Goal: Communication & Community: Answer question/provide support

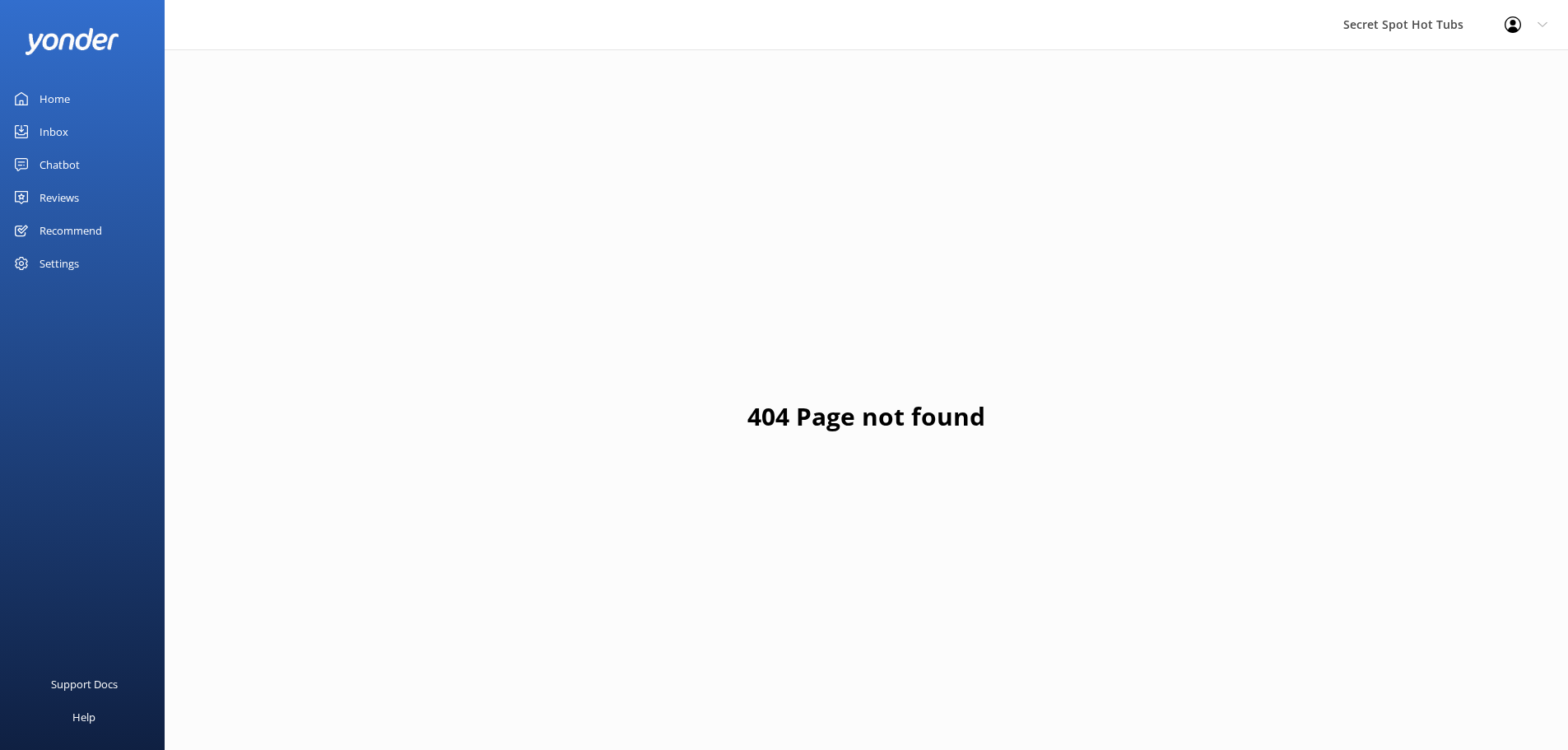
click at [46, 159] on div "Chatbot" at bounding box center [59, 164] width 40 height 33
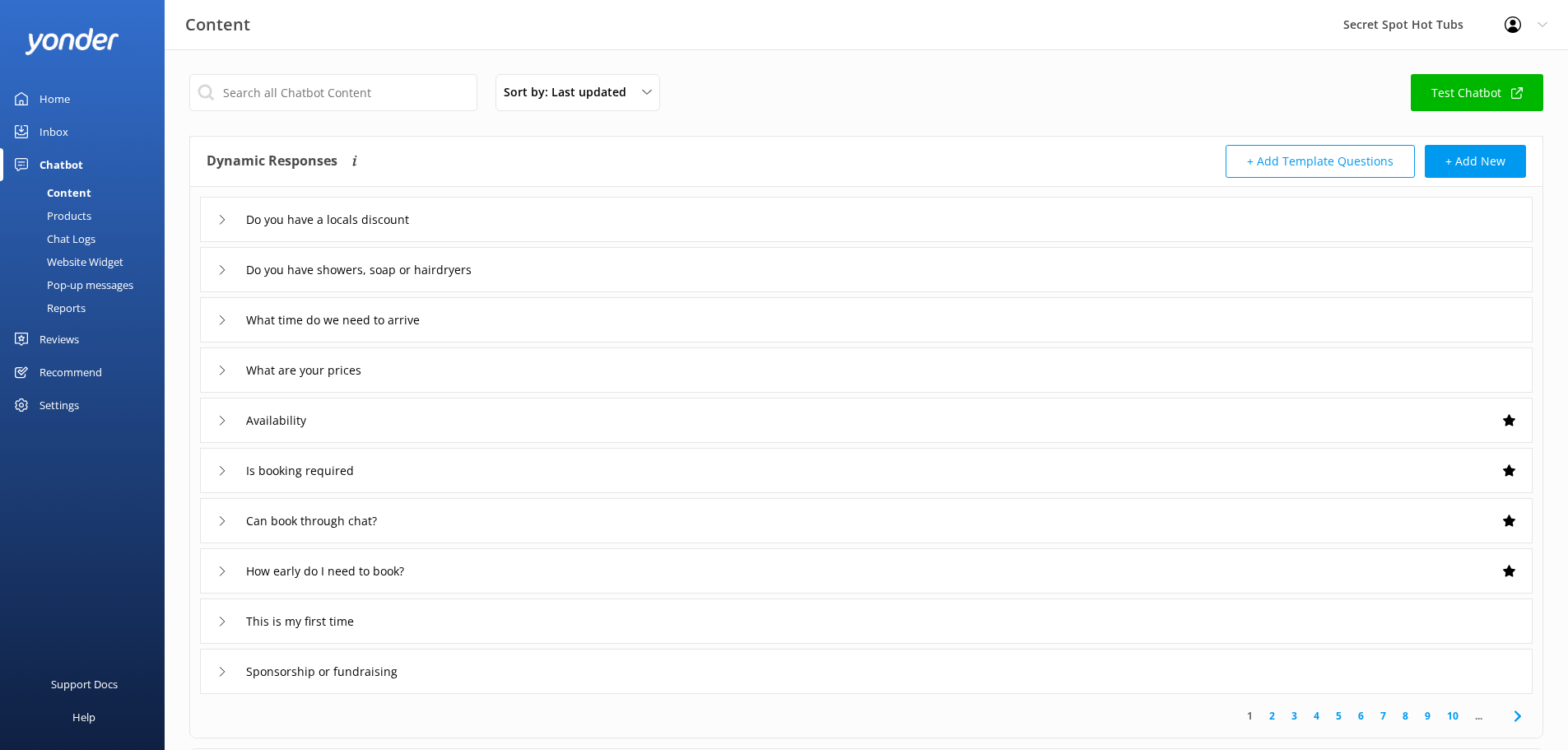
click at [66, 337] on div "Reviews" at bounding box center [59, 339] width 39 height 33
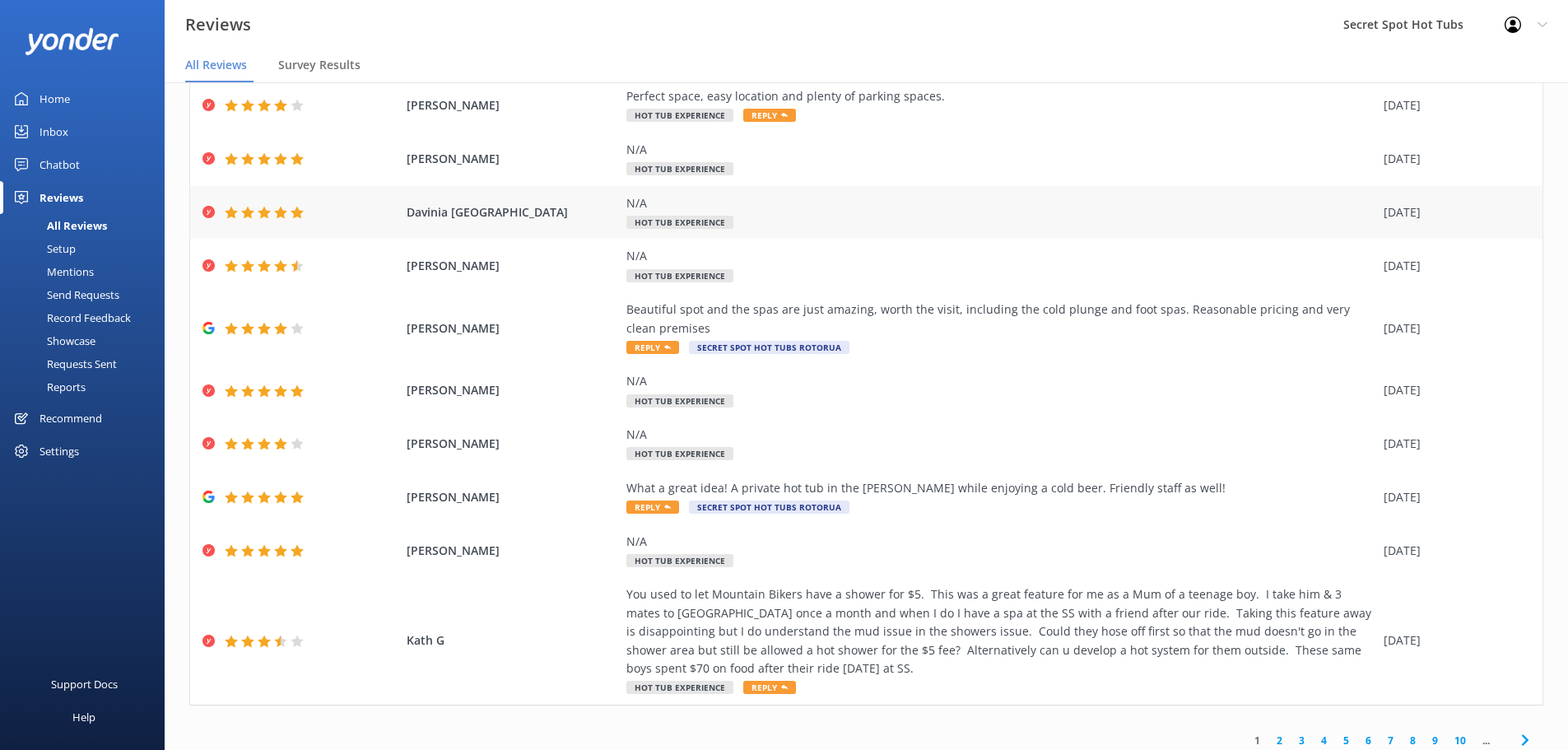
scroll to position [113, 0]
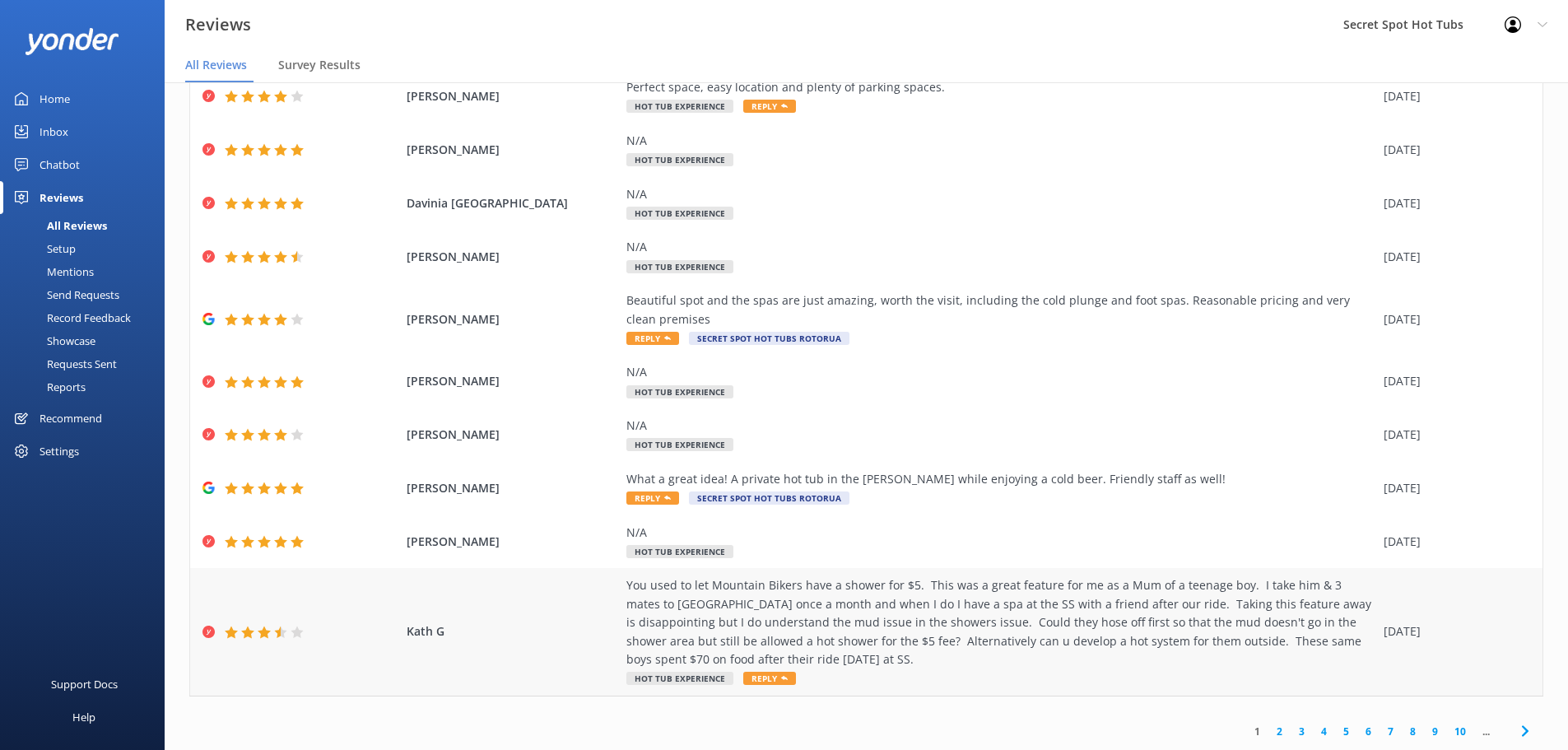
click at [839, 613] on div "You used to let Mountain Bikers have a shower for $5. This was a great feature …" at bounding box center [1001, 622] width 749 height 92
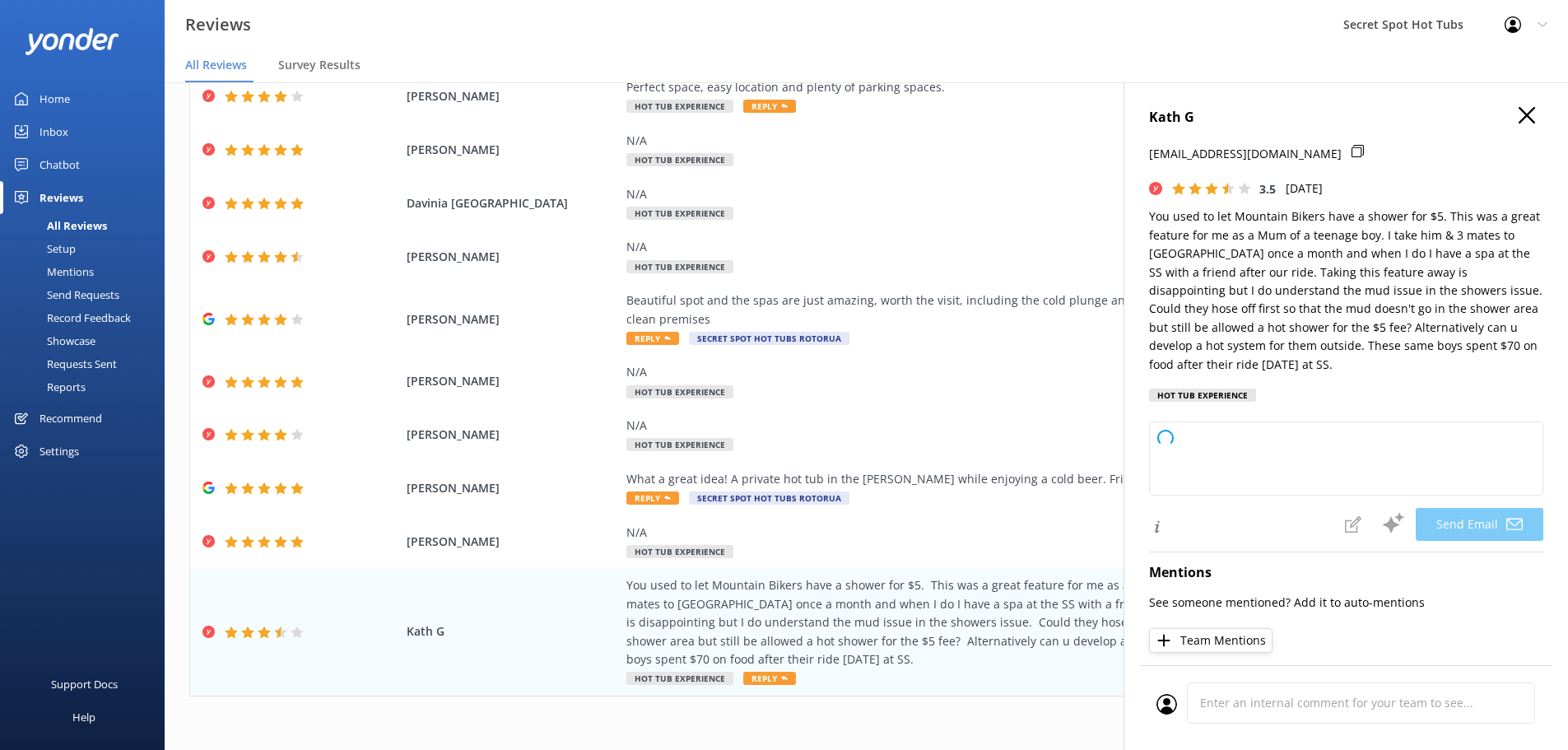
type textarea "Hi [PERSON_NAME], Thank you so much for your thoughtful feedback and for being …"
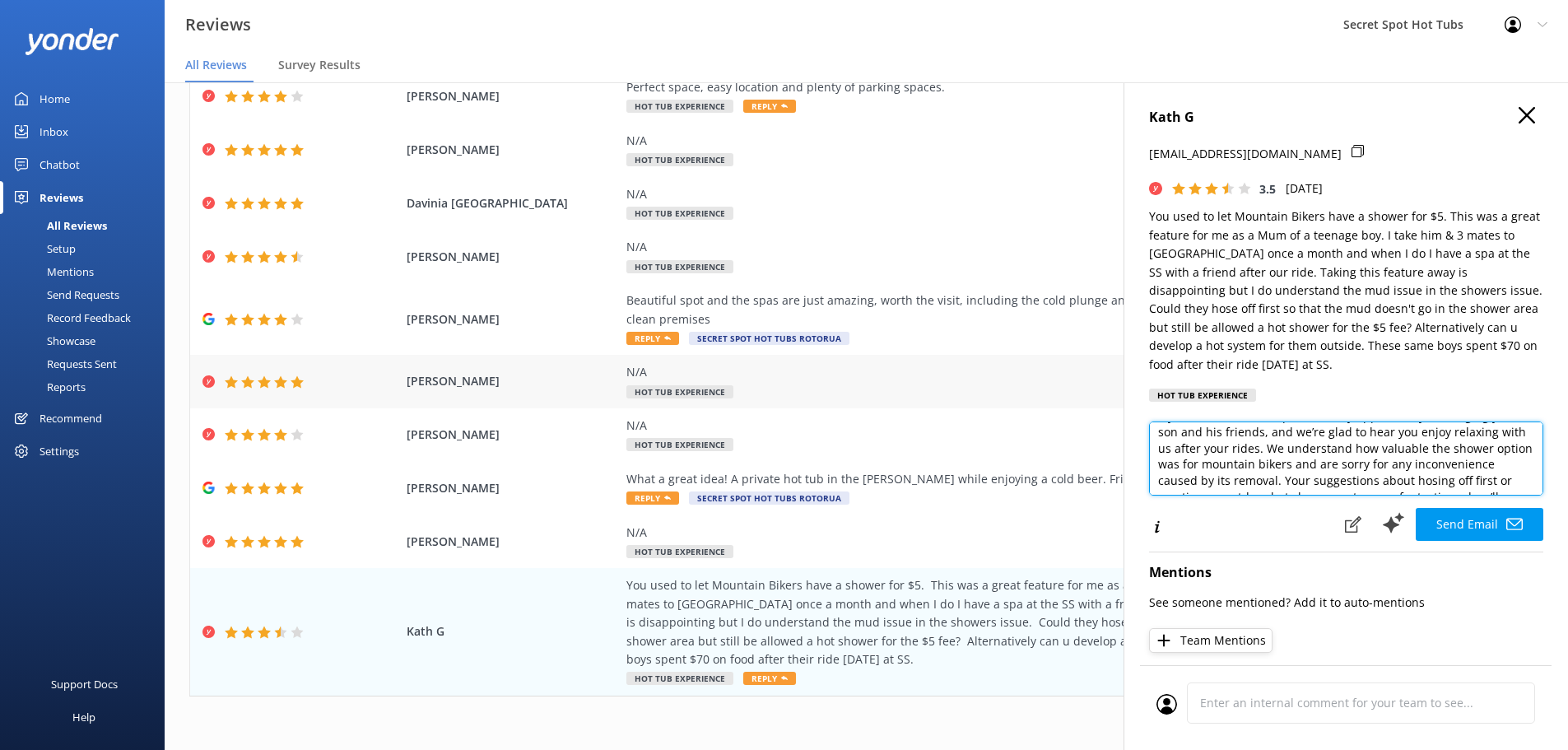
scroll to position [0, 0]
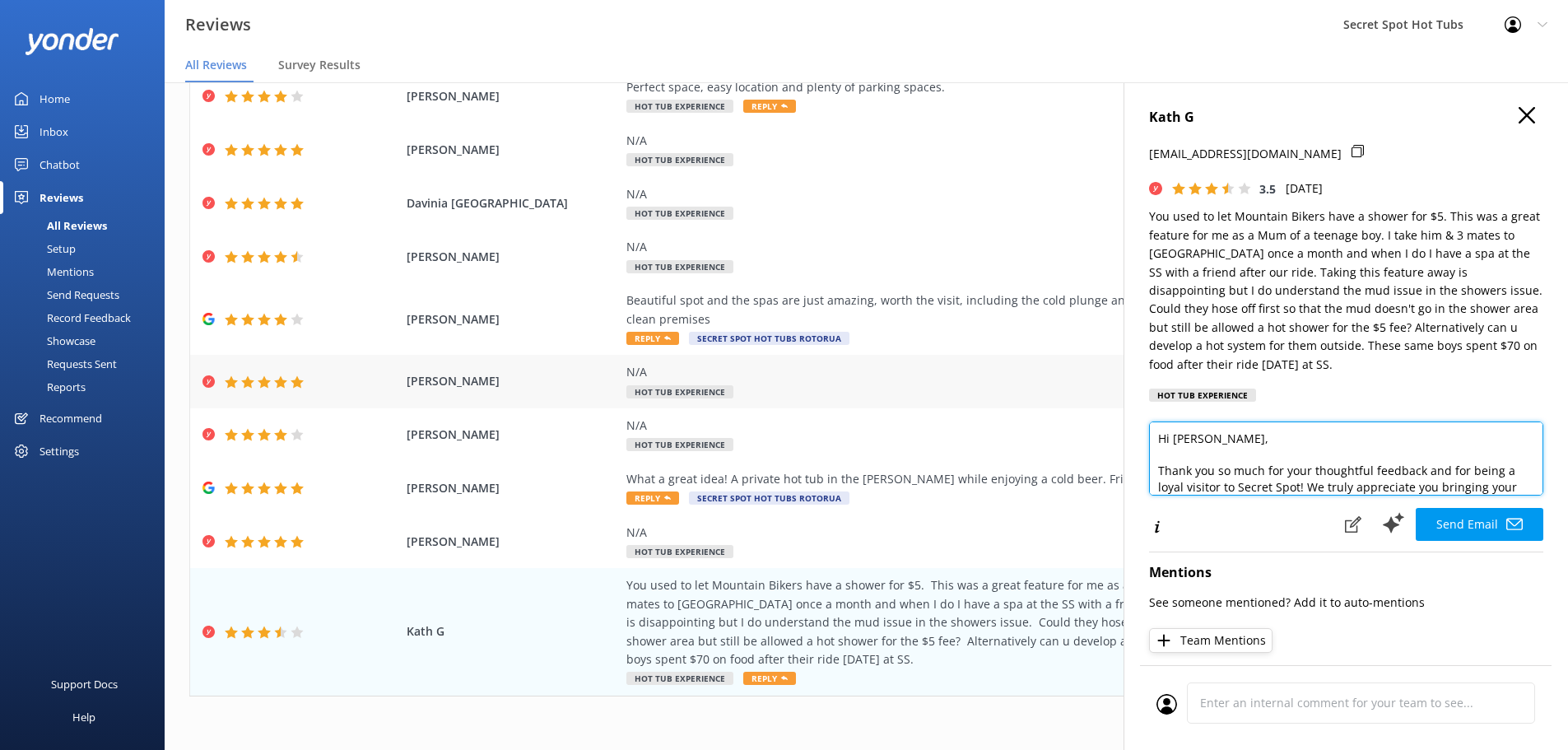
drag, startPoint x: 1344, startPoint y: 482, endPoint x: 1111, endPoint y: 371, distance: 258.1
click at [1111, 371] on div "Out of 2127 reviews: 4.7 NPS 76 All reply statuses All reply statuses Needs a r…" at bounding box center [866, 432] width 1404 height 701
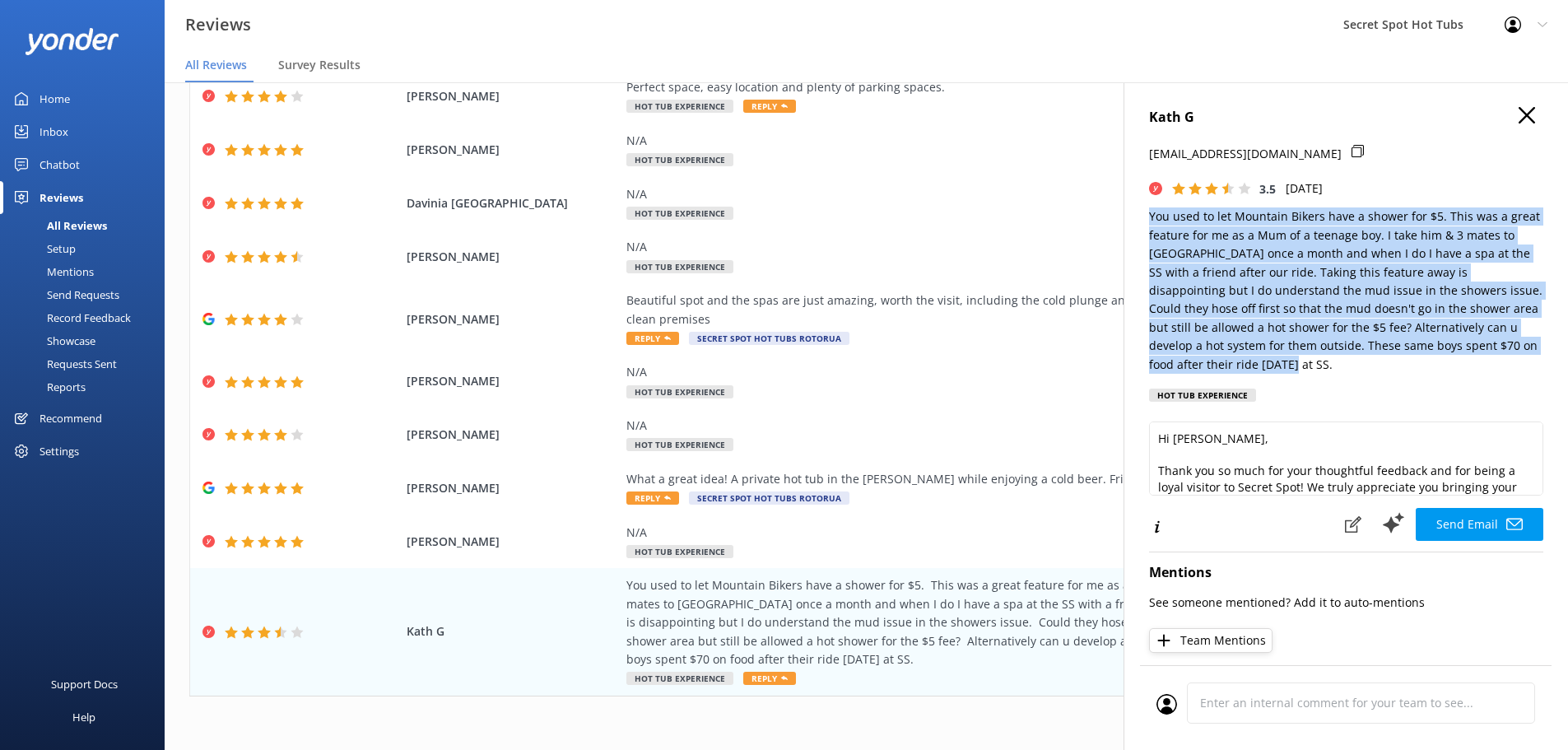
drag, startPoint x: 1149, startPoint y: 222, endPoint x: 1303, endPoint y: 365, distance: 210.2
click at [1303, 365] on p "You used to let Mountain Bikers have a shower for $5. This was a great feature …" at bounding box center [1345, 290] width 394 height 166
copy p "You used to let Mountain Bikers have a shower for $5. This was a great feature …"
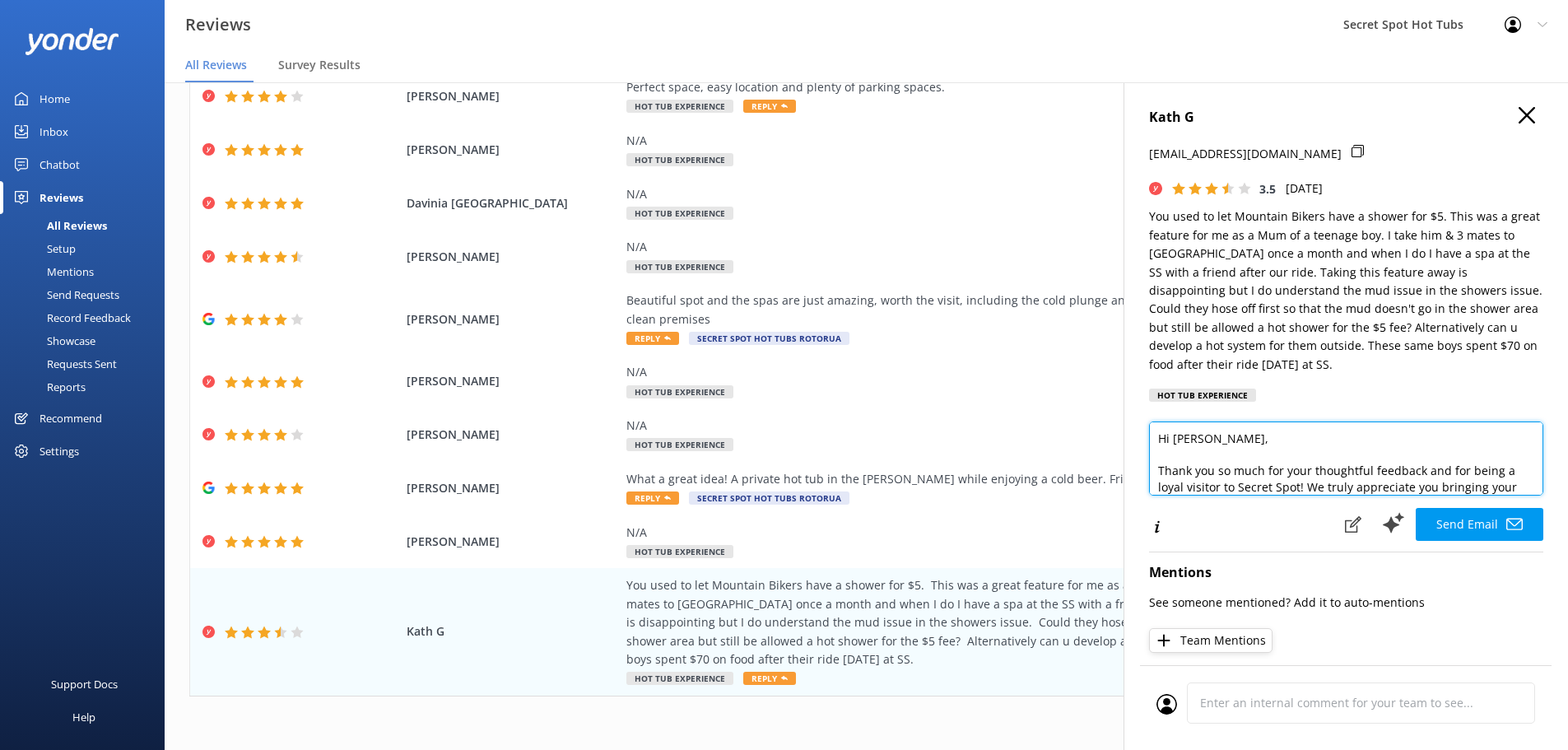
click at [1215, 464] on textarea "Hi [PERSON_NAME], Thank you so much for your thoughtful feedback and for being …" at bounding box center [1345, 458] width 394 height 74
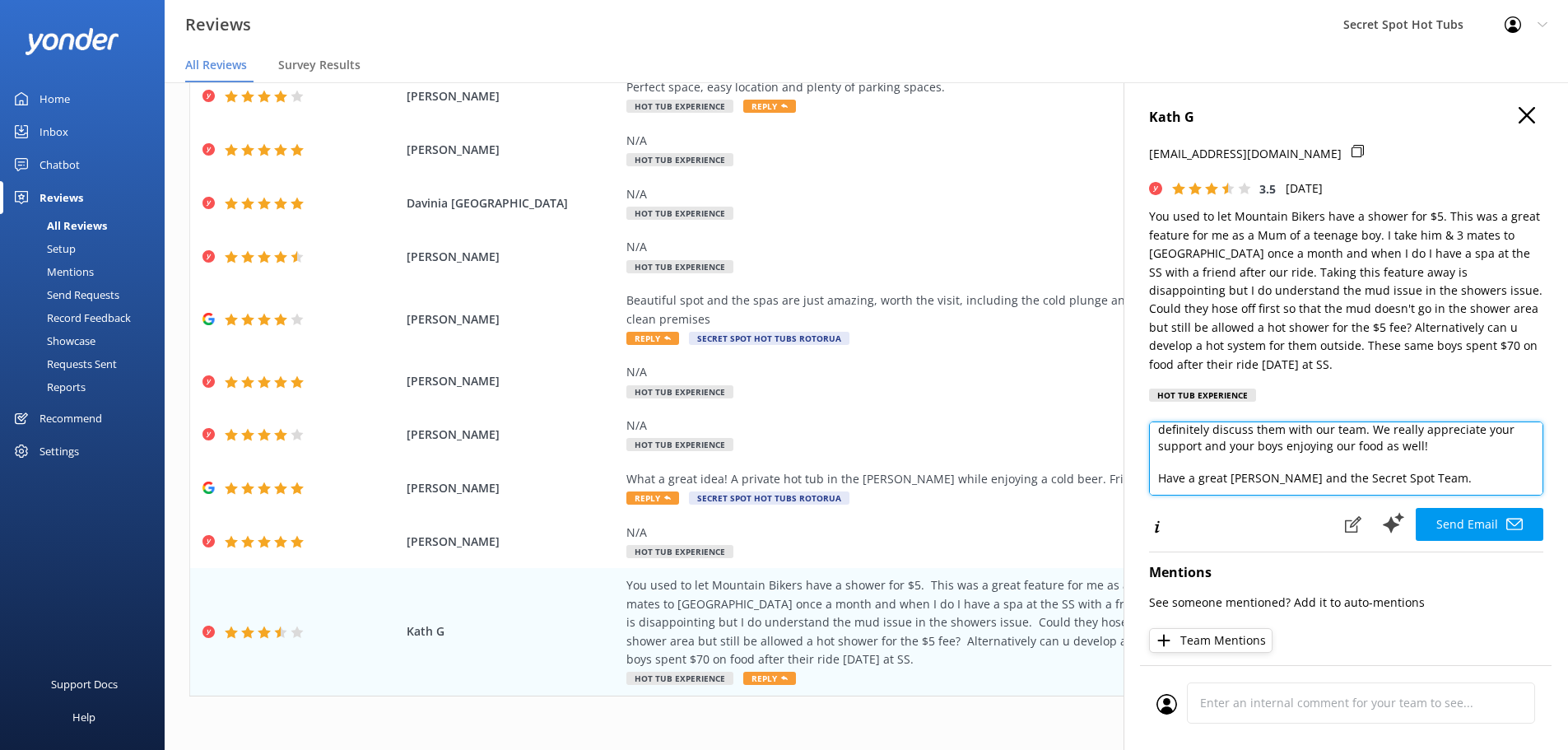
drag, startPoint x: 1158, startPoint y: 436, endPoint x: 1342, endPoint y: 490, distance: 191.8
click at [1342, 490] on textarea "Hi [PERSON_NAME], Thank you so much for your thoughtful feedback and for being …" at bounding box center [1345, 458] width 394 height 74
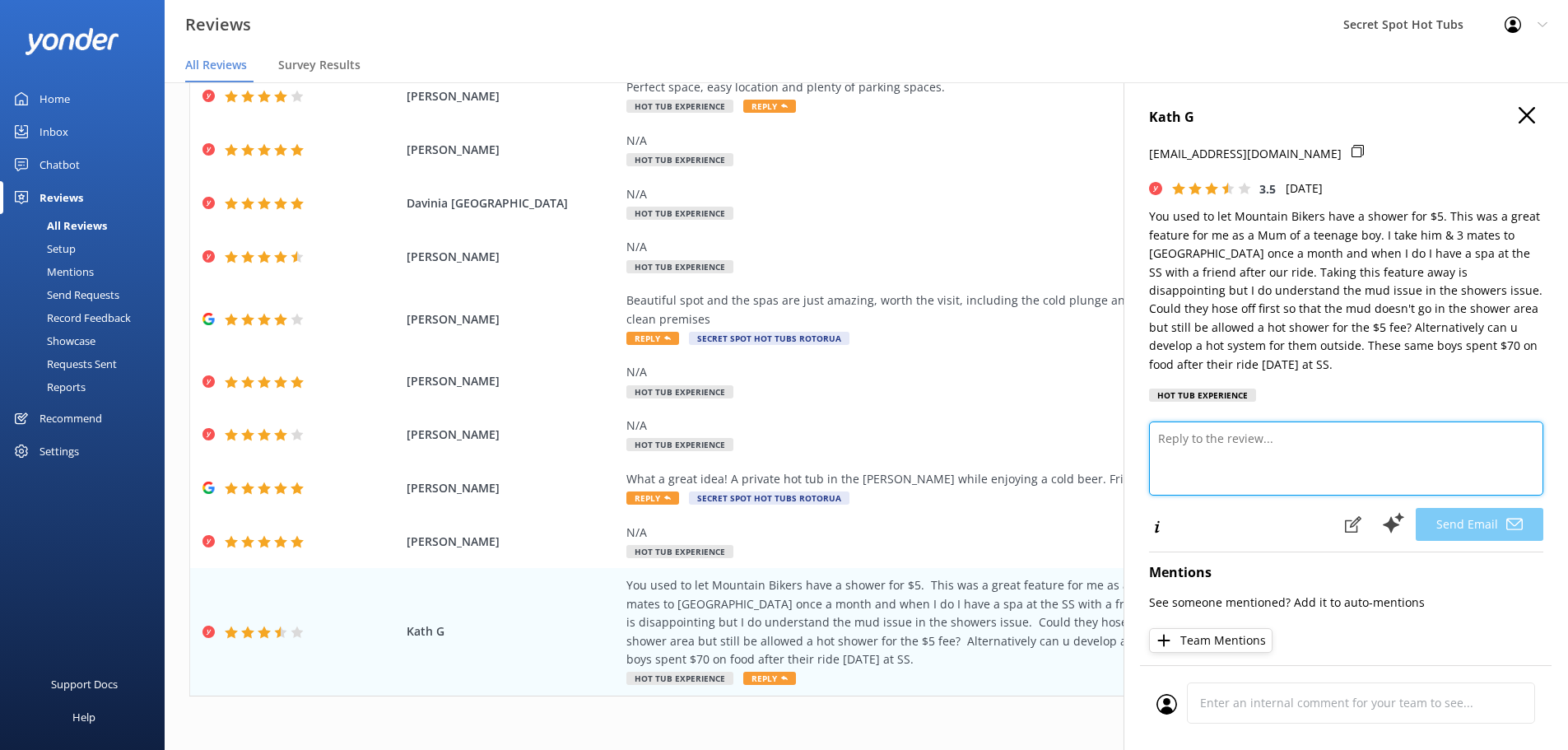
click at [1203, 442] on textarea at bounding box center [1345, 458] width 394 height 74
paste textarea "Hi [PERSON_NAME], Thank you so much for your feedback, we’re sorry your experie…"
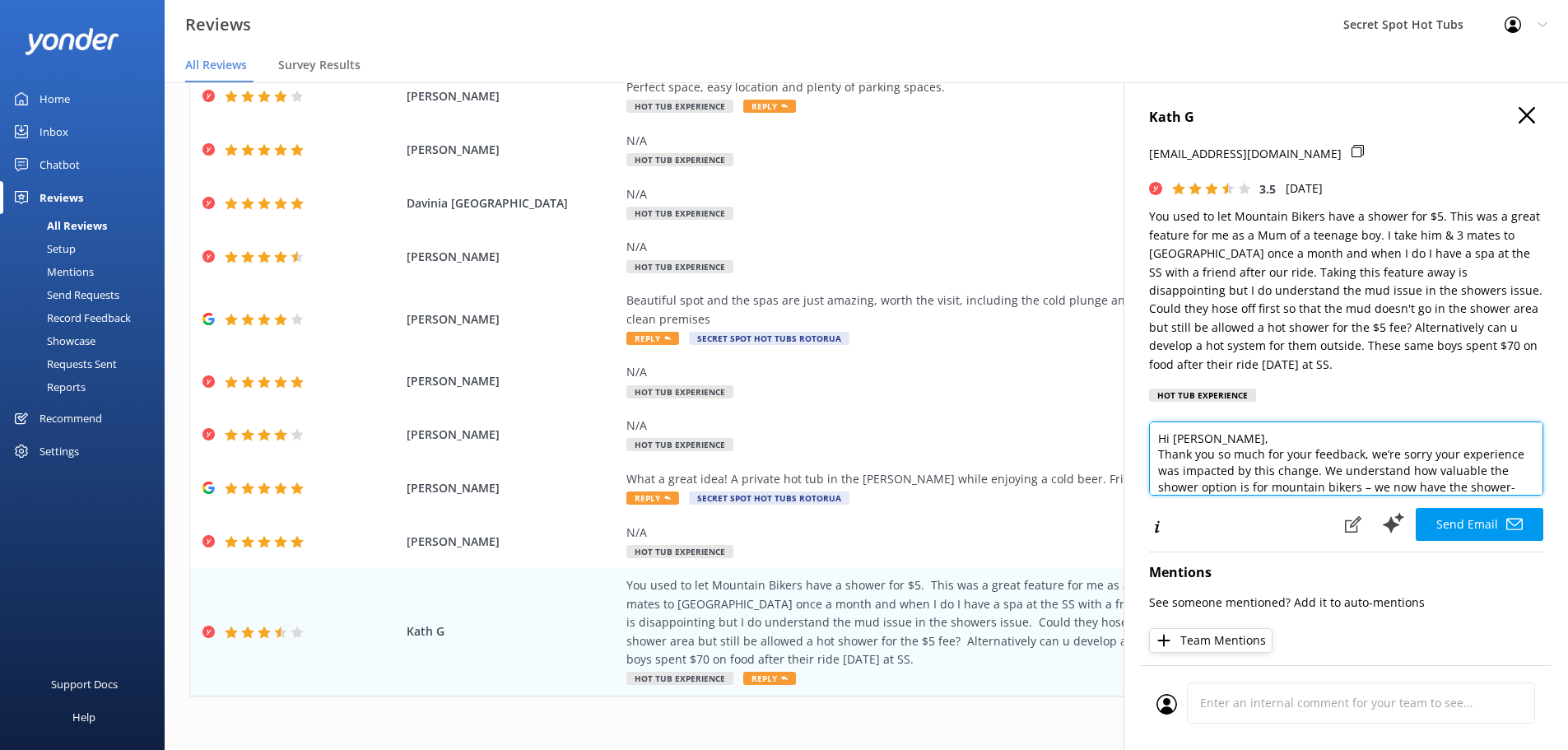
scroll to position [225, 0]
click at [1471, 442] on textarea "Hi [PERSON_NAME], Thank you so much for your feedback, we’re sorry your experie…" at bounding box center [1345, 458] width 394 height 74
click at [1235, 440] on textarea "Hi [PERSON_NAME], Thank you so much for your feedback, we’re sorry your experie…" at bounding box center [1345, 458] width 394 height 74
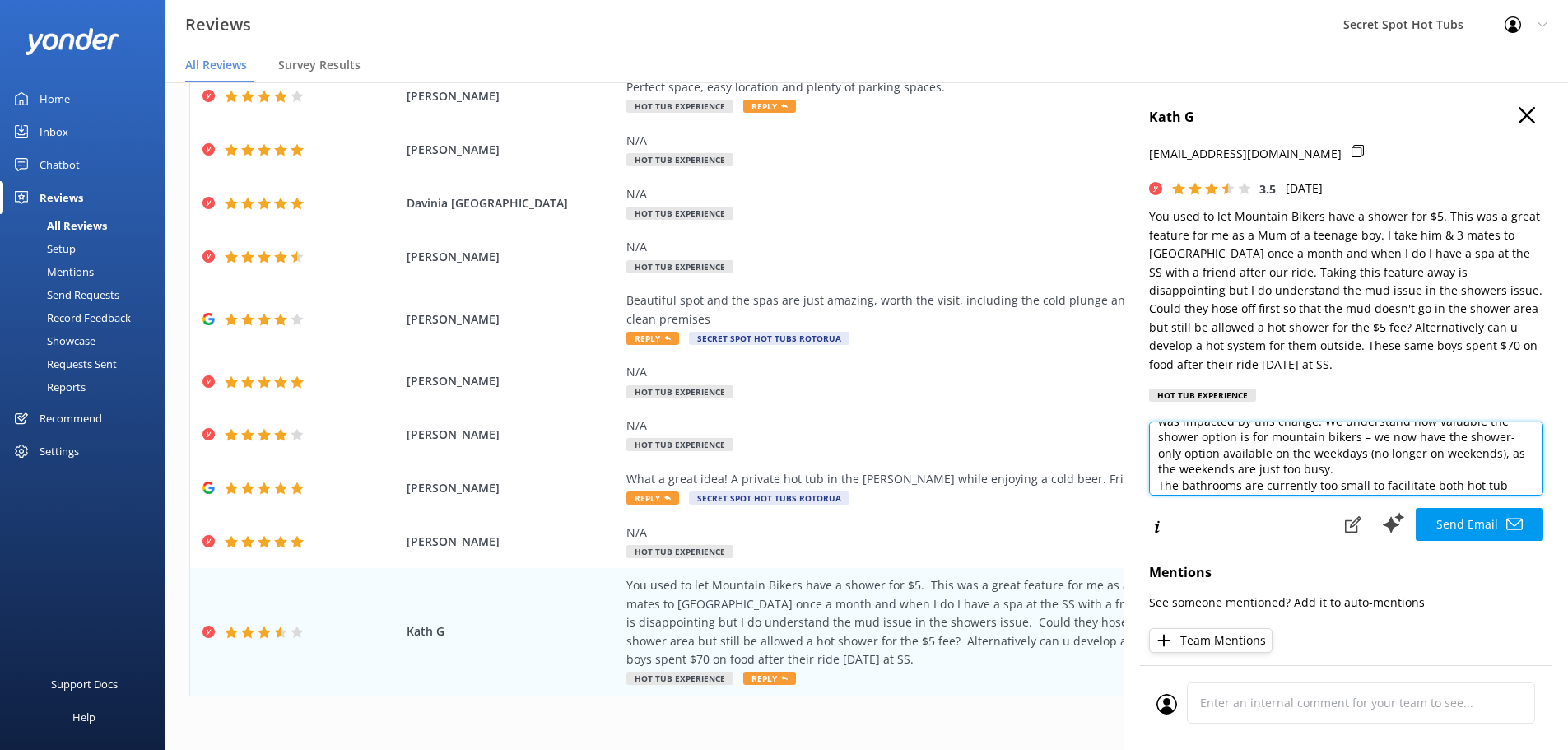
click at [1419, 472] on textarea "Hi [PERSON_NAME], Thank you so much for your feedback, we’re sorry your experie…" at bounding box center [1345, 458] width 394 height 74
click at [1481, 427] on textarea "Hi [PERSON_NAME], Thank you so much for your feedback, we’re sorry your experie…" at bounding box center [1345, 458] width 394 height 74
click at [1416, 458] on textarea "Hi [PERSON_NAME], Thank you so much for your feedback, we’re sorry your experie…" at bounding box center [1345, 458] width 394 height 74
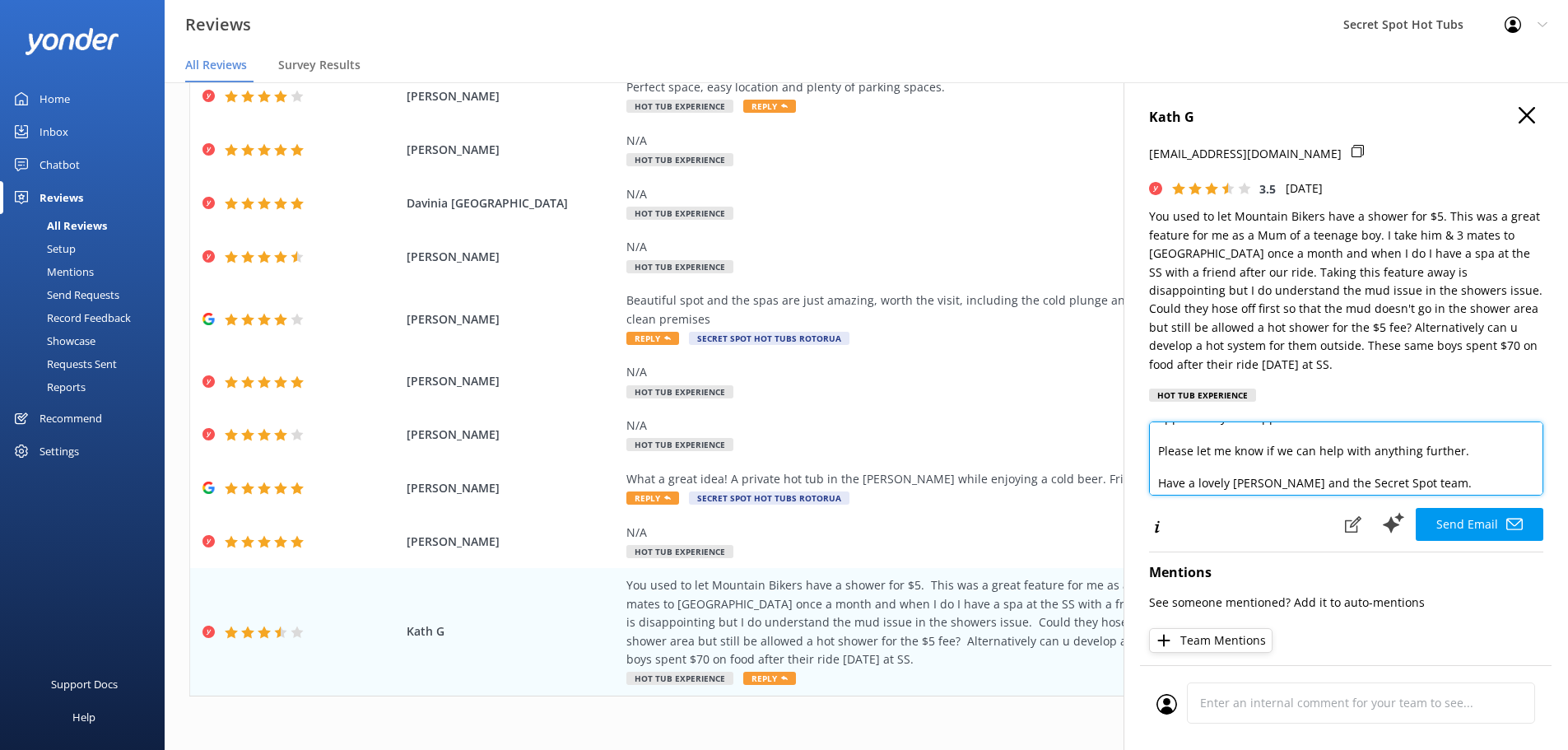
scroll to position [315, 0]
click at [1218, 480] on textarea "Hi [PERSON_NAME], Thank you so much for your feedback, we’re sorry your experie…" at bounding box center [1345, 458] width 394 height 74
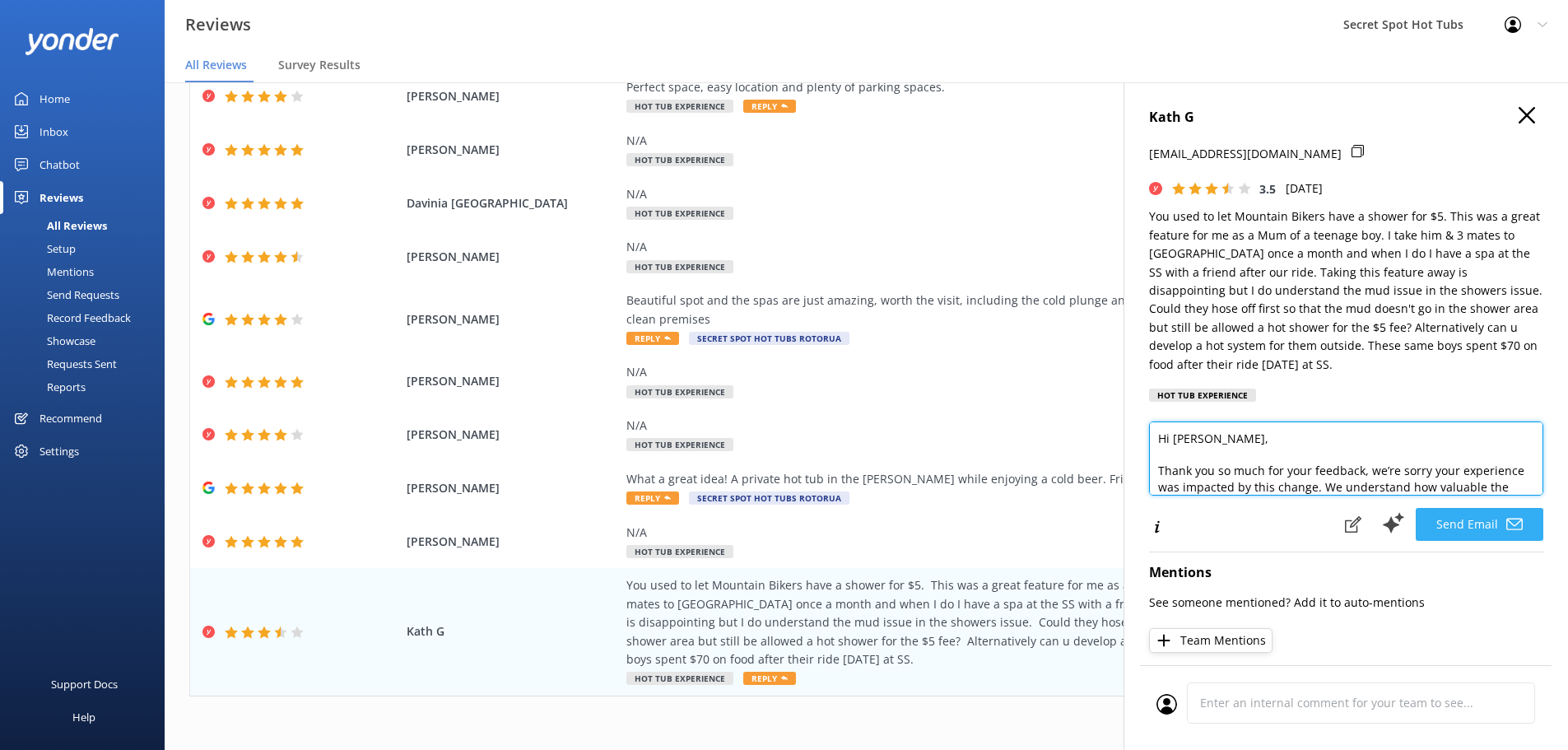
type textarea "Hi [PERSON_NAME], Thank you so much for your feedback, we’re sorry your experie…"
click at [1449, 521] on button "Send Email" at bounding box center [1480, 524] width 127 height 33
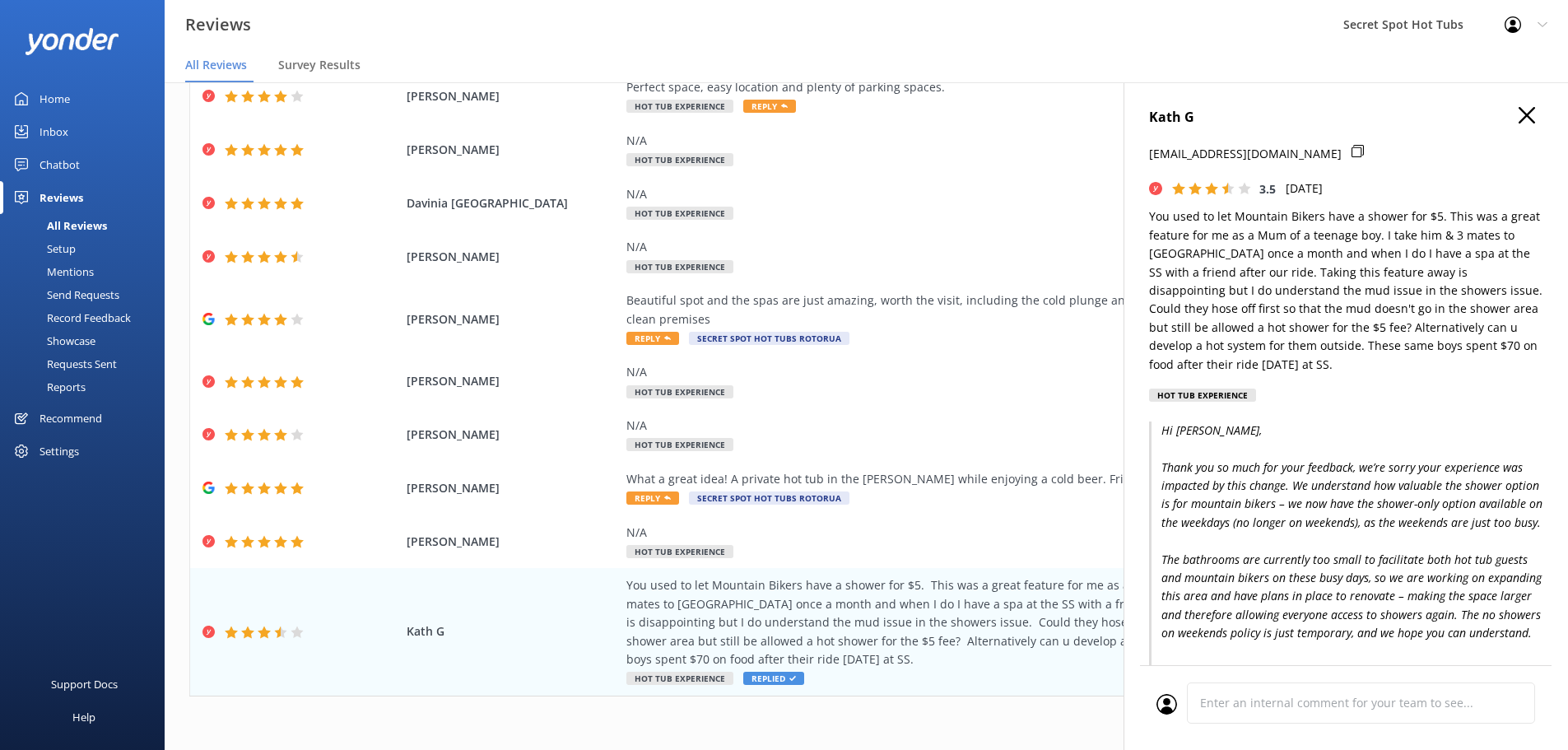
click at [1519, 118] on icon "button" at bounding box center [1527, 115] width 16 height 16
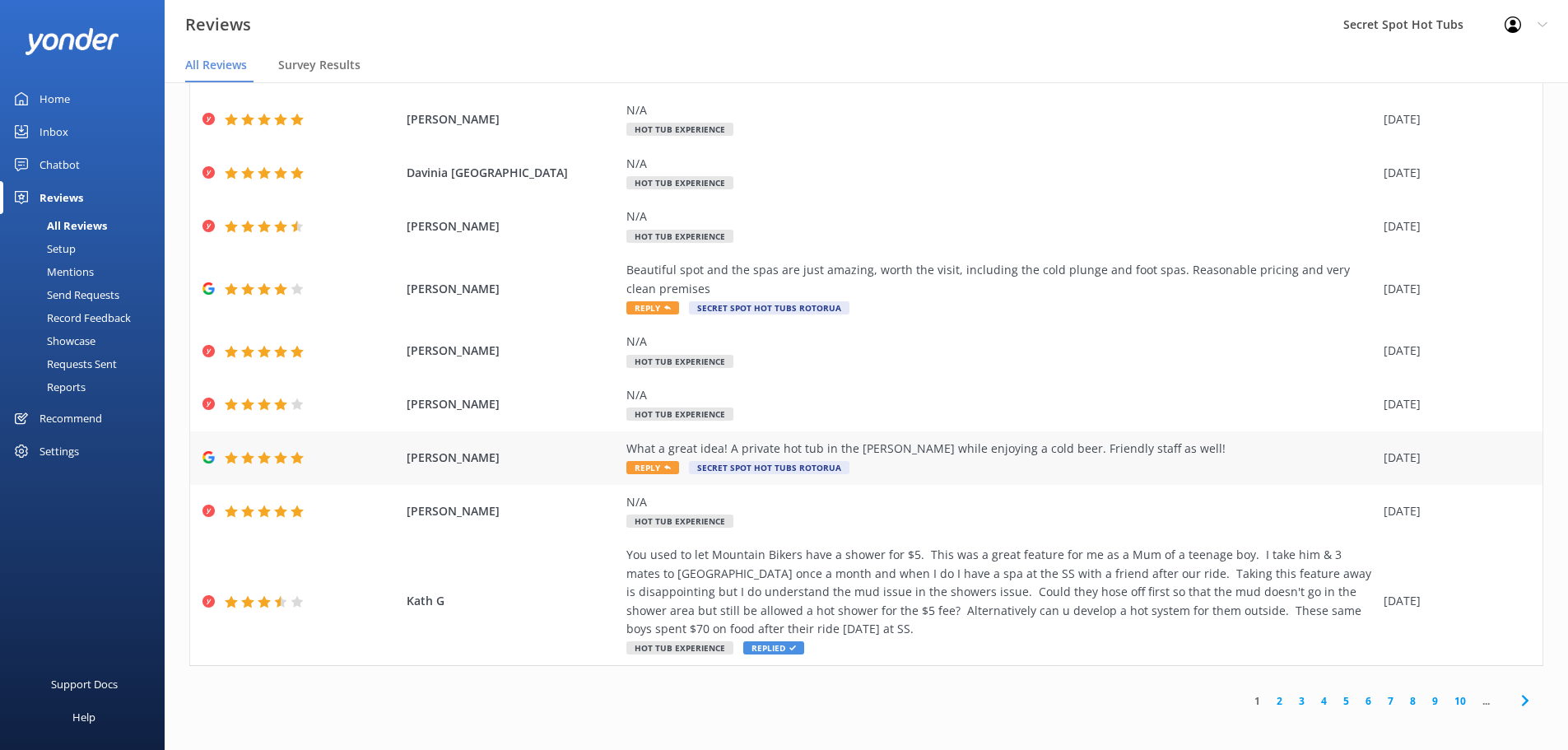
scroll to position [113, 0]
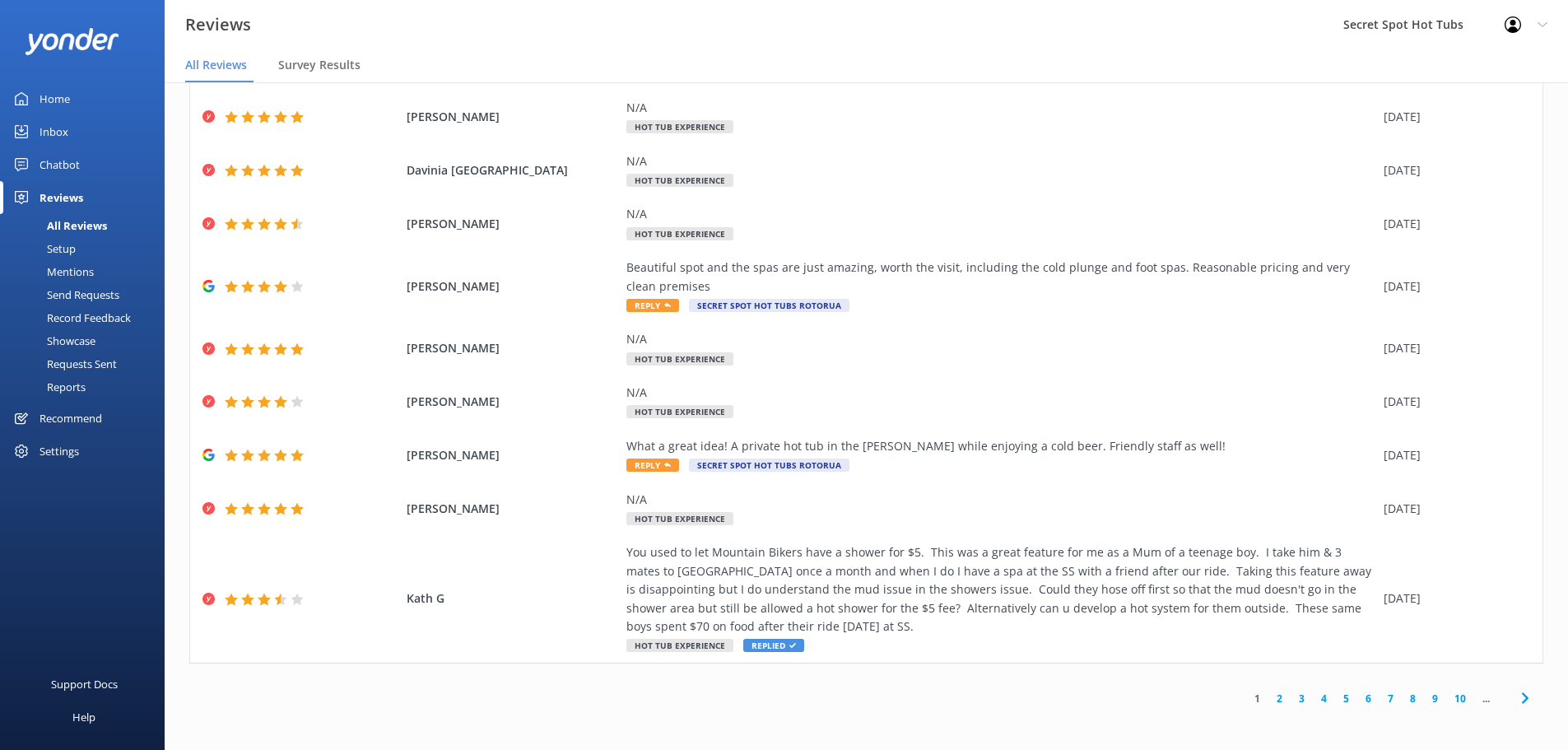
click at [641, 709] on div "1 2 3 4 5 6 7 8 9 10 ..." at bounding box center [866, 698] width 1354 height 37
click at [1268, 698] on link "2" at bounding box center [1279, 698] width 22 height 15
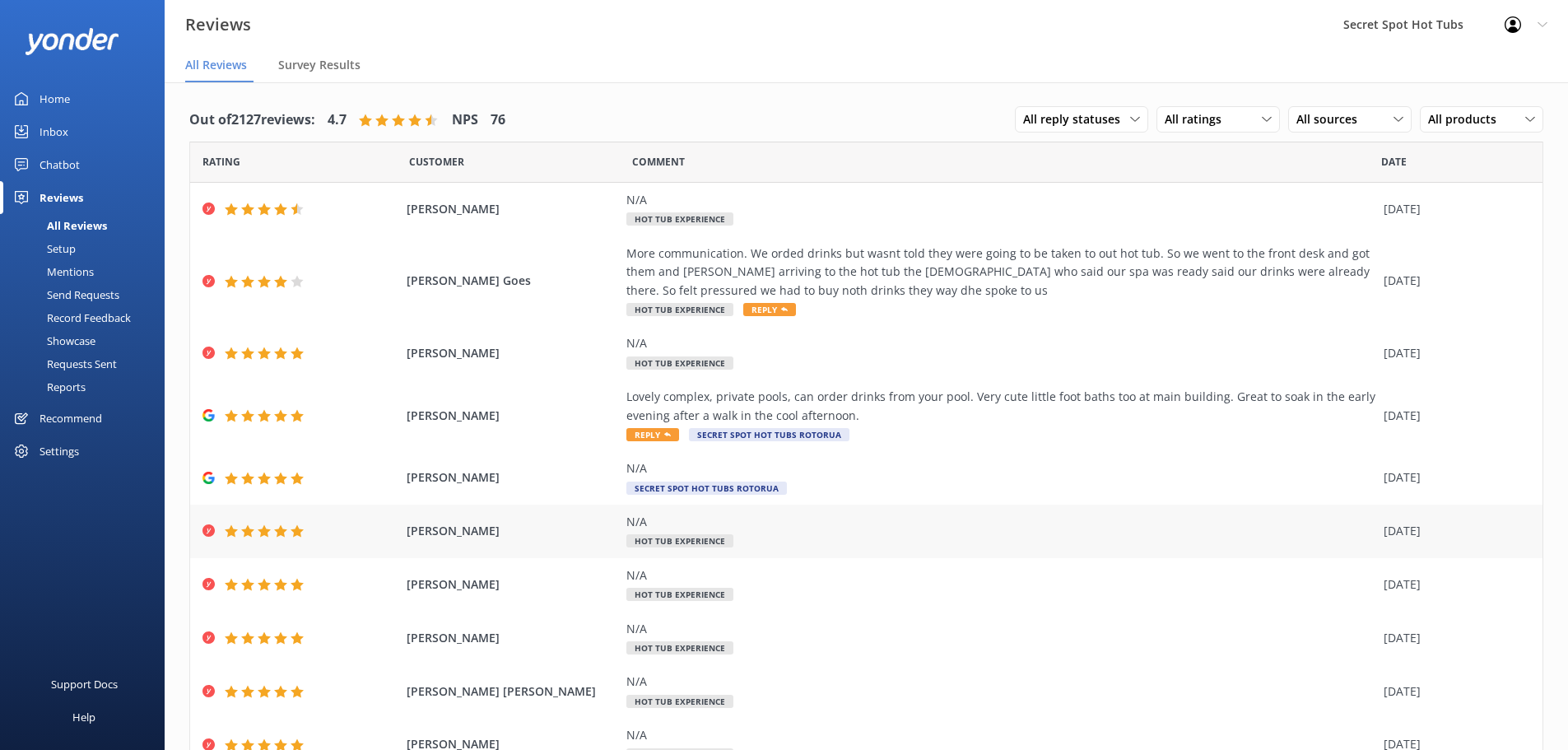
scroll to position [75, 0]
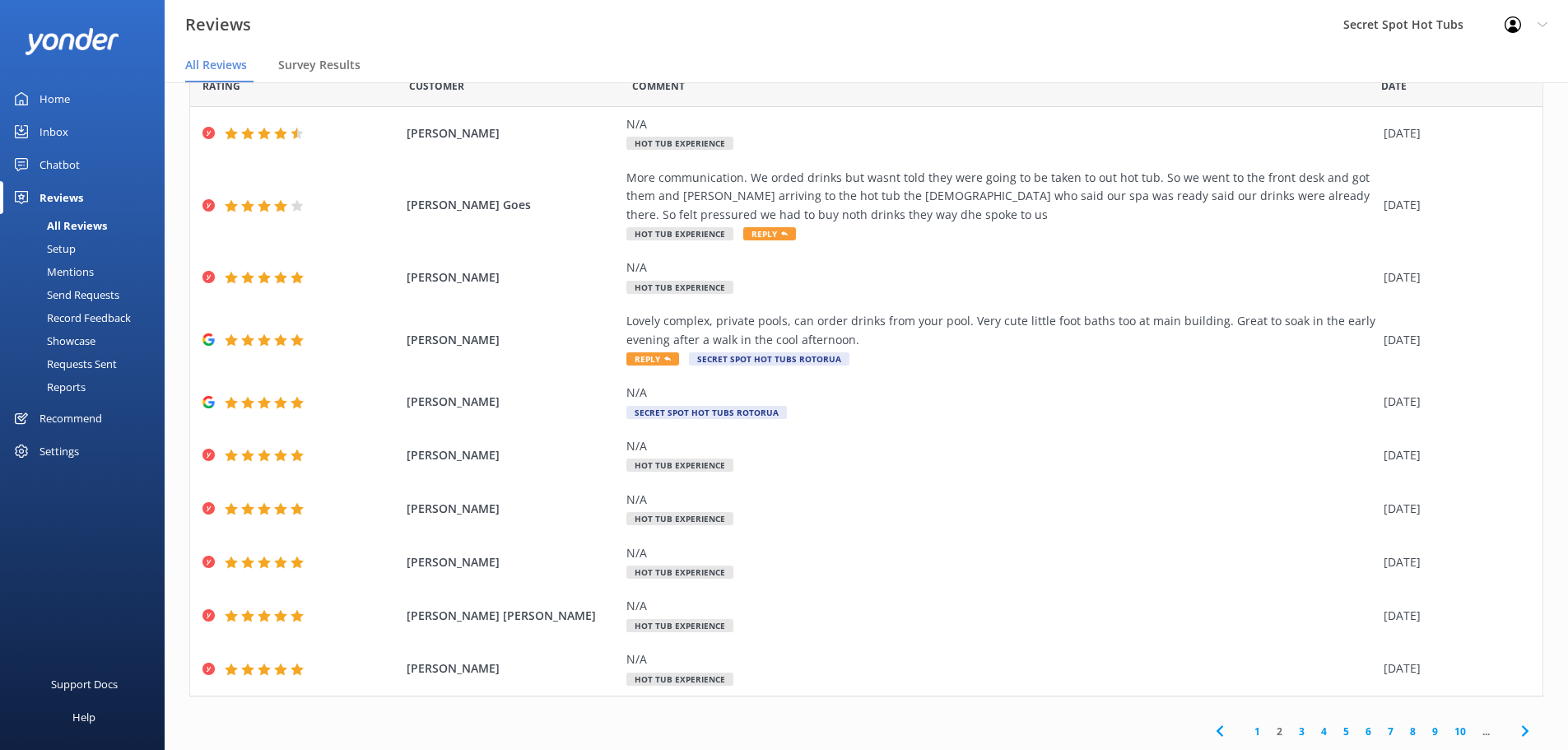
click at [1291, 734] on link "3" at bounding box center [1301, 730] width 22 height 15
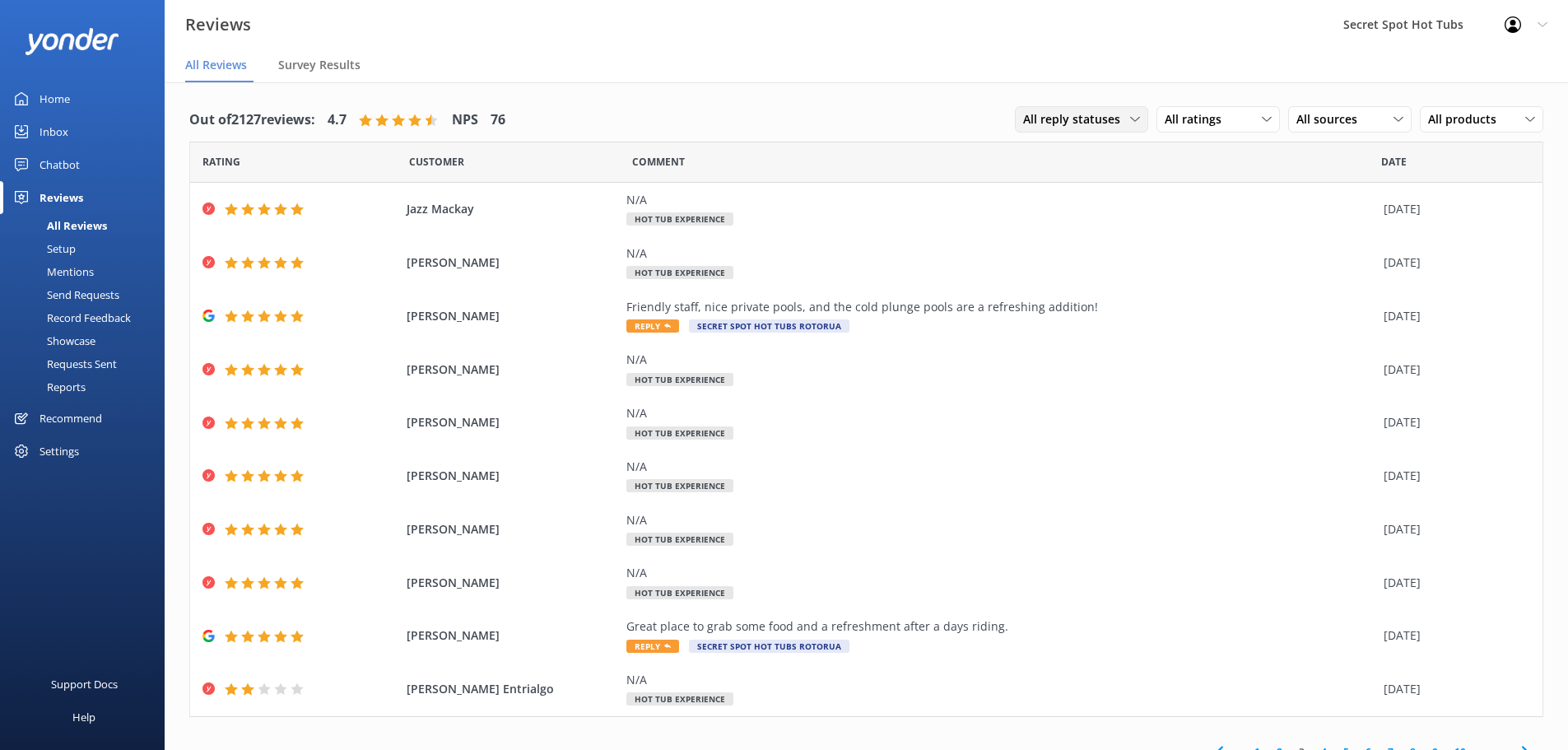
click at [1135, 121] on div "All reply statuses All reply statuses Needs a reply Does not need reply" at bounding box center [1082, 118] width 134 height 26
click at [1232, 124] on div "All ratings" at bounding box center [1218, 119] width 115 height 18
click at [1335, 121] on span "All sources" at bounding box center [1332, 119] width 71 height 18
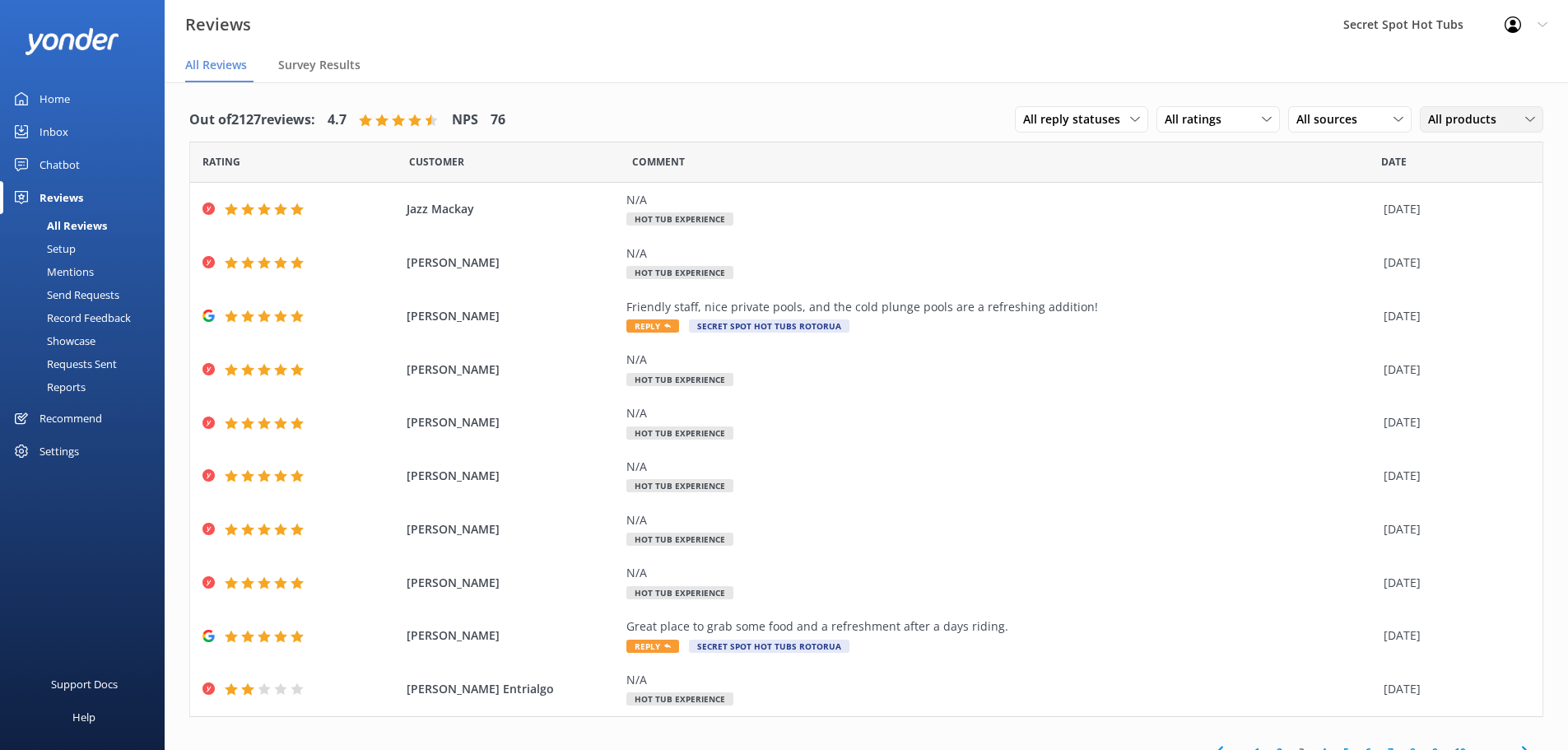
click at [1486, 123] on span "All products" at bounding box center [1467, 119] width 78 height 18
click at [1117, 108] on div "All reply statuses All reply statuses Needs a reply Does not need reply" at bounding box center [1082, 118] width 134 height 26
click at [1086, 184] on link "Needs a reply" at bounding box center [1089, 187] width 146 height 33
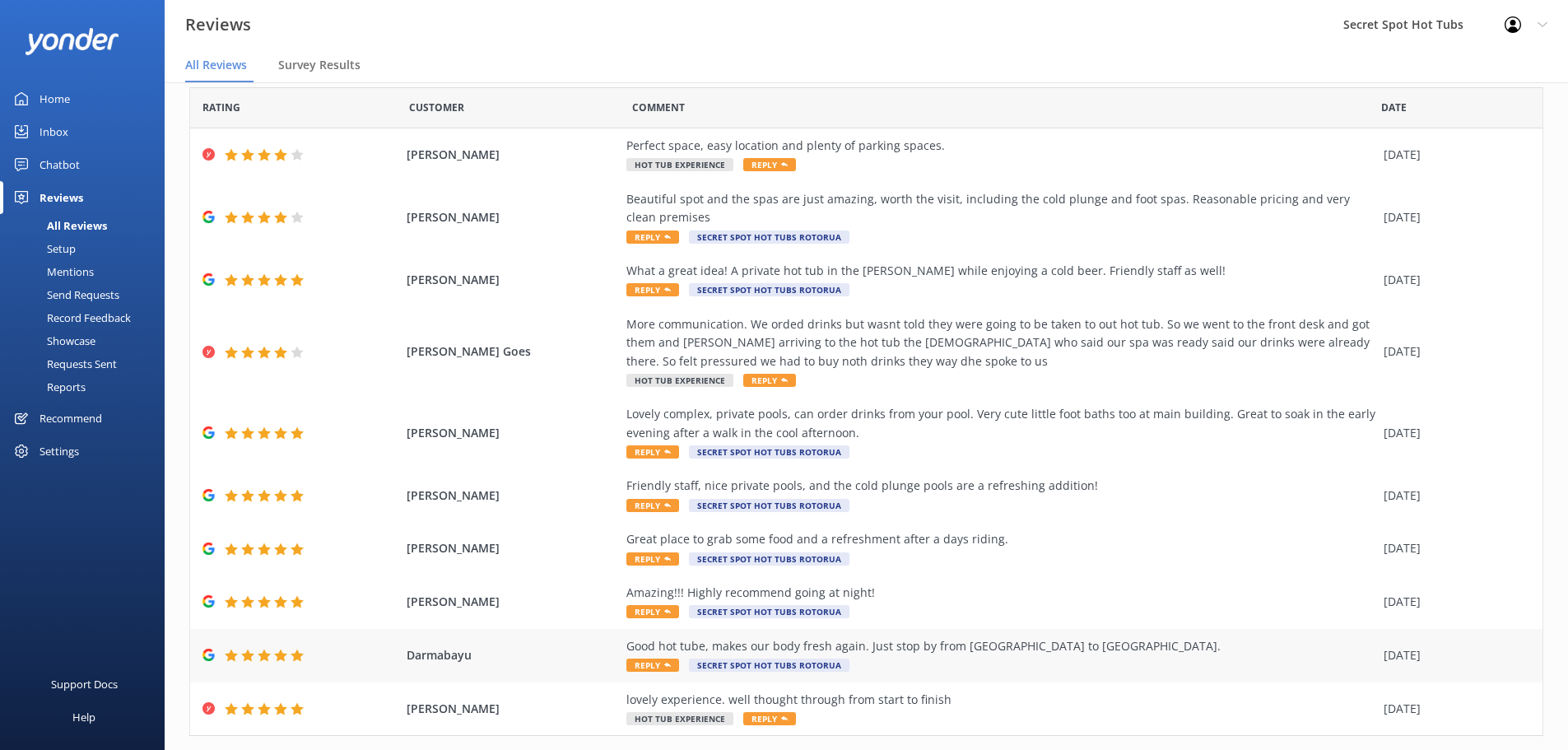
scroll to position [94, 0]
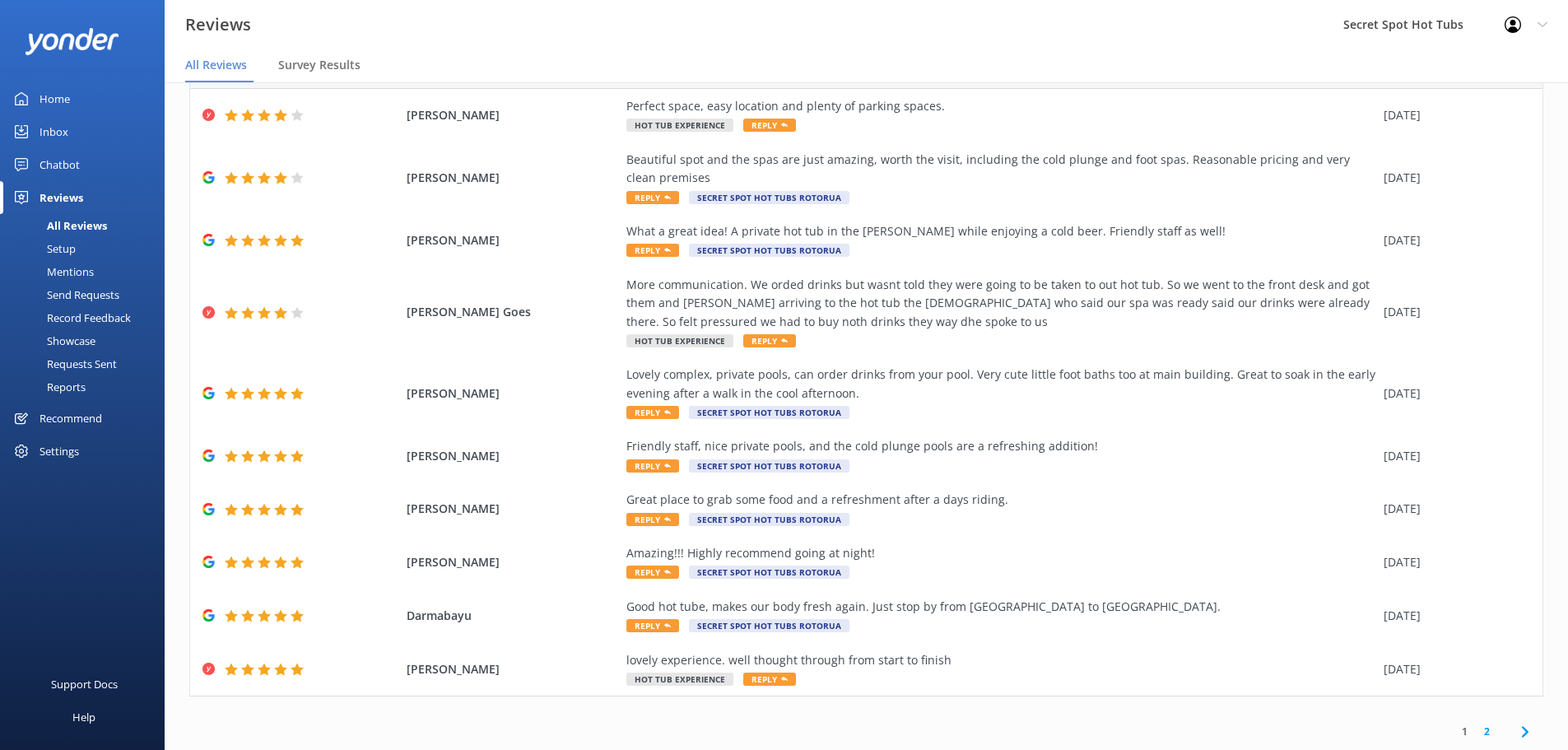
click at [1476, 732] on link "2" at bounding box center [1487, 730] width 22 height 15
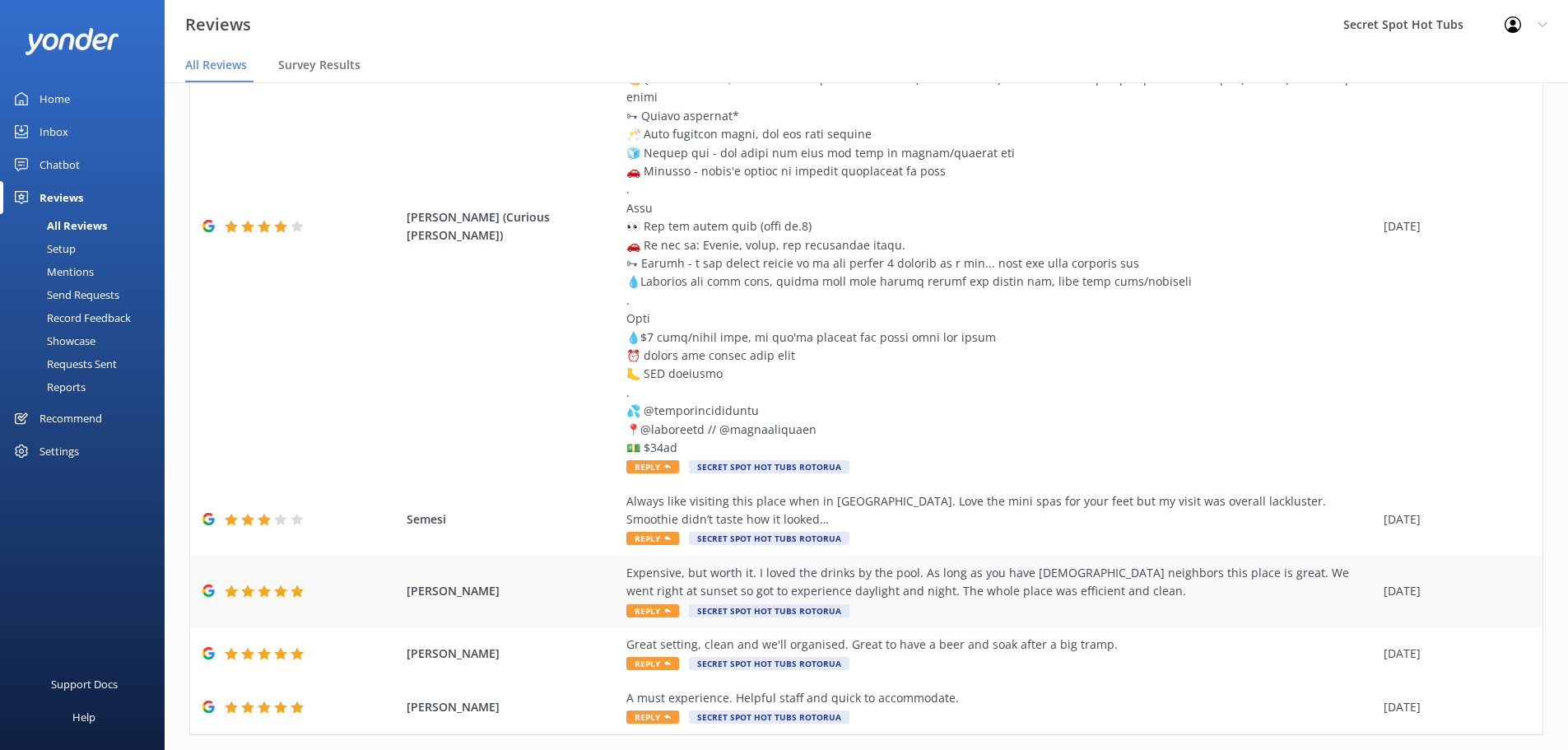
scroll to position [395, 0]
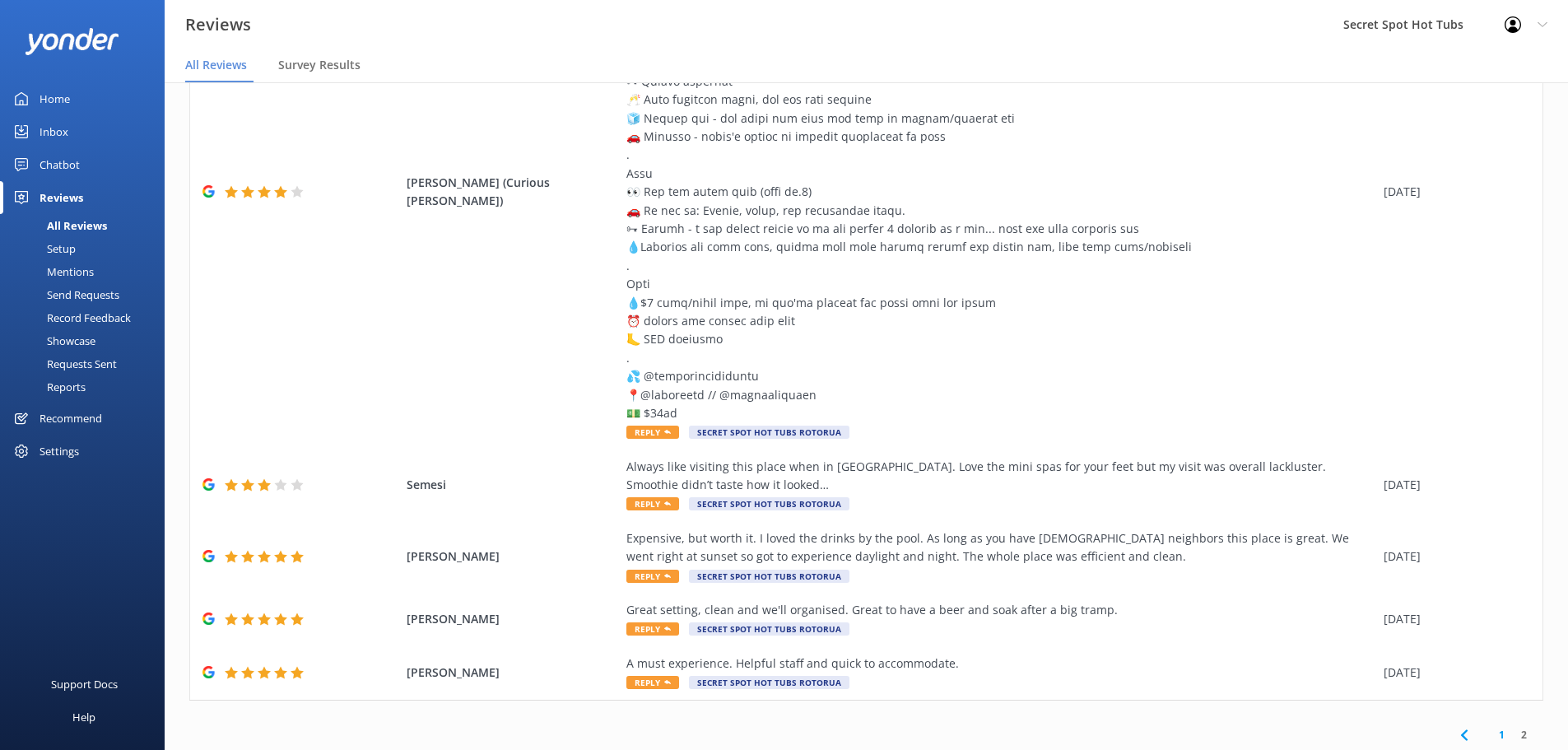
click at [1491, 727] on link "1" at bounding box center [1502, 734] width 22 height 15
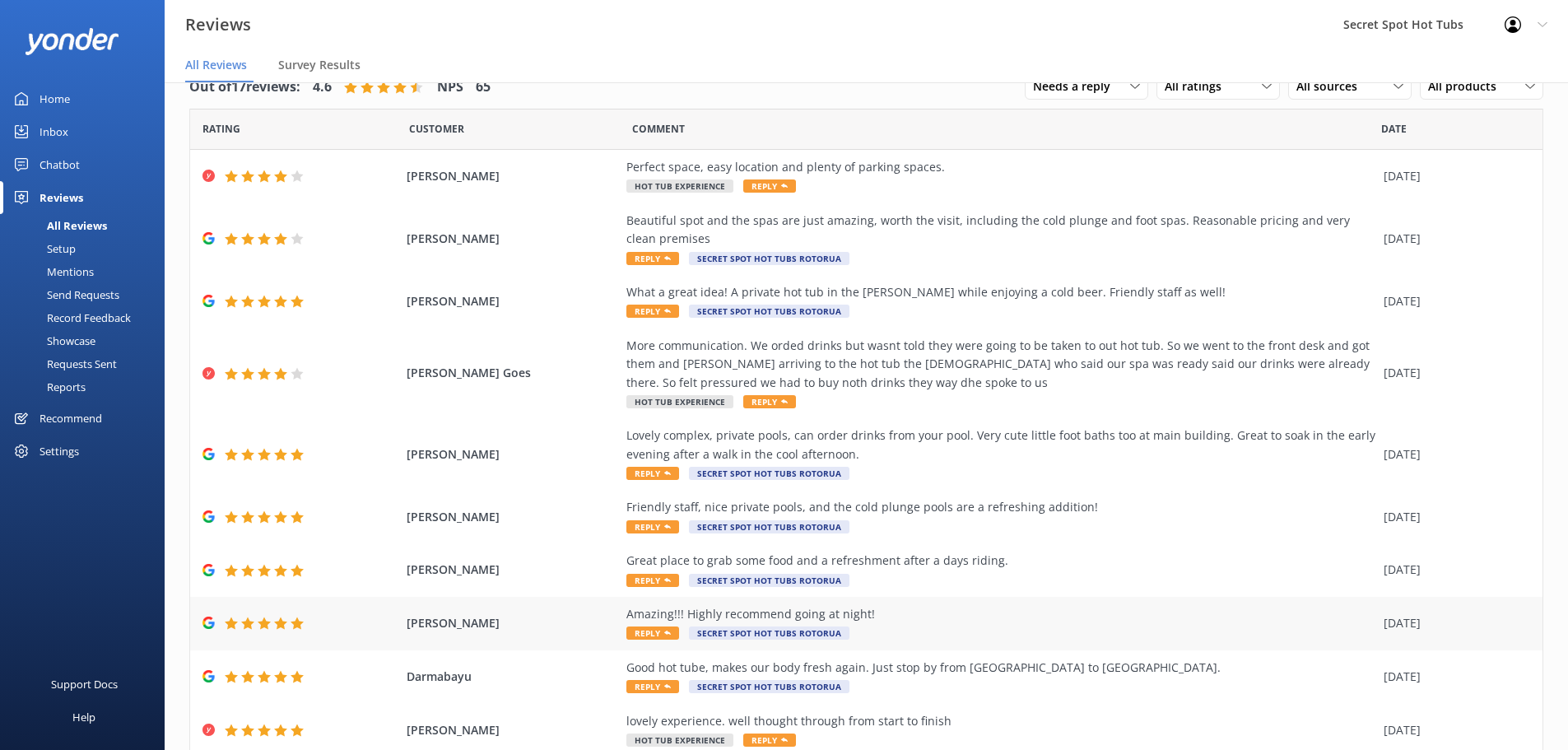
scroll to position [94, 0]
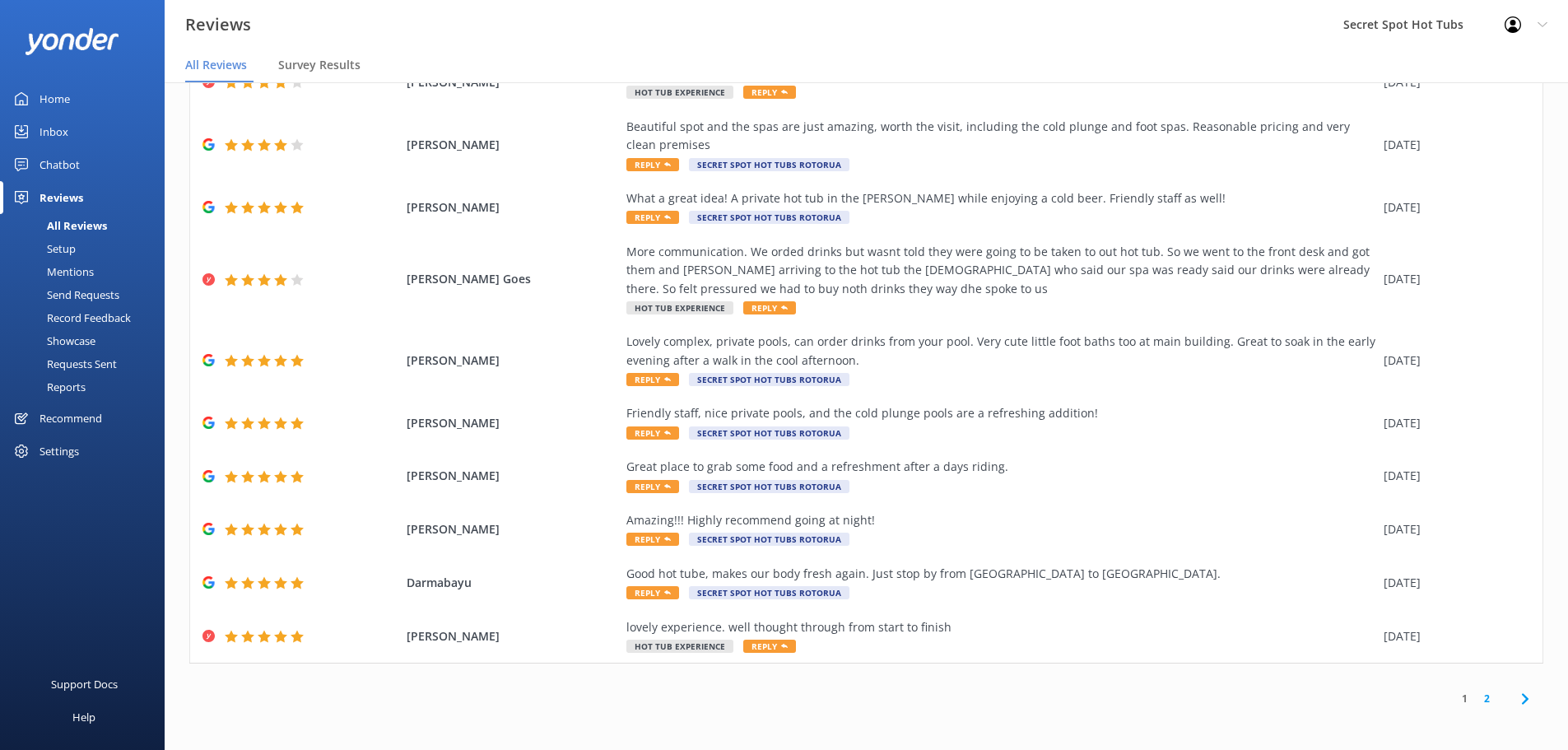
click at [1476, 697] on link "2" at bounding box center [1487, 698] width 22 height 15
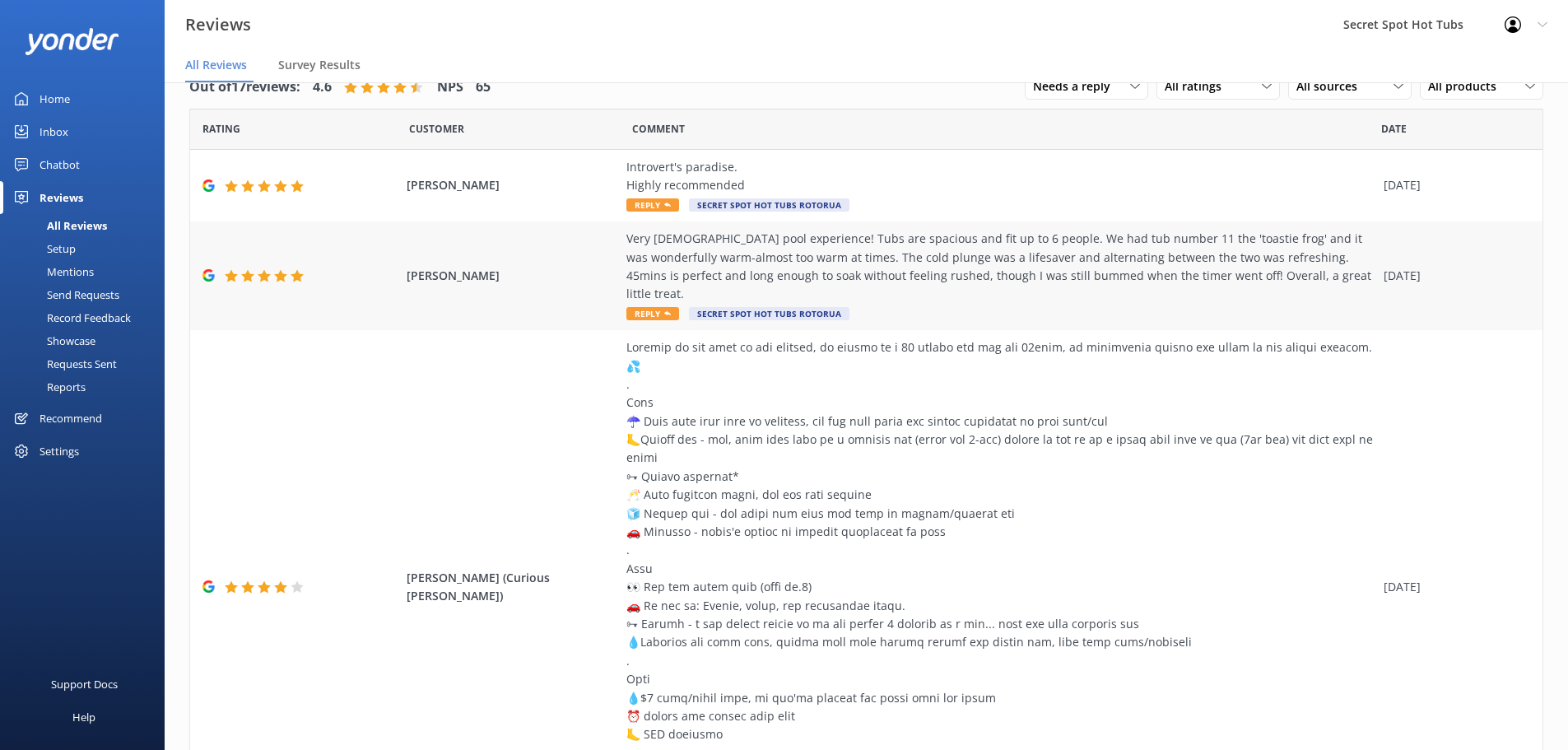
click at [639, 287] on div "Very [DEMOGRAPHIC_DATA] pool experience! Tubs are spacious and fit up to 6 peop…" at bounding box center [1001, 275] width 749 height 92
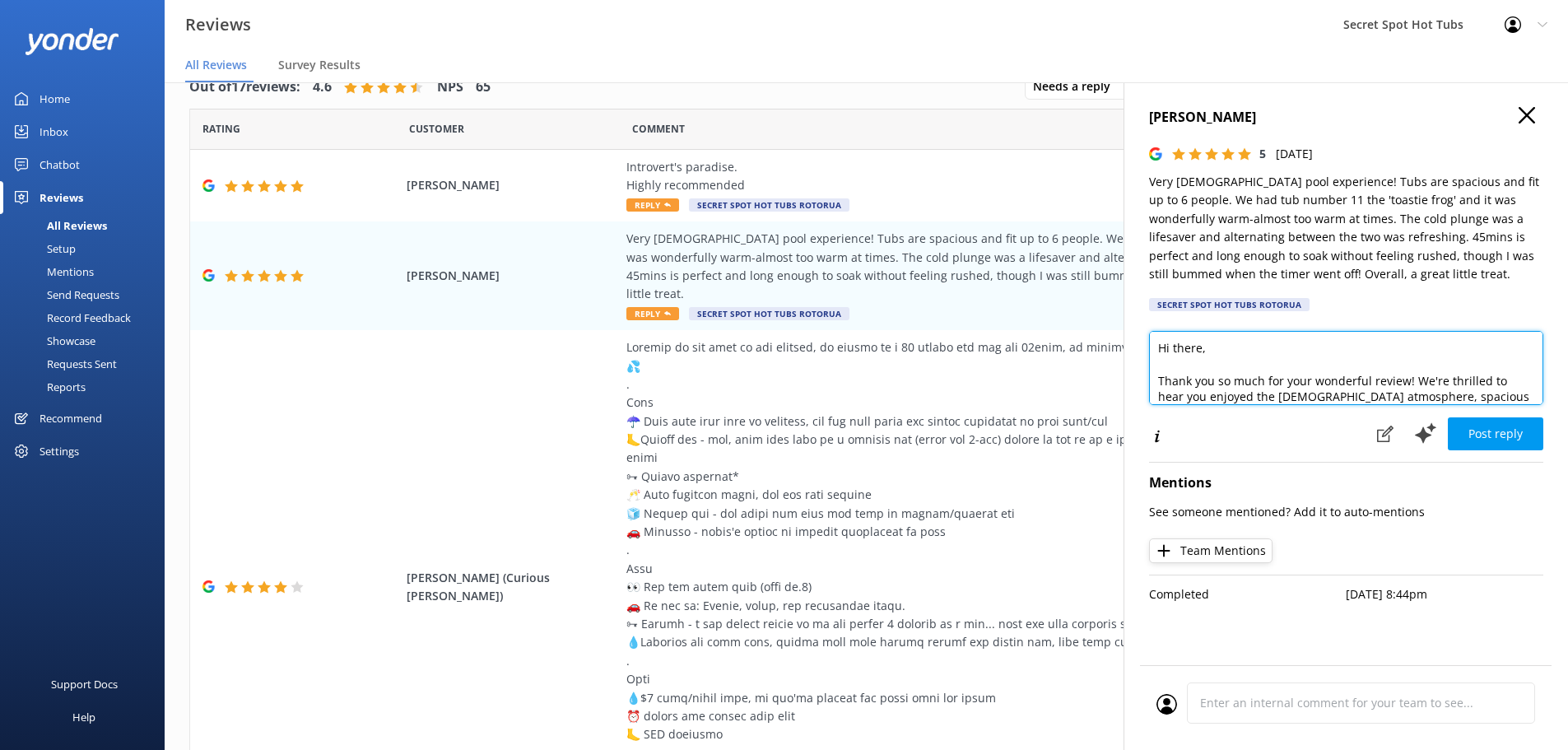
drag, startPoint x: 1201, startPoint y: 350, endPoint x: 1172, endPoint y: 348, distance: 29.1
click at [1172, 348] on textarea "Hi there, Thank you so much for your wonderful review! We're thrilled to hear y…" at bounding box center [1345, 368] width 394 height 74
type textarea "Hi [PERSON_NAME], Thank you so much for your wonderful review! We're thrilled t…"
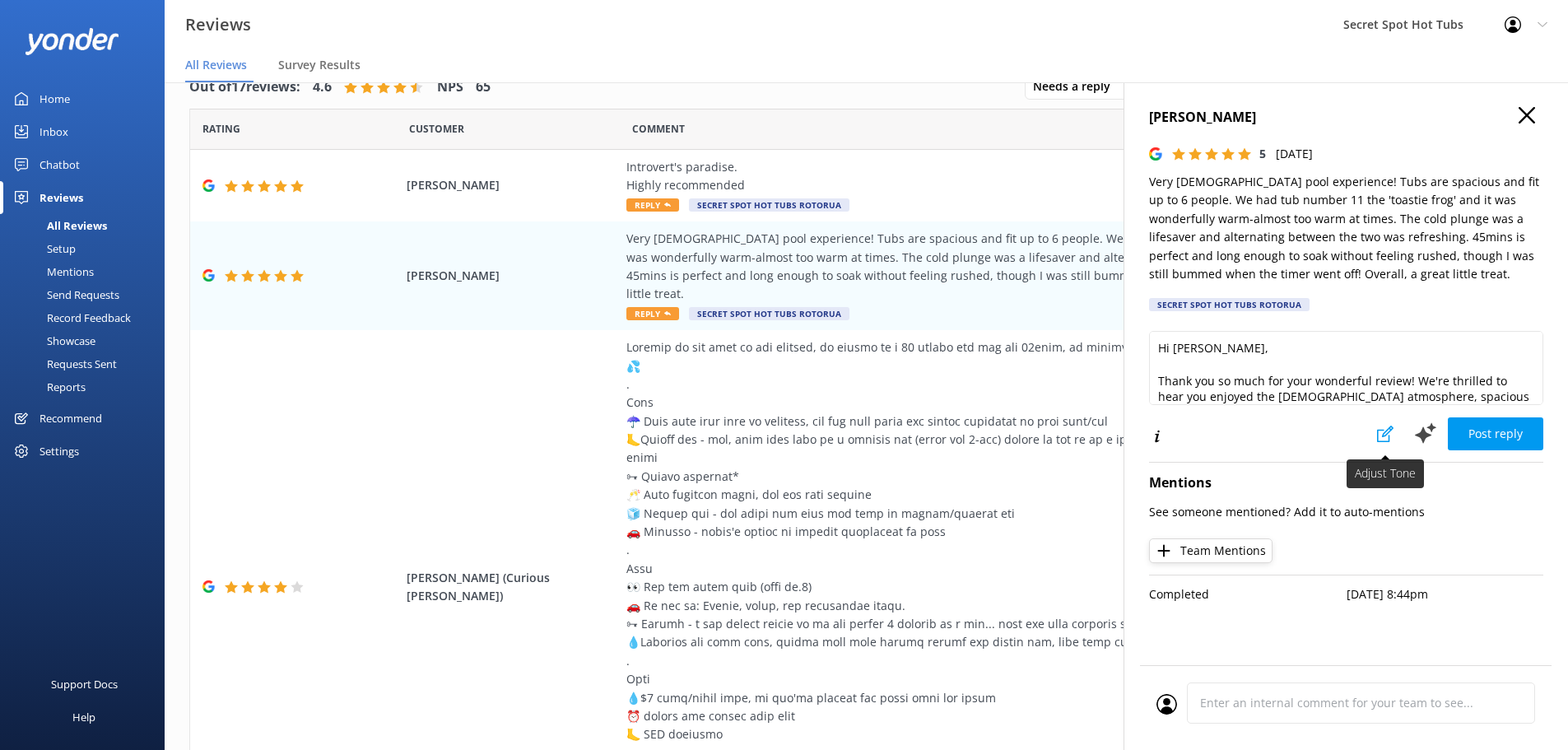
click at [1380, 429] on icon at bounding box center [1385, 433] width 16 height 16
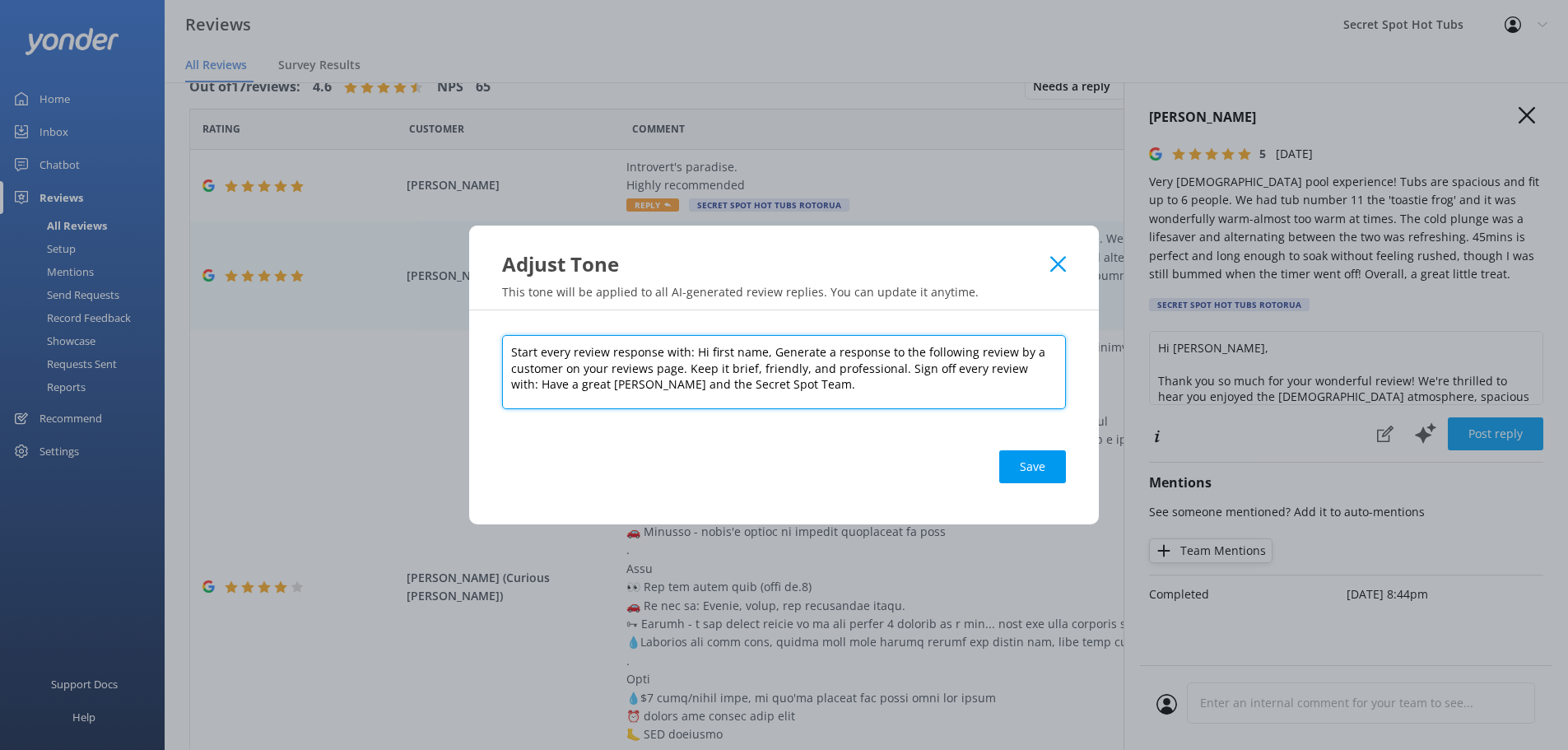
drag, startPoint x: 759, startPoint y: 353, endPoint x: 706, endPoint y: 353, distance: 53.0
click at [706, 353] on textarea "Start every review response with: Hi first name, Generate a response to the fol…" at bounding box center [784, 371] width 564 height 74
type textarea "Start every review response with: Hi, Generate a response to the following revi…"
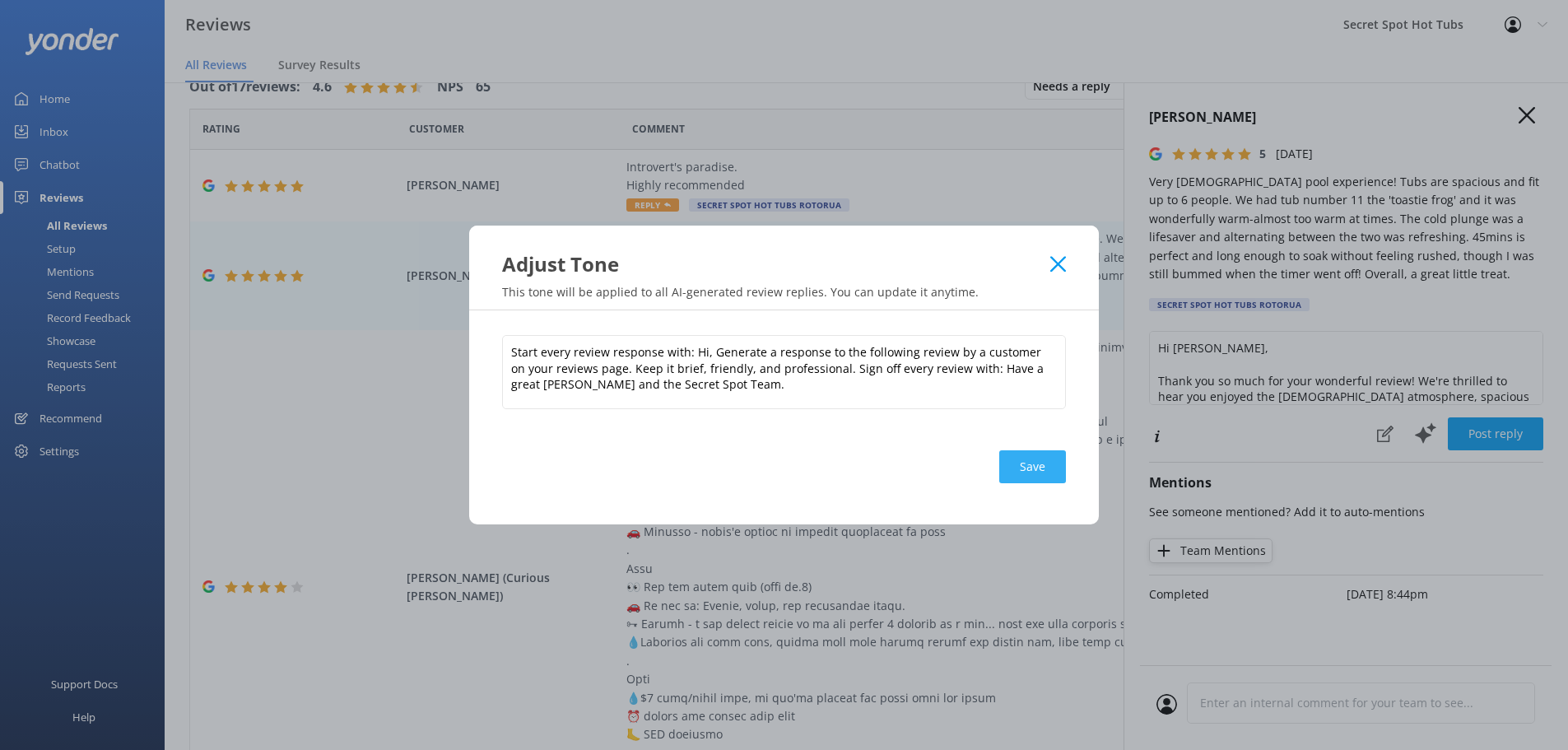
click at [1029, 462] on button "Save" at bounding box center [1032, 467] width 66 height 33
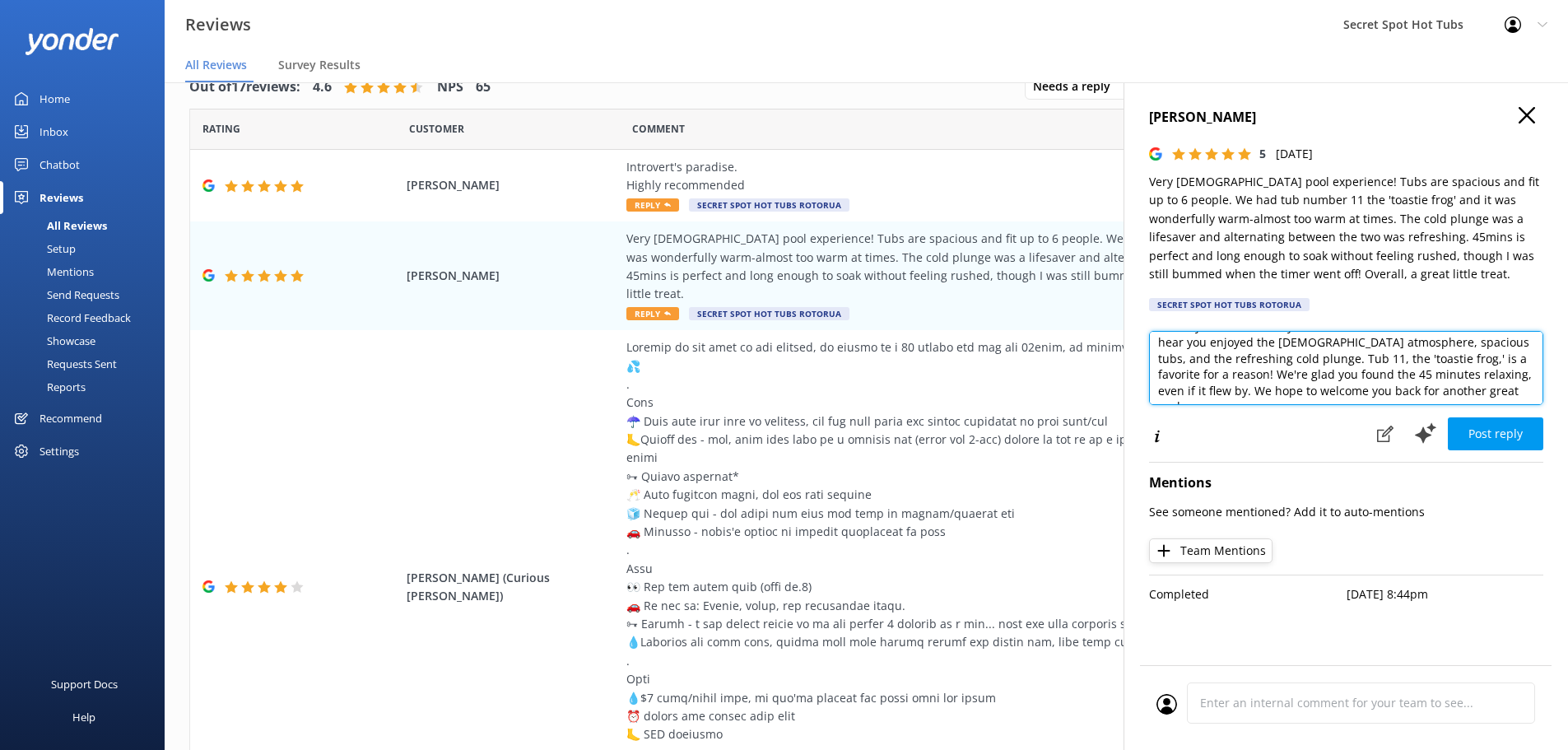
scroll to position [35, 0]
drag, startPoint x: 1203, startPoint y: 366, endPoint x: 1283, endPoint y: 380, distance: 81.2
click at [1283, 380] on textarea "Hi [PERSON_NAME], Thank you so much for your wonderful review! We're thrilled t…" at bounding box center [1345, 368] width 394 height 74
drag, startPoint x: 1416, startPoint y: 362, endPoint x: 1444, endPoint y: 347, distance: 31.8
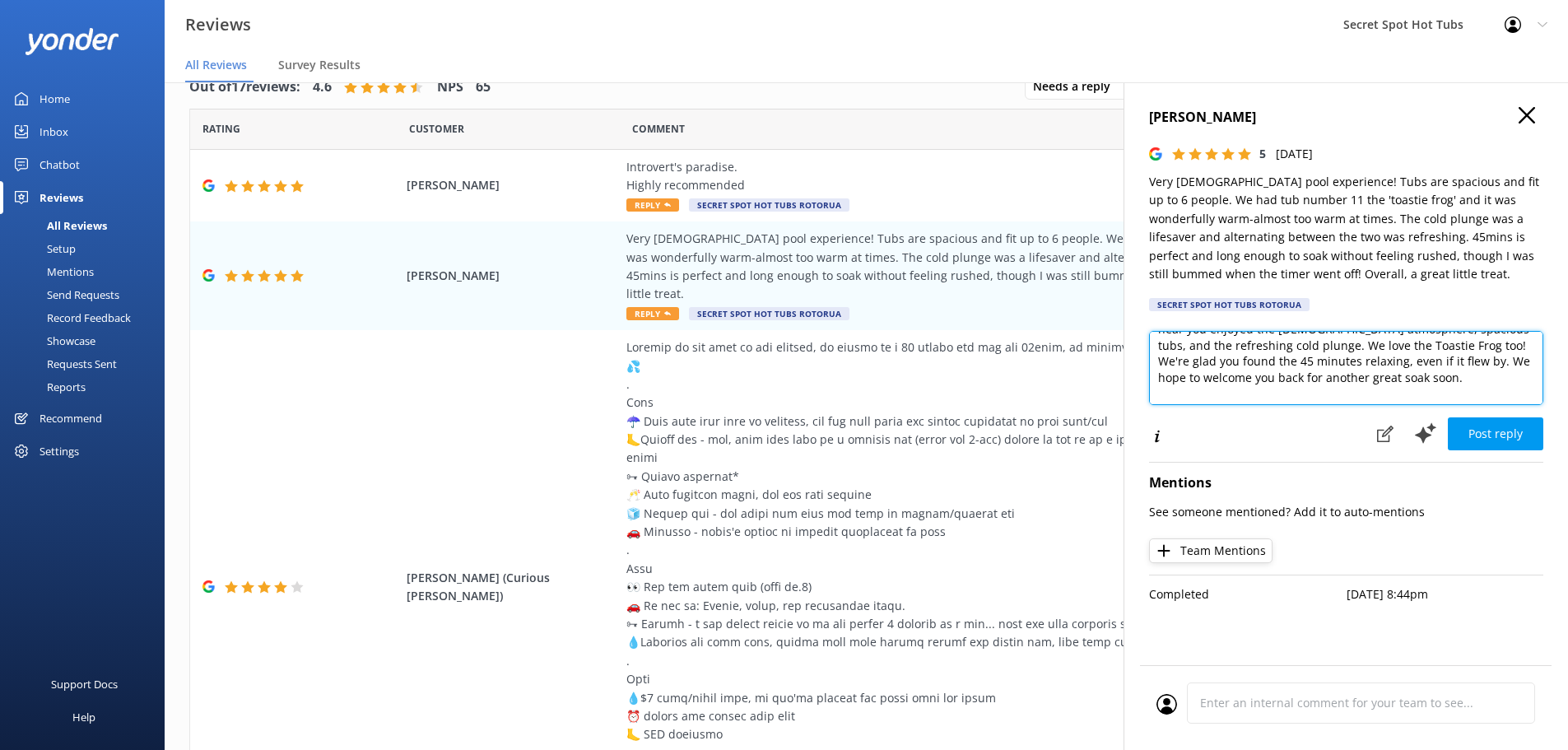
click at [1444, 347] on textarea "Hi [PERSON_NAME], Thank you so much for your wonderful review! We're thrilled t…" at bounding box center [1345, 368] width 394 height 74
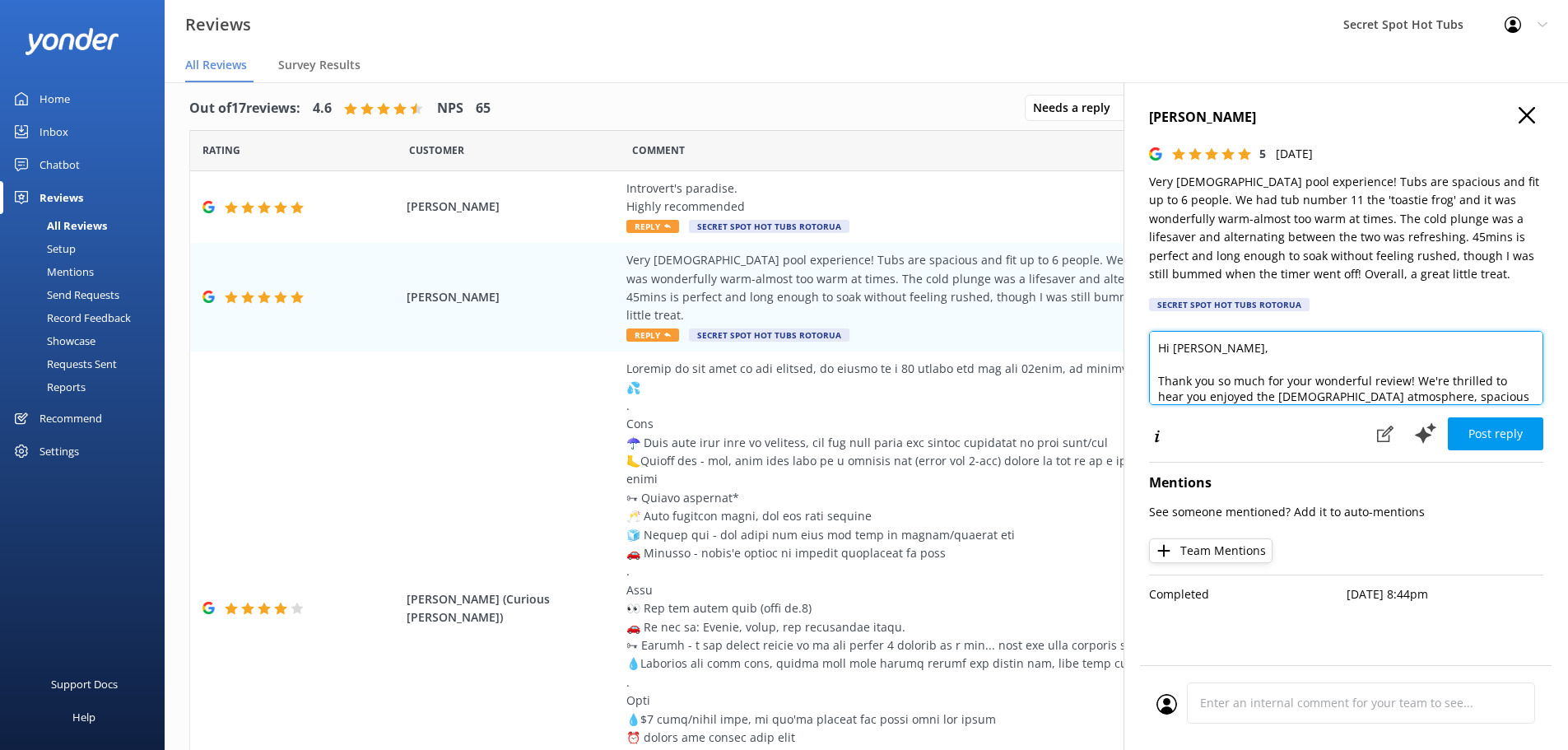
scroll to position [0, 0]
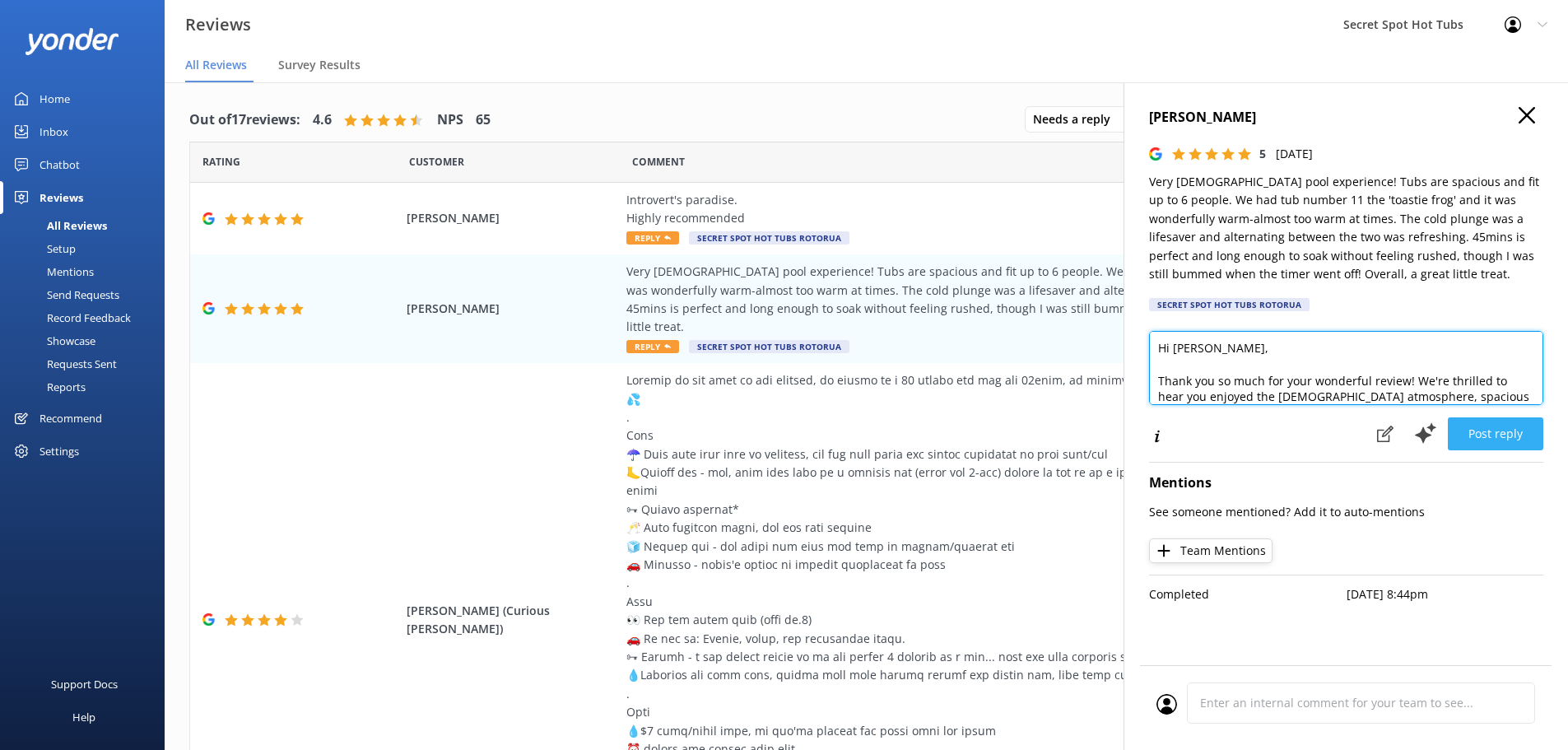
type textarea "Hi [PERSON_NAME], Thank you so much for your wonderful review! We're thrilled t…"
click at [1490, 435] on button "Post reply" at bounding box center [1495, 433] width 95 height 33
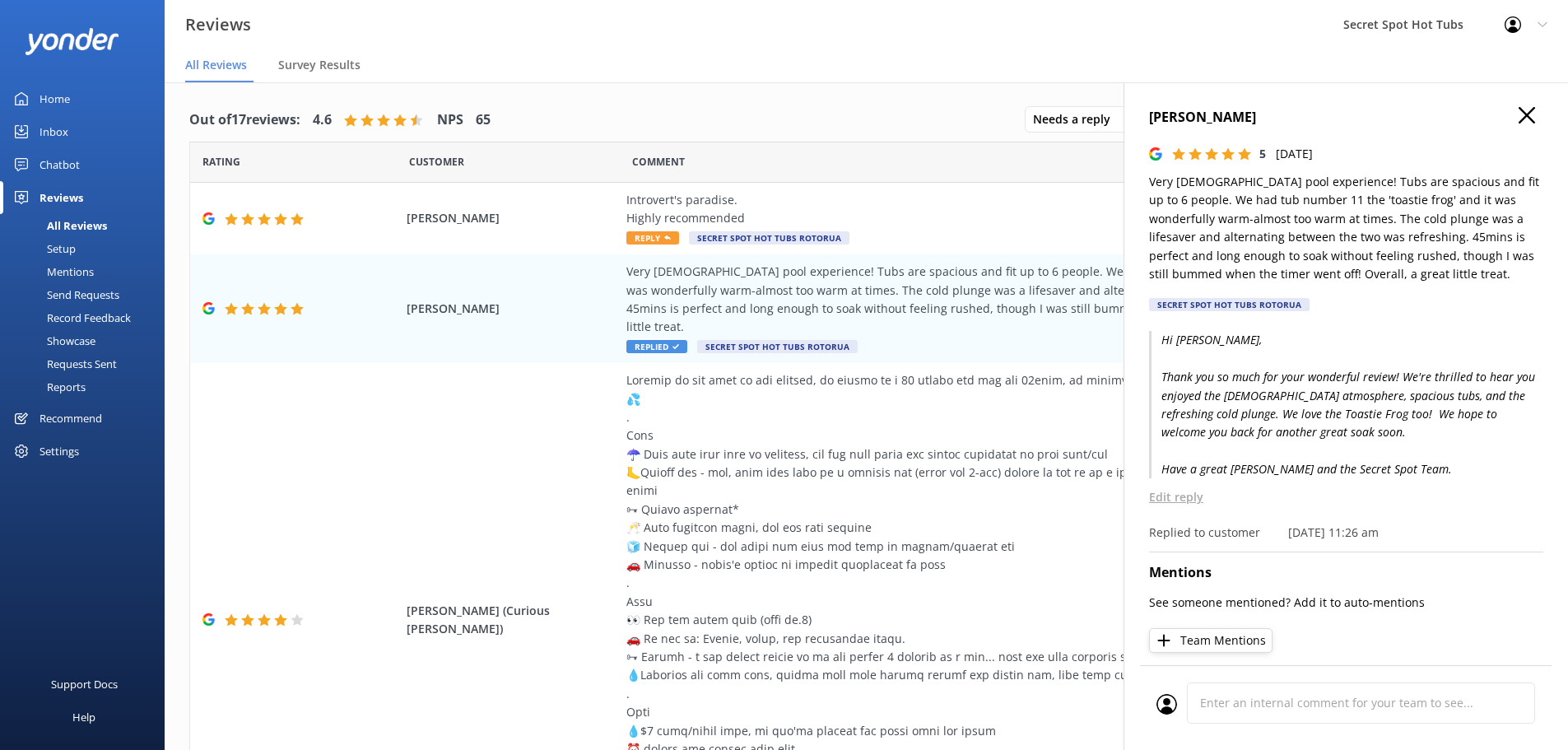
click at [1519, 110] on use "button" at bounding box center [1527, 115] width 16 height 16
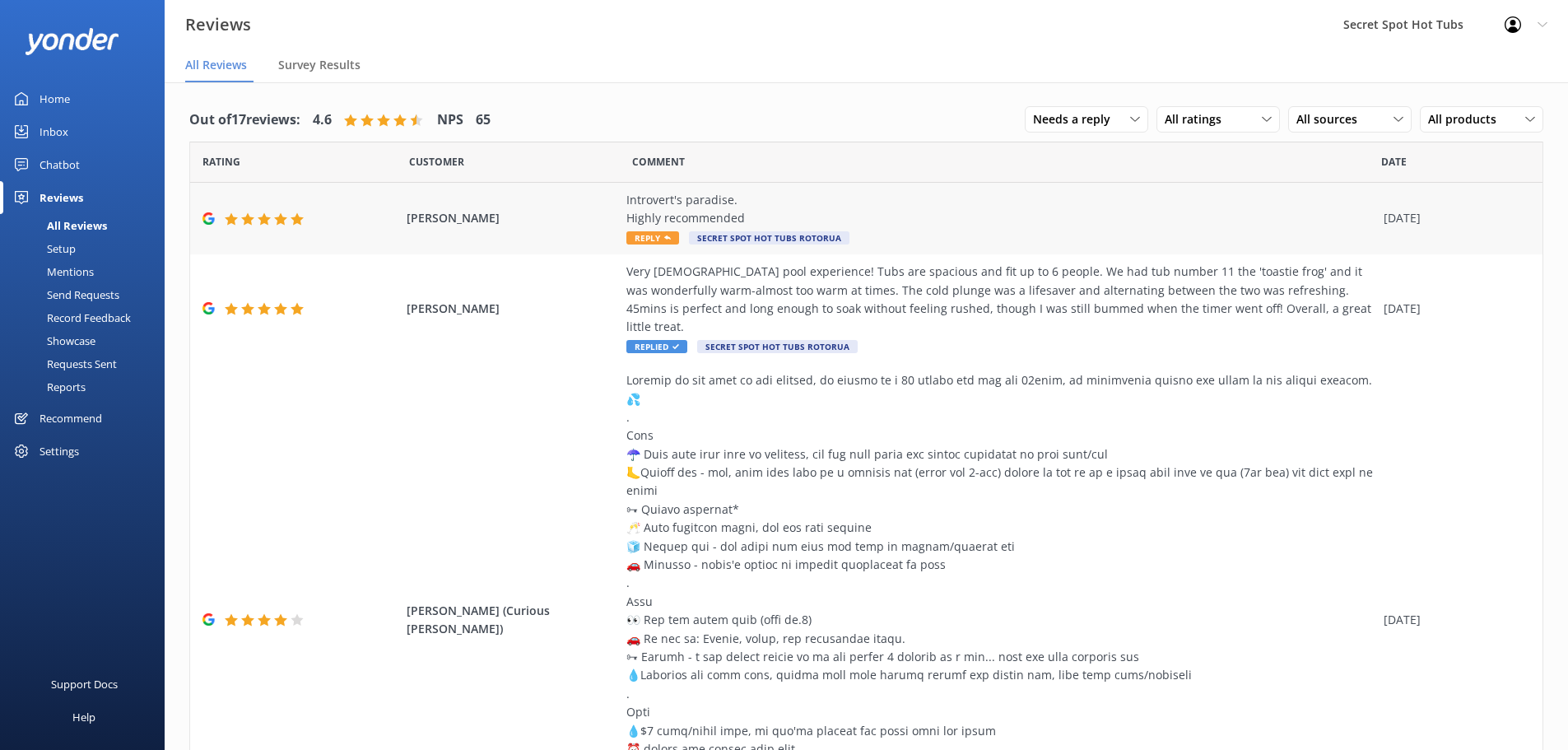
click at [643, 236] on span "Reply" at bounding box center [653, 238] width 53 height 13
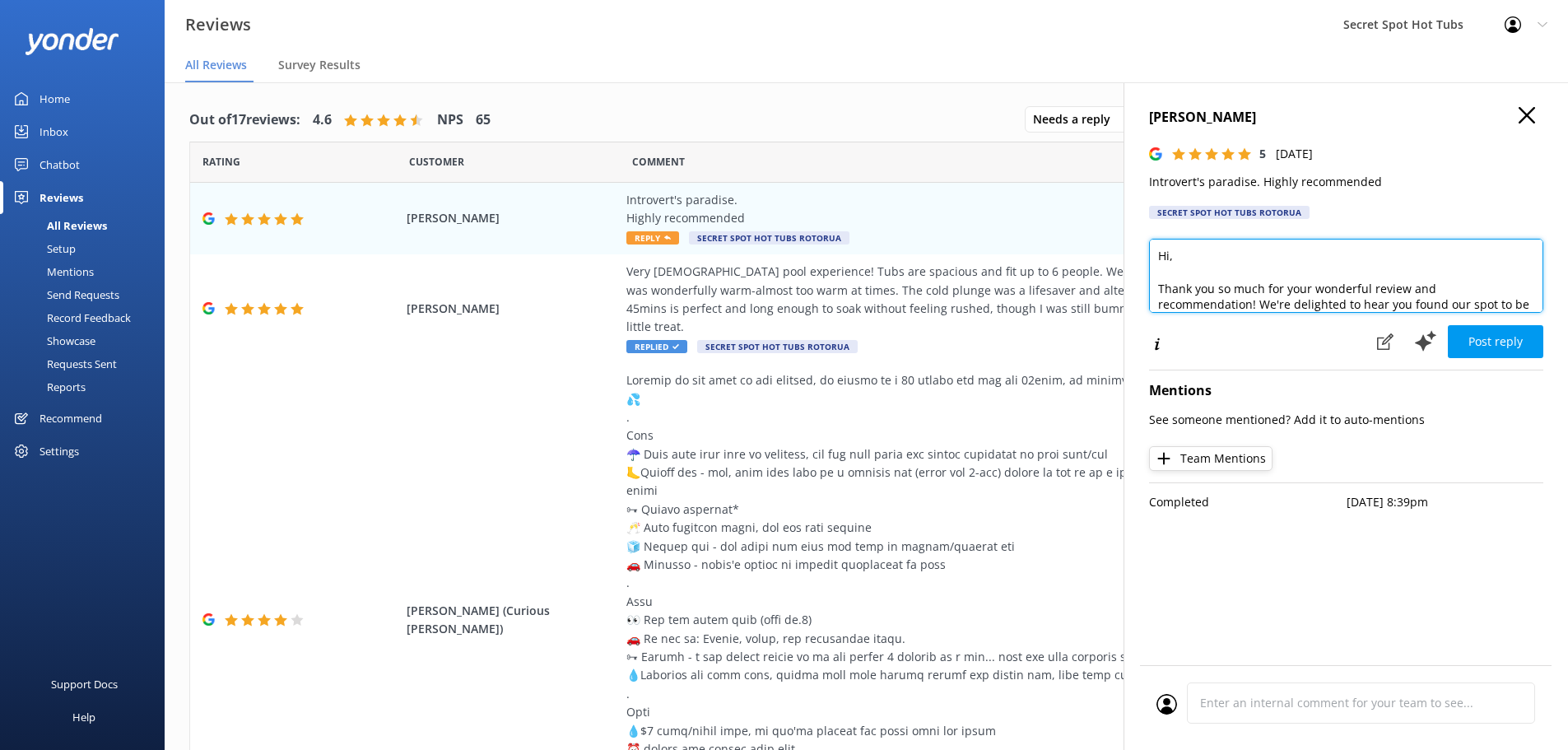
click at [1169, 257] on textarea "Hi, Thank you so much for your wonderful review and recommendation! We're delig…" at bounding box center [1345, 275] width 394 height 74
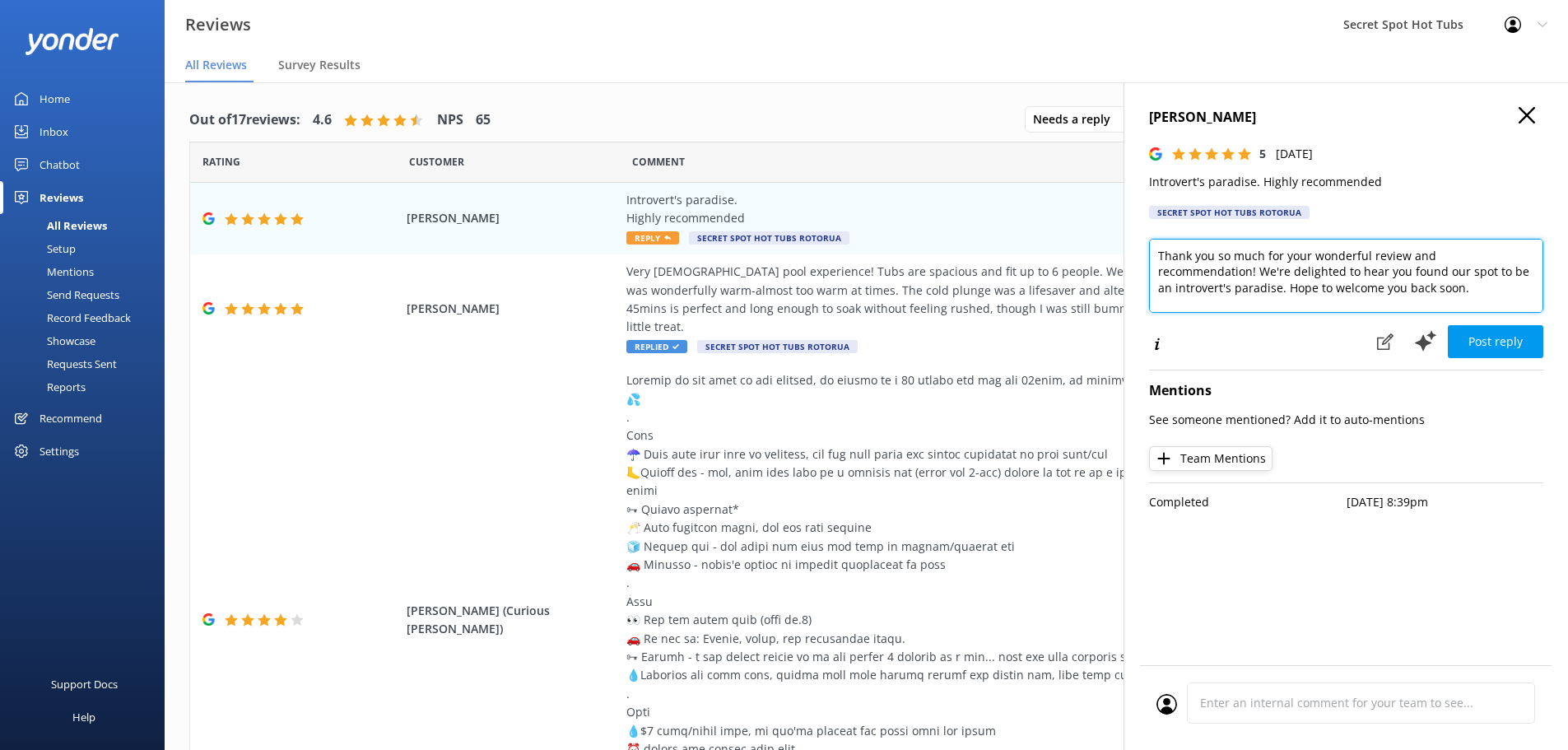
click at [1233, 292] on textarea "Hi [PERSON_NAME], Thank you so much for your wonderful review and recommendatio…" at bounding box center [1345, 275] width 394 height 74
drag, startPoint x: 1158, startPoint y: 291, endPoint x: 1279, endPoint y: 291, distance: 121.0
click at [1279, 291] on textarea "Hi [PERSON_NAME], Thank you so much for your wonderful review and recommendatio…" at bounding box center [1345, 275] width 394 height 74
click at [1378, 283] on textarea "Hi [PERSON_NAME], Thank you so much for your wonderful review and recommendatio…" at bounding box center [1345, 275] width 394 height 74
click at [1269, 283] on textarea "Hi [PERSON_NAME], Thank you so much for your wonderful review and recommendatio…" at bounding box center [1345, 275] width 394 height 74
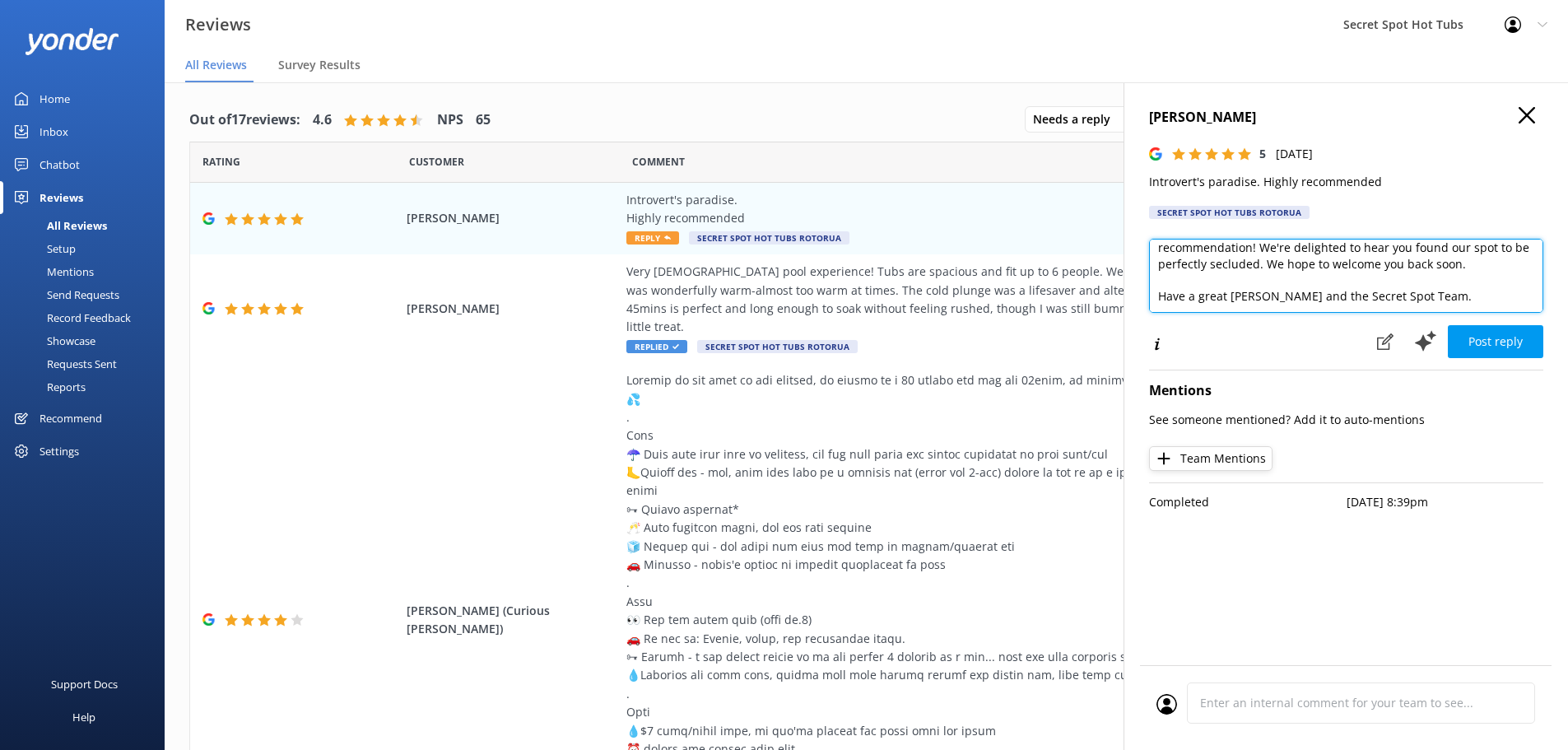
scroll to position [0, 0]
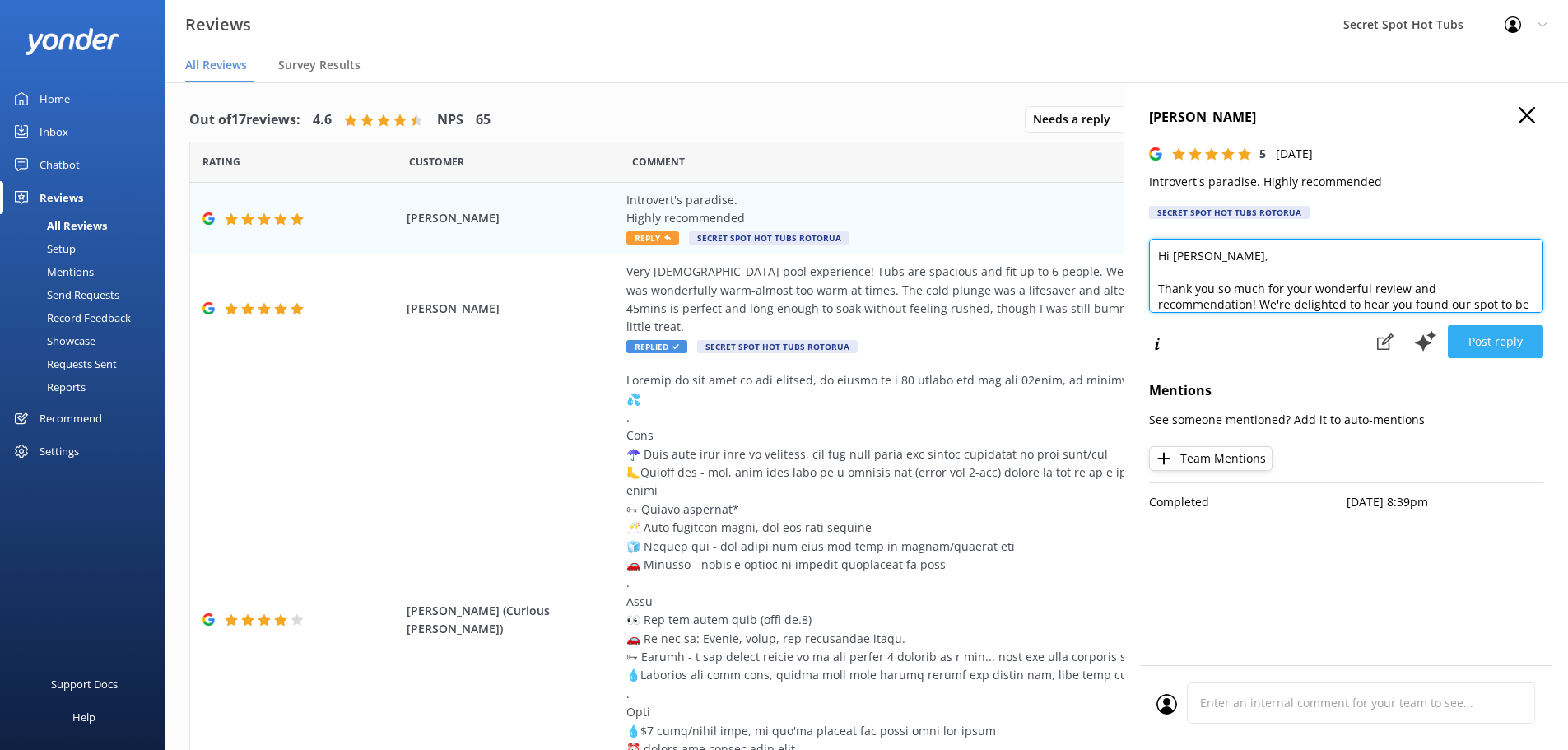
type textarea "Hi [PERSON_NAME], Thank you so much for your wonderful review and recommendatio…"
click at [1511, 343] on button "Post reply" at bounding box center [1495, 341] width 95 height 33
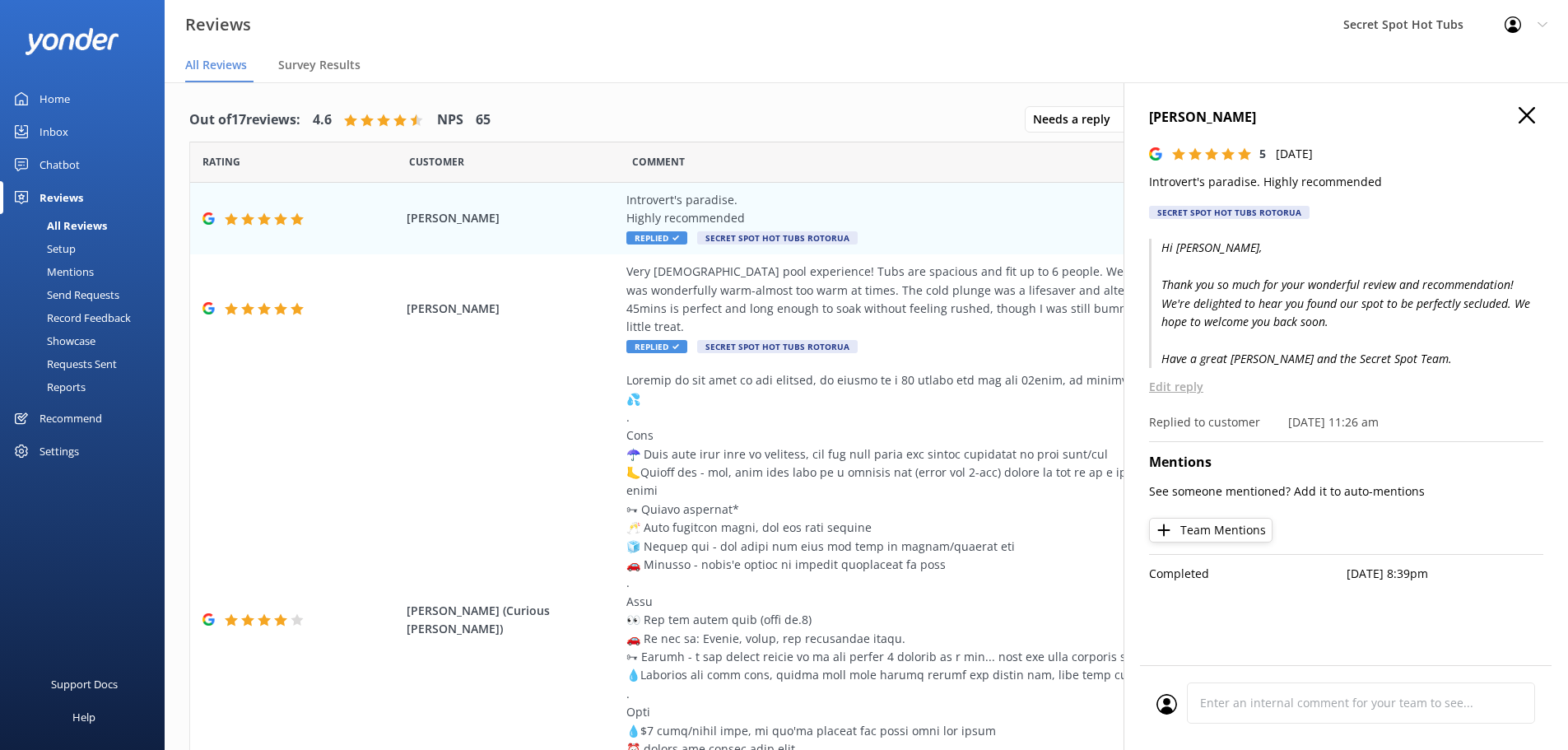
click at [1529, 109] on icon "button" at bounding box center [1527, 115] width 16 height 16
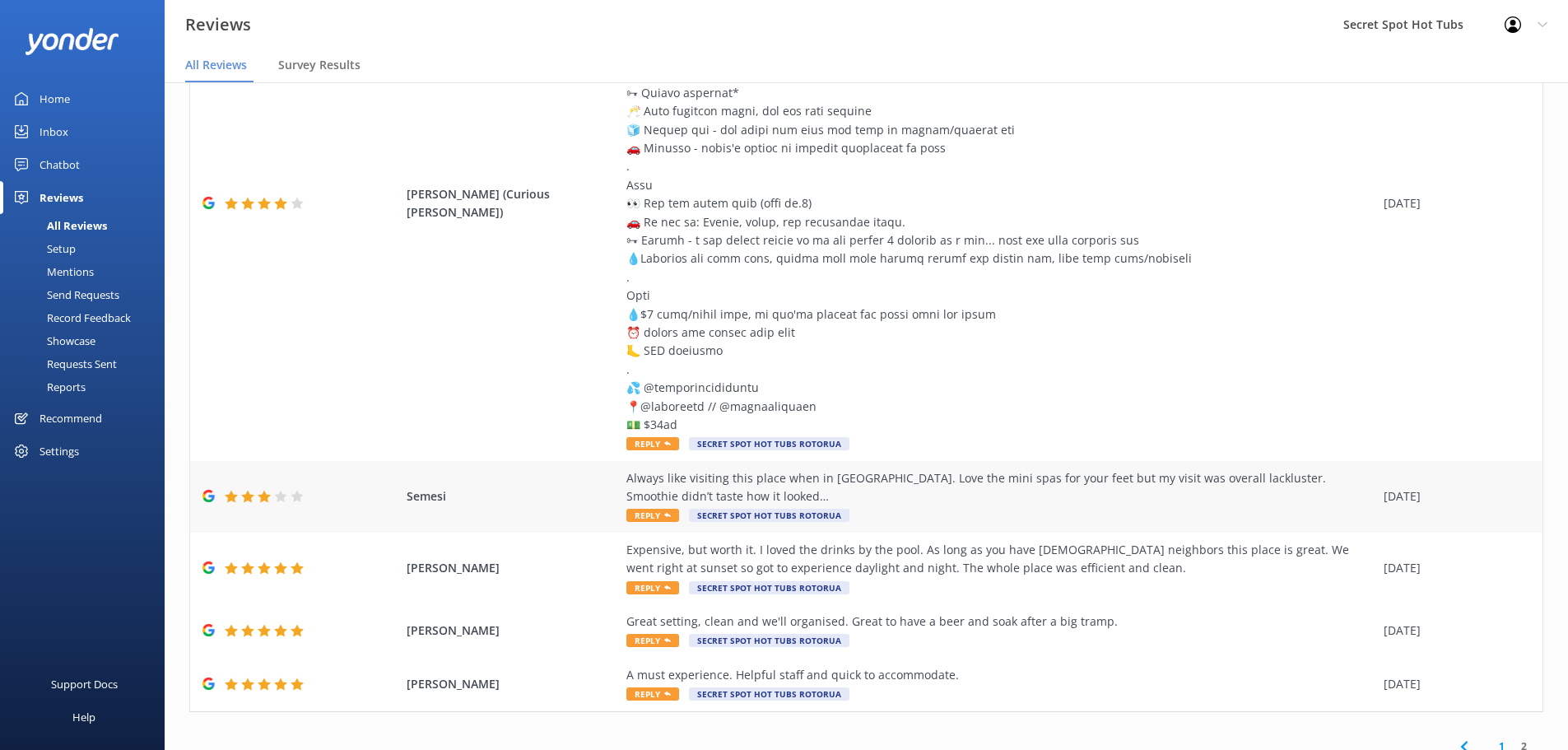
scroll to position [33, 0]
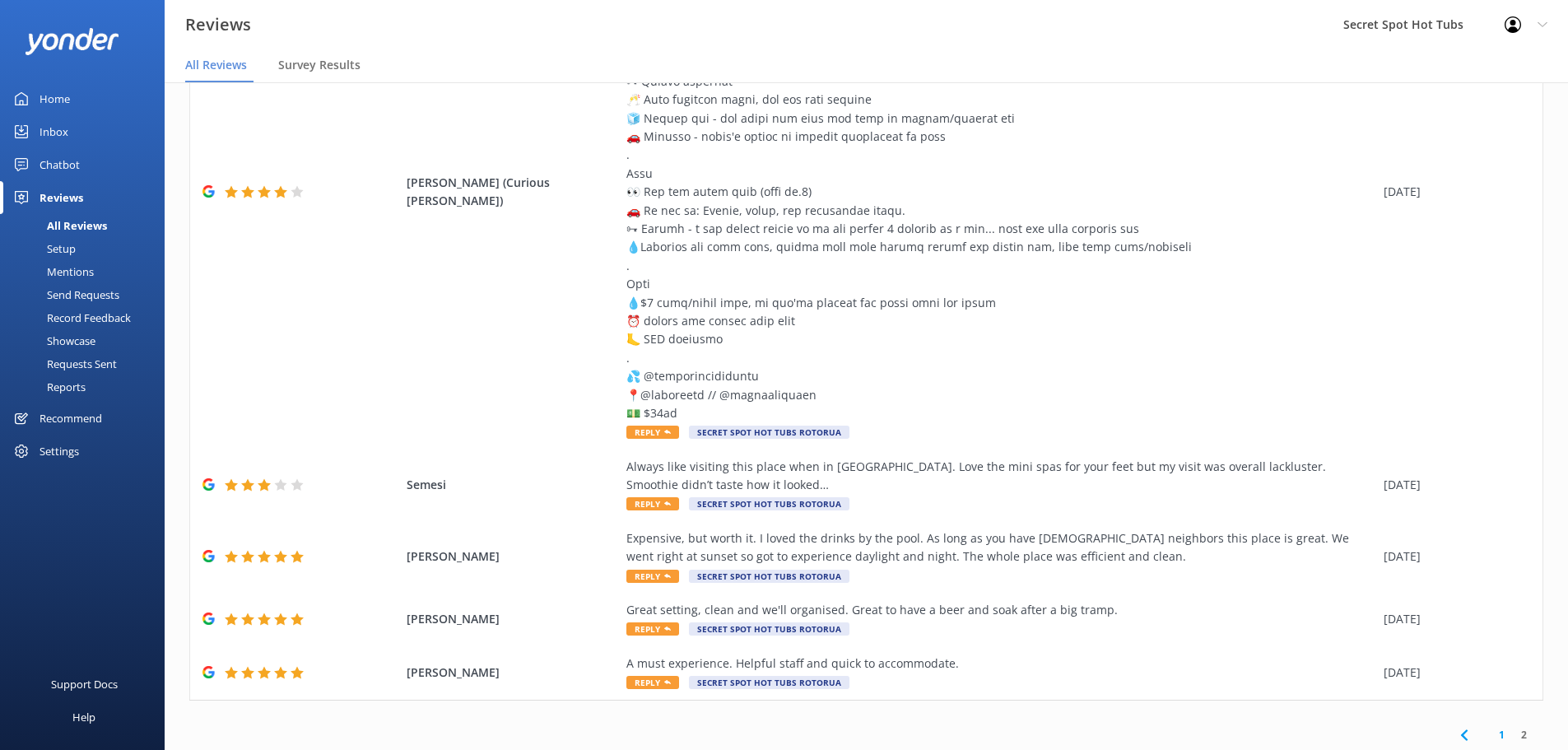
click at [1491, 727] on link "1" at bounding box center [1502, 734] width 22 height 15
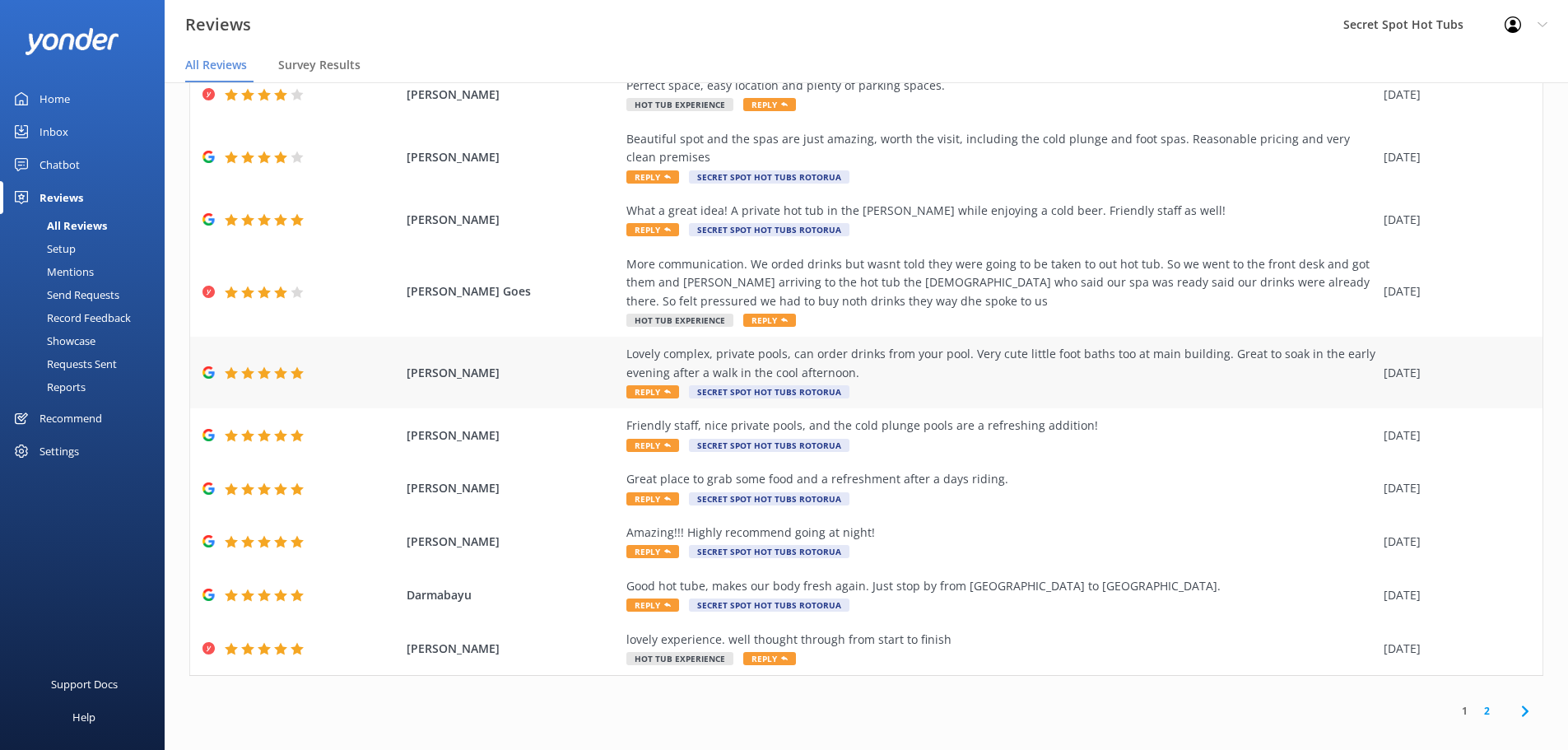
scroll to position [94, 0]
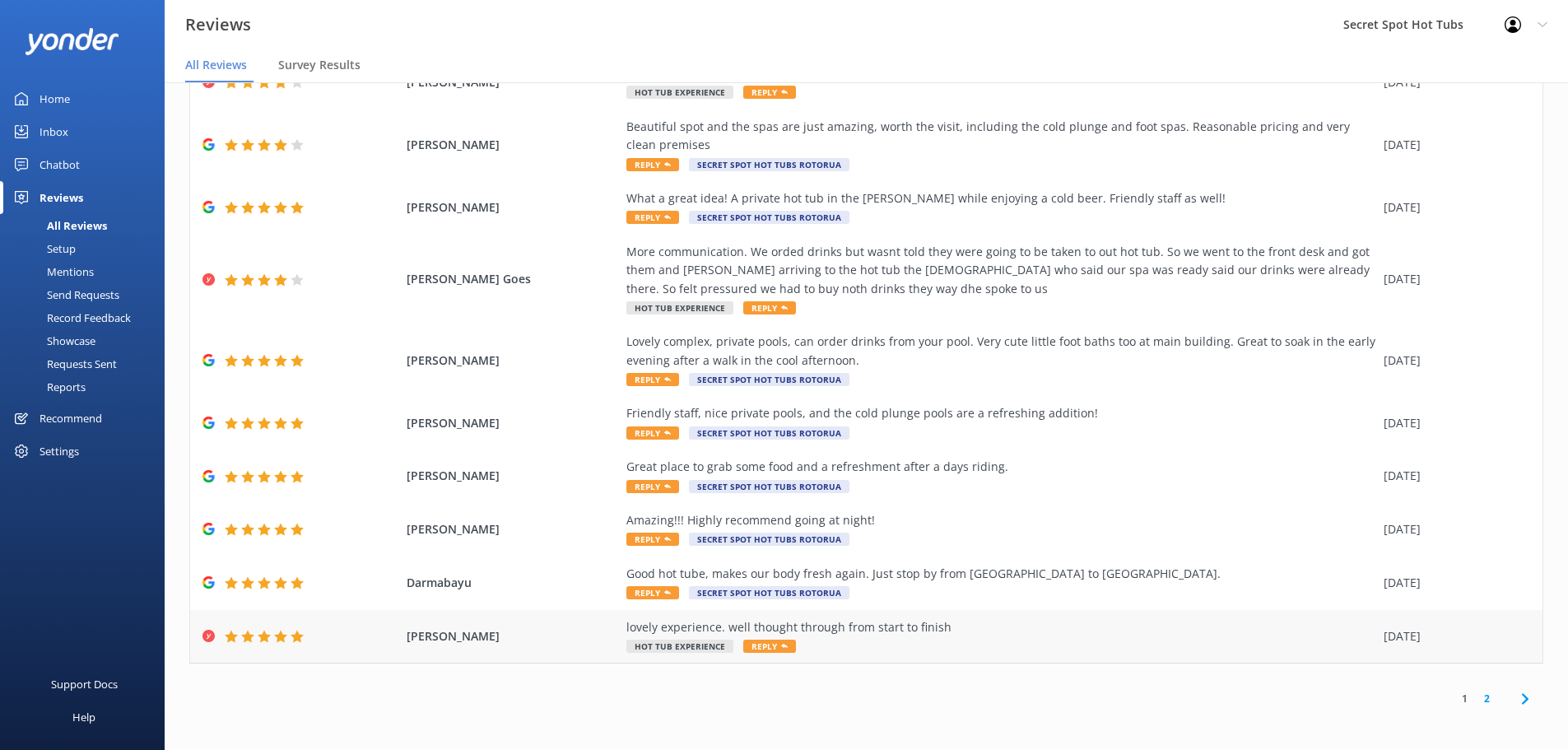
click at [766, 647] on span "Reply" at bounding box center [769, 646] width 53 height 13
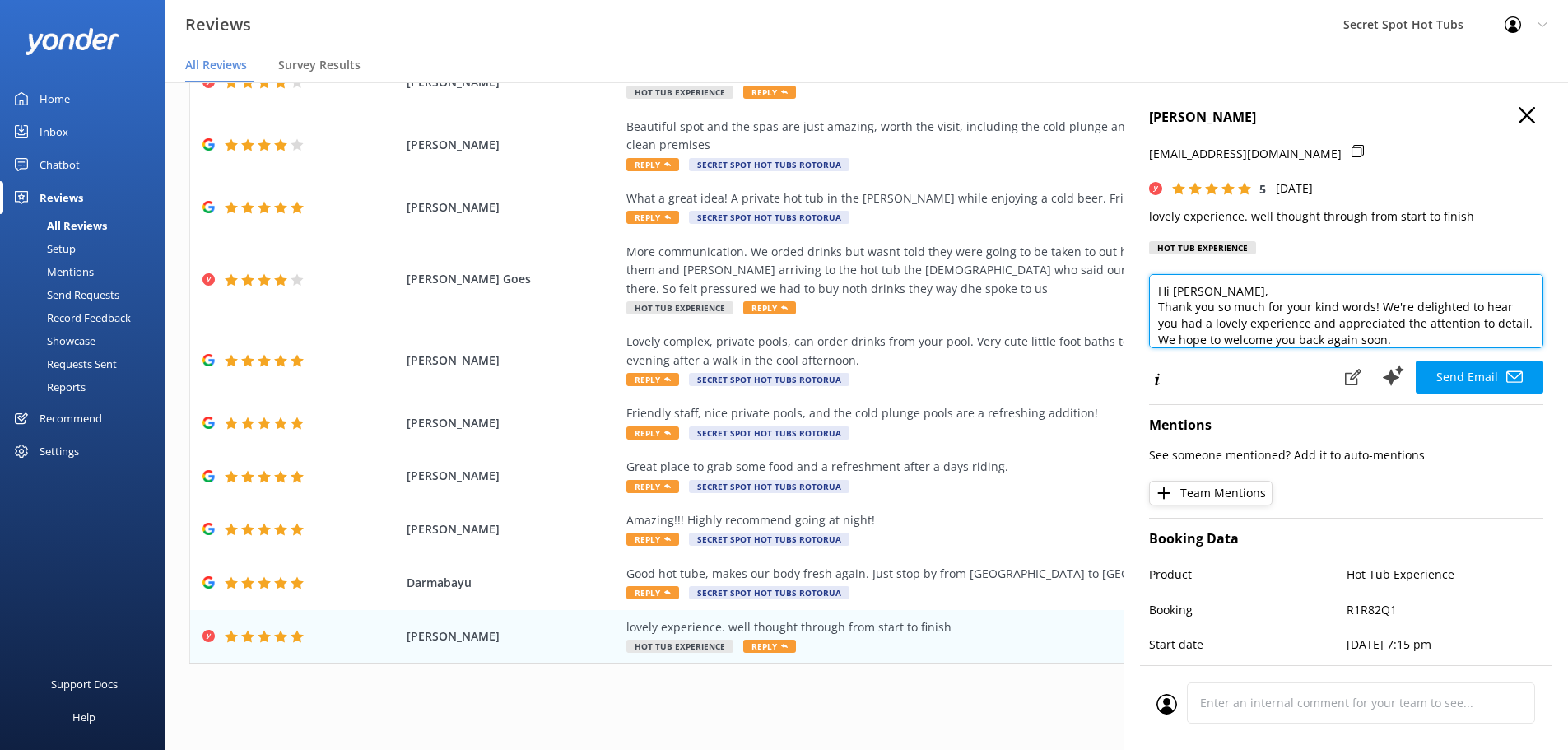
click at [1250, 291] on textarea "Hi [PERSON_NAME], Thank you so much for your kind words! We're delighted to hea…" at bounding box center [1345, 310] width 394 height 74
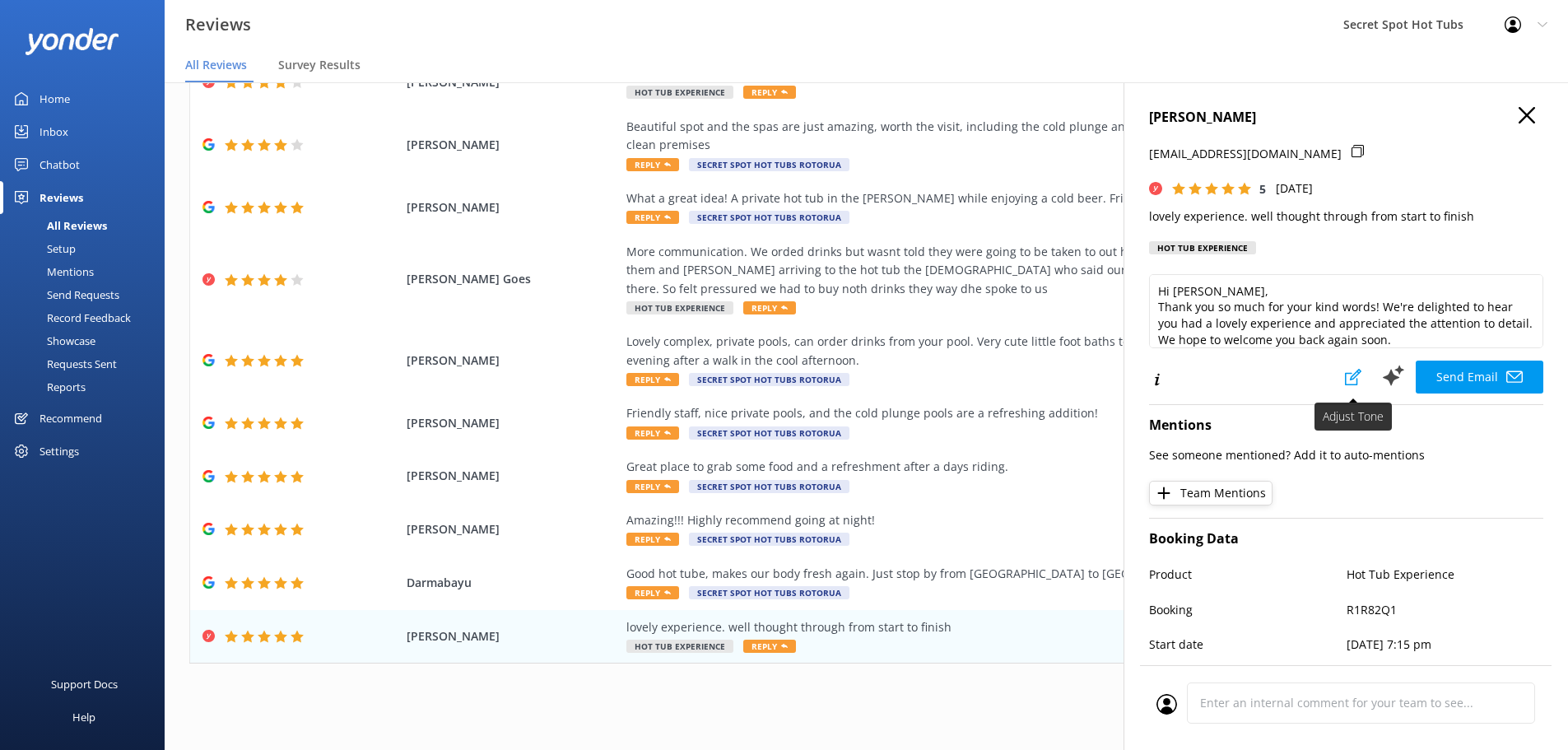
click at [1347, 386] on button at bounding box center [1353, 377] width 36 height 33
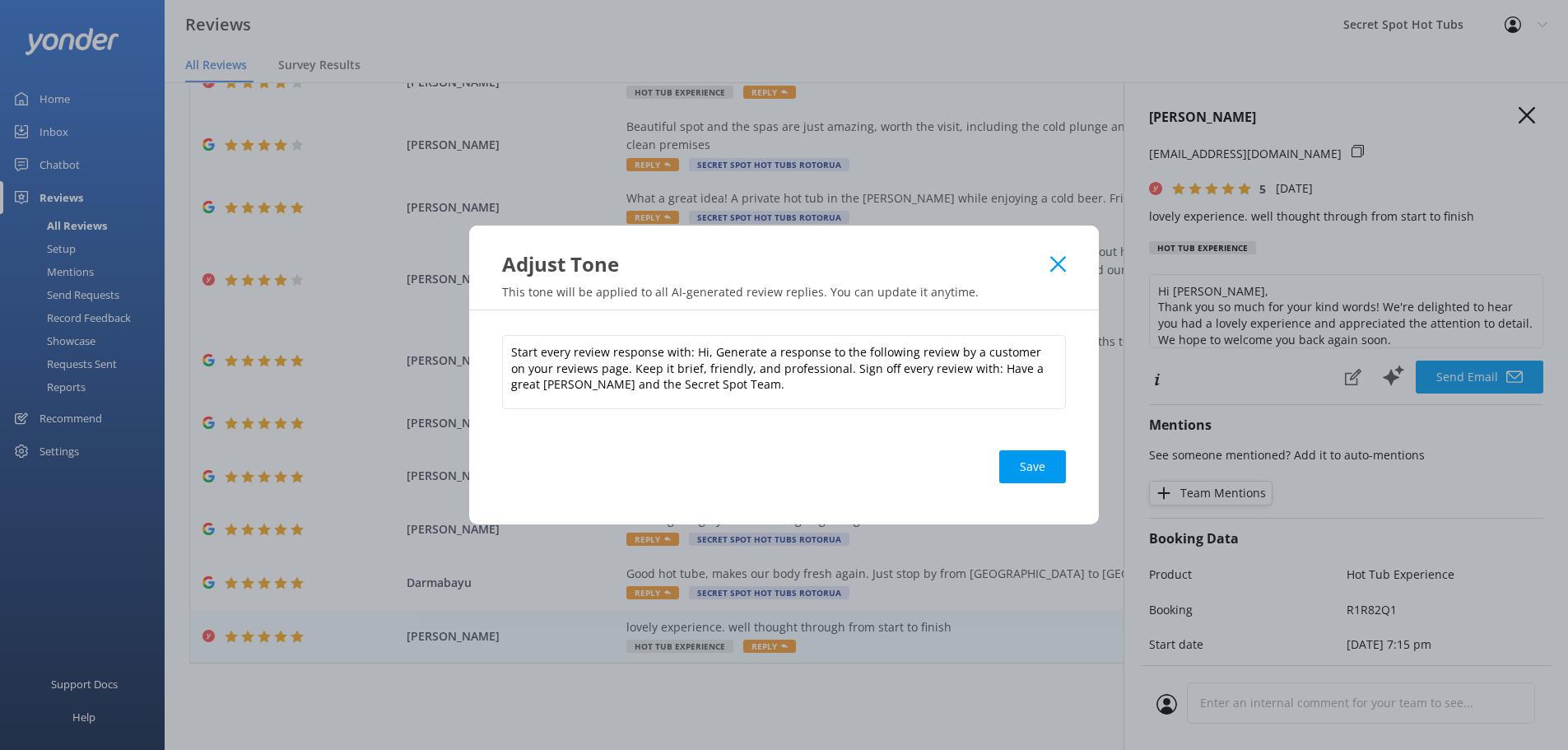
click at [1062, 258] on icon at bounding box center [1057, 264] width 15 height 16
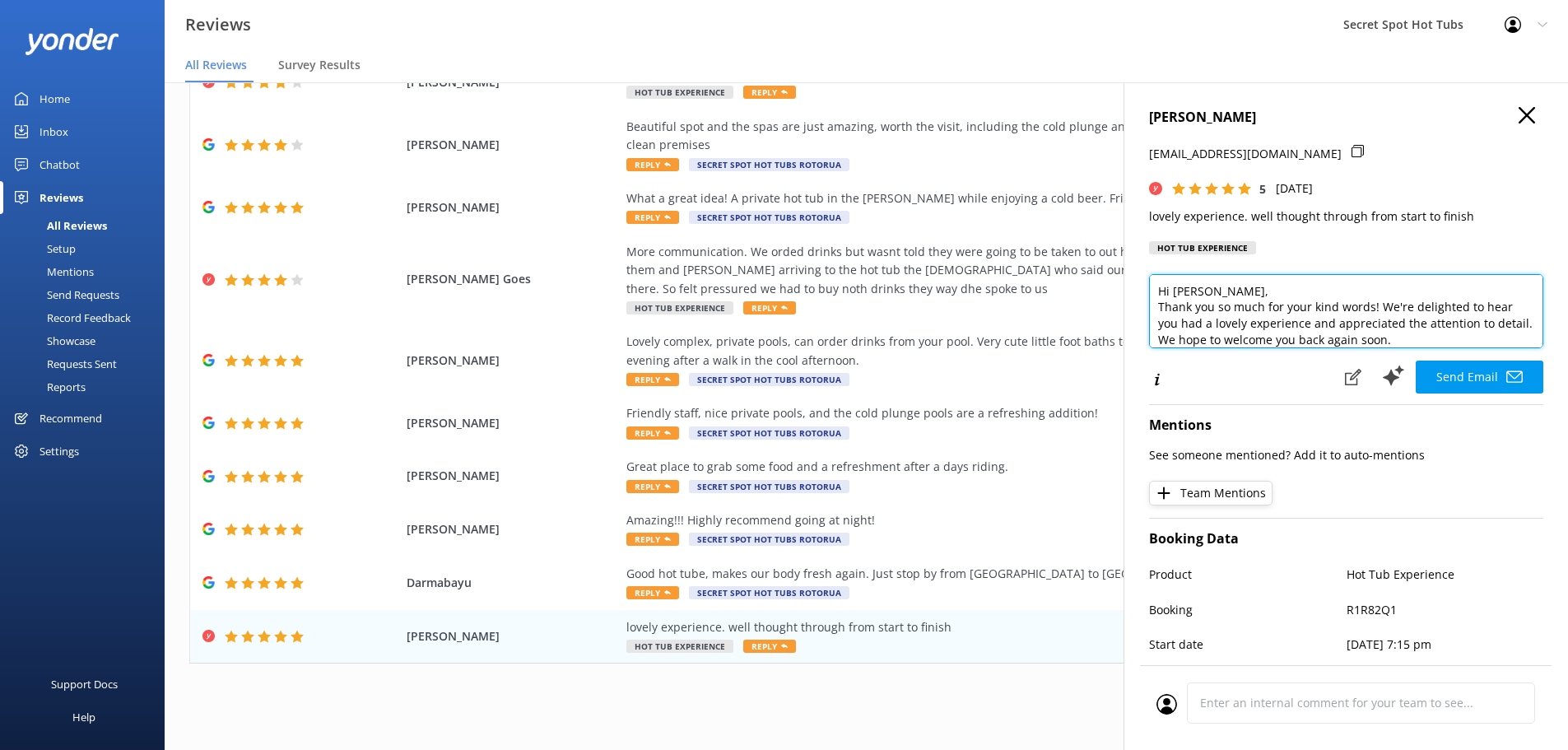
click at [1267, 293] on textarea "Hi [PERSON_NAME], Thank you so much for your kind words! We're delighted to hea…" at bounding box center [1345, 310] width 394 height 74
click at [1441, 322] on textarea "Hi [PERSON_NAME], Thank you so much for your kind words! We're delighted to hea…" at bounding box center [1345, 310] width 394 height 74
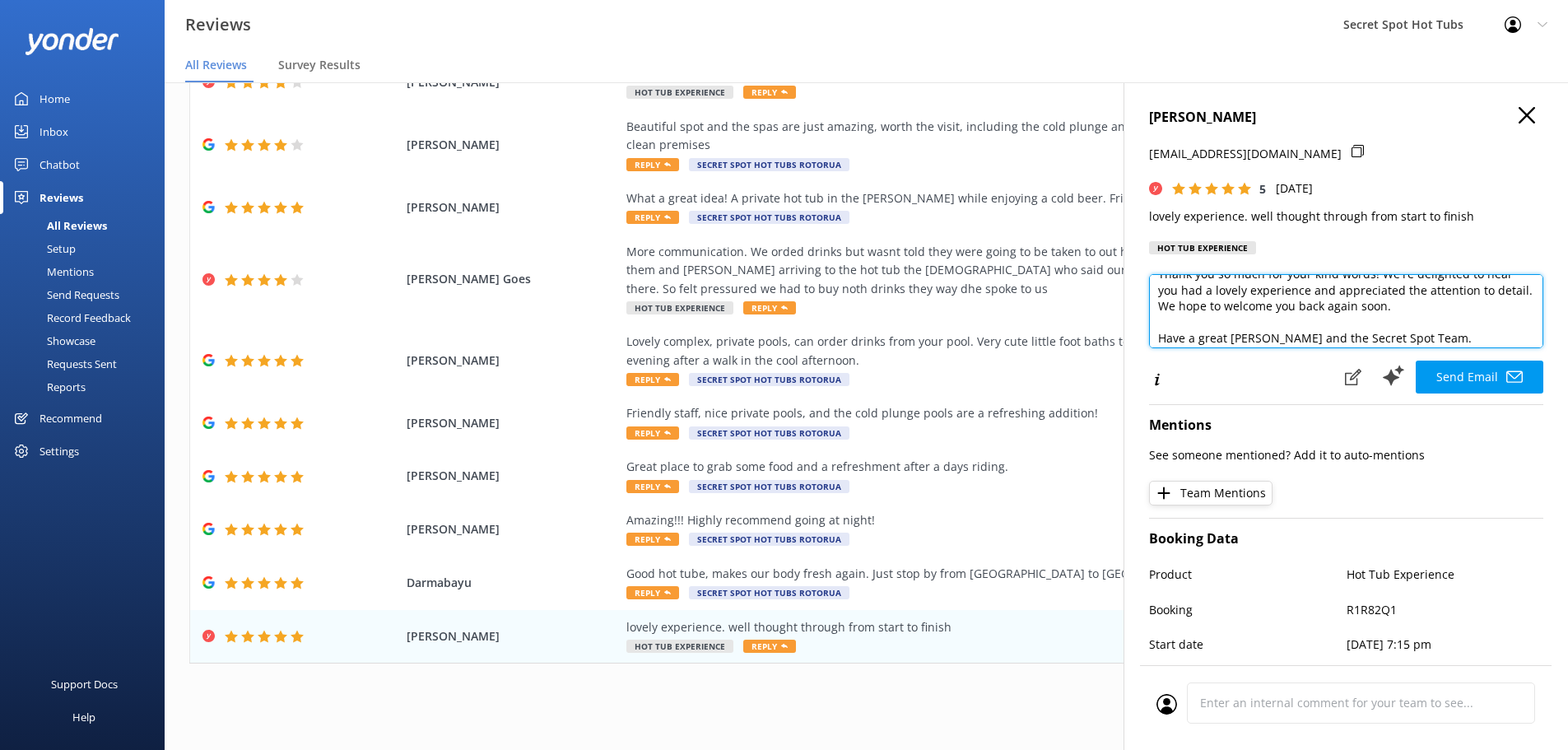
scroll to position [74, 0]
type textarea "Hi [PERSON_NAME], Thank you so much for your kind words! We're delighted to hea…"
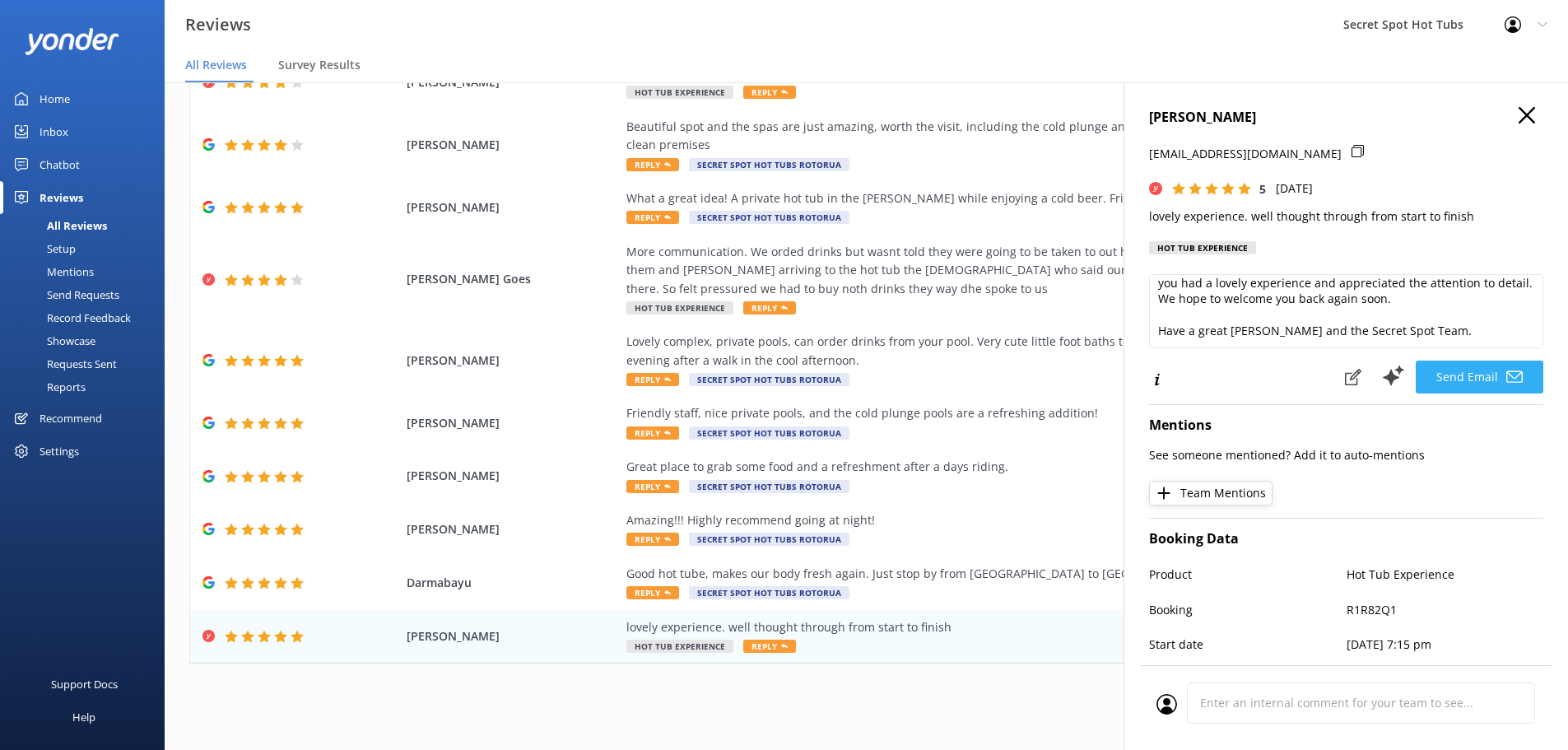
click at [1506, 381] on icon at bounding box center [1514, 377] width 16 height 16
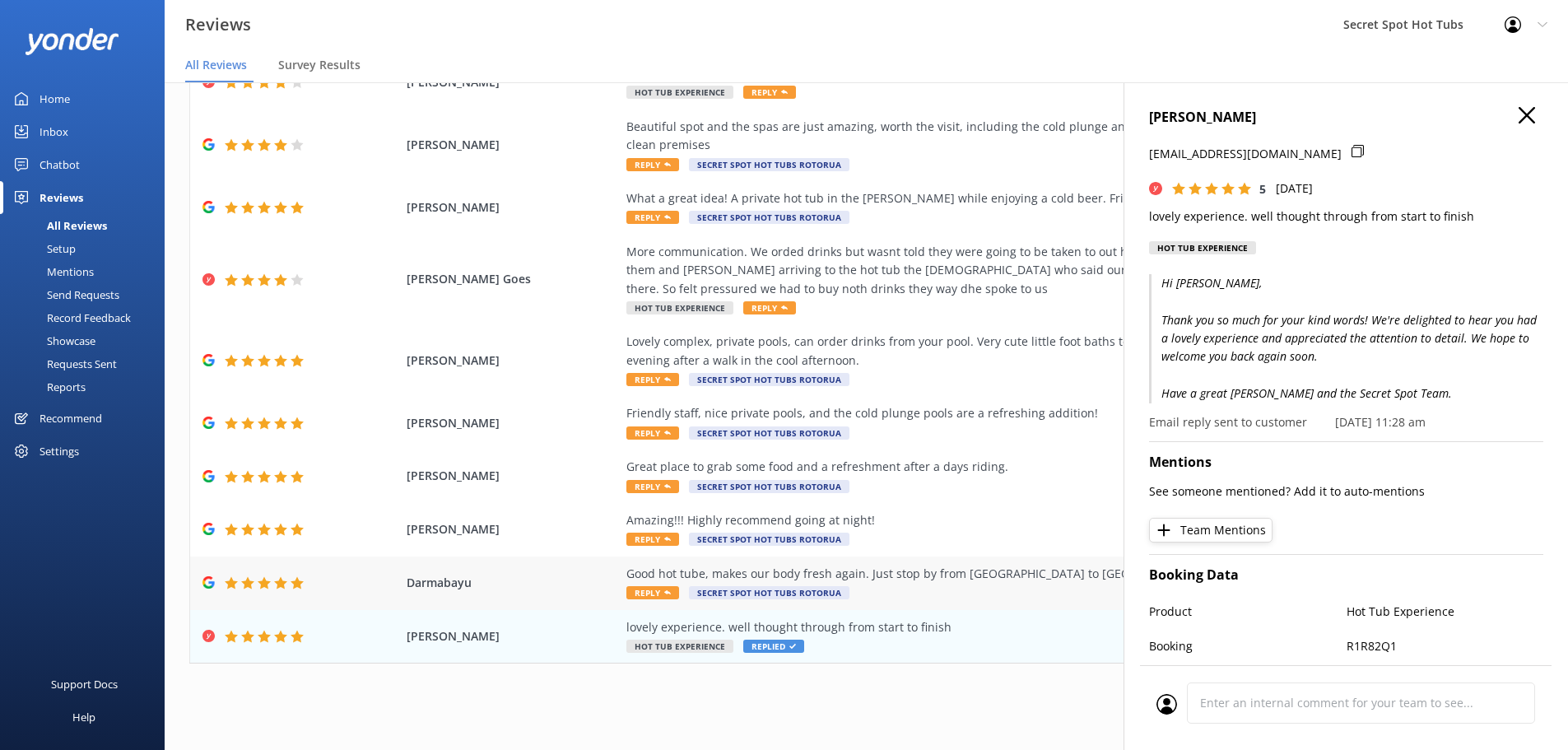
click at [646, 594] on span "Reply" at bounding box center [653, 592] width 53 height 13
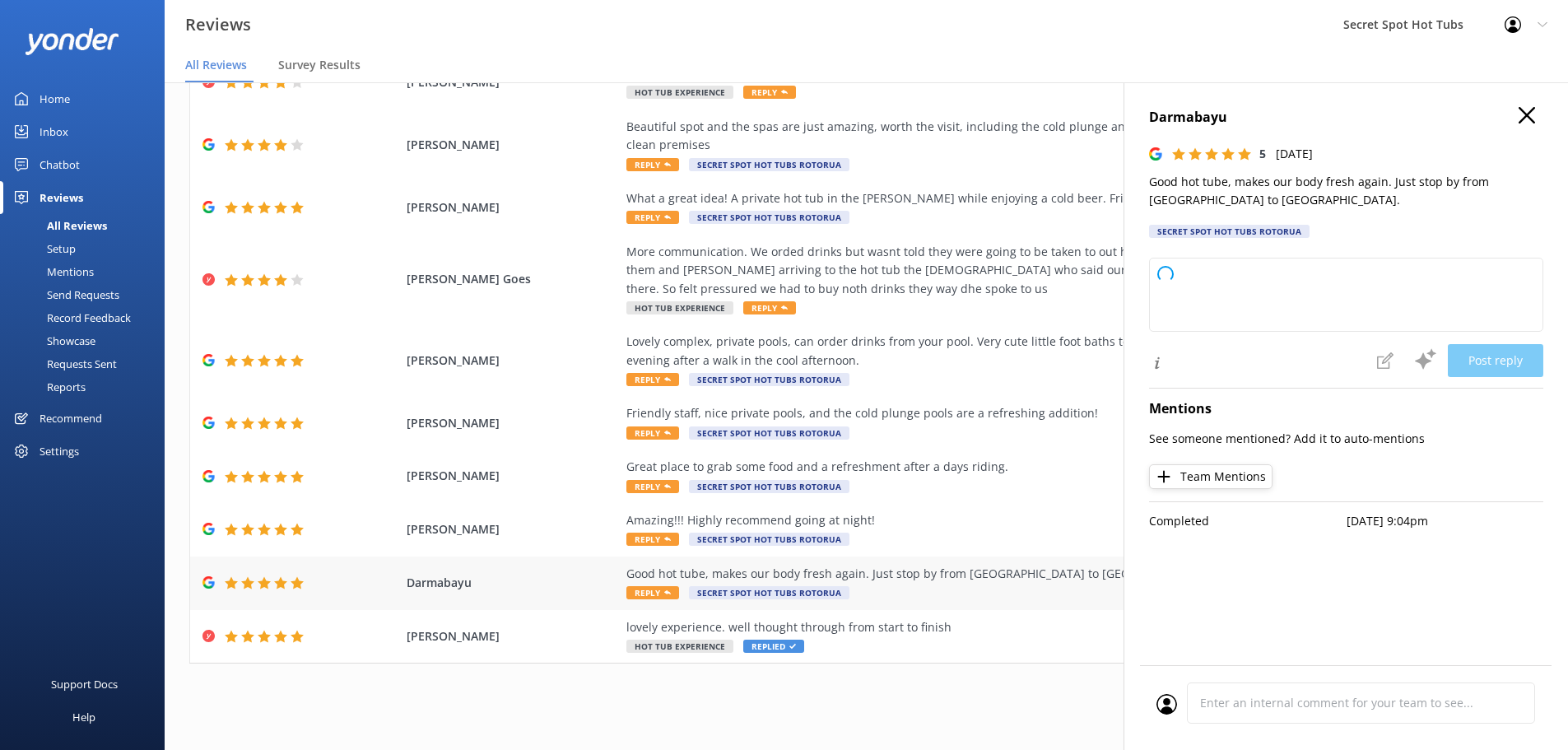
type textarea "Hi, Thank you so much for your wonderful review! We’re delighted to hear you en…"
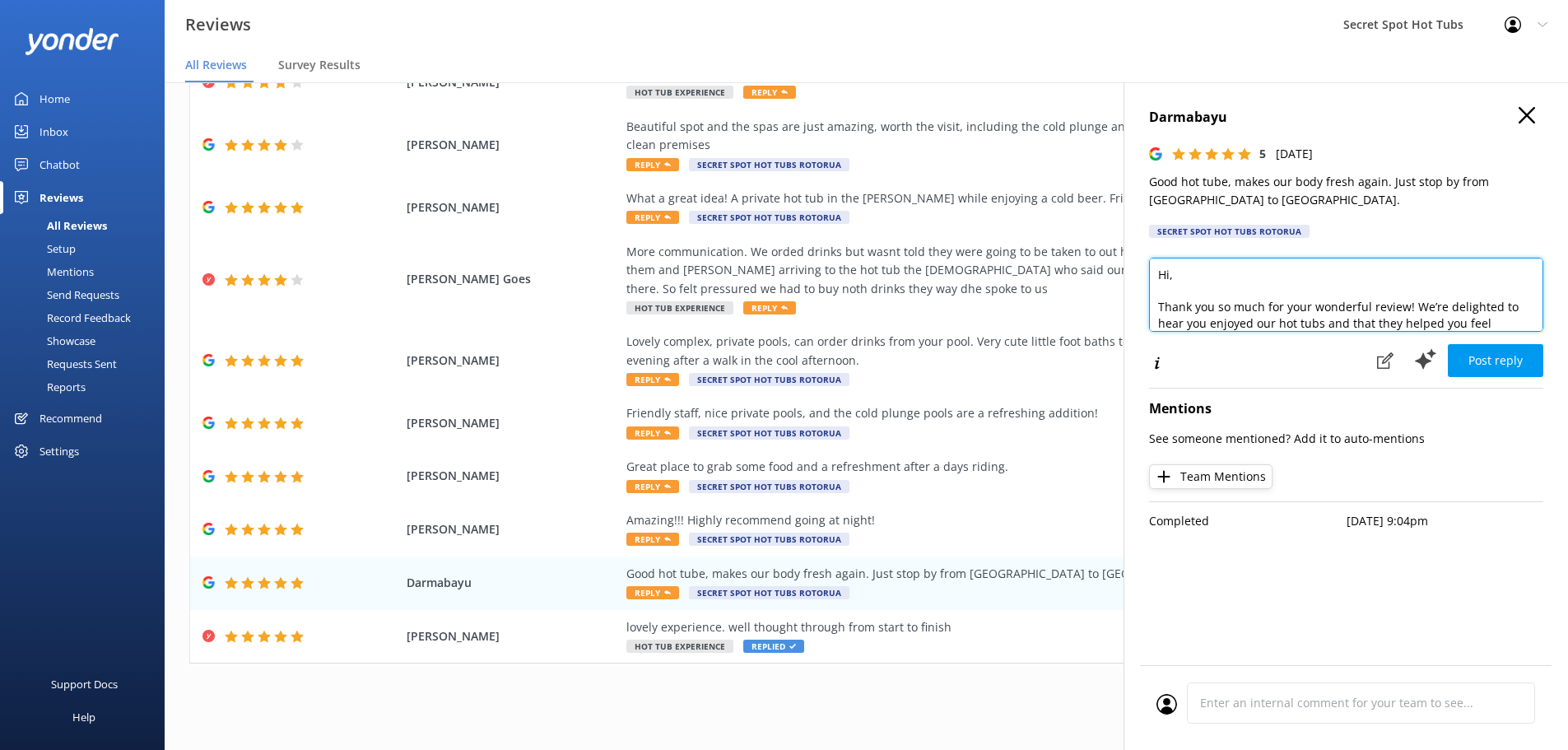
click at [1170, 274] on textarea "Hi, Thank you so much for your wonderful review! We’re delighted to hear you en…" at bounding box center [1345, 294] width 394 height 74
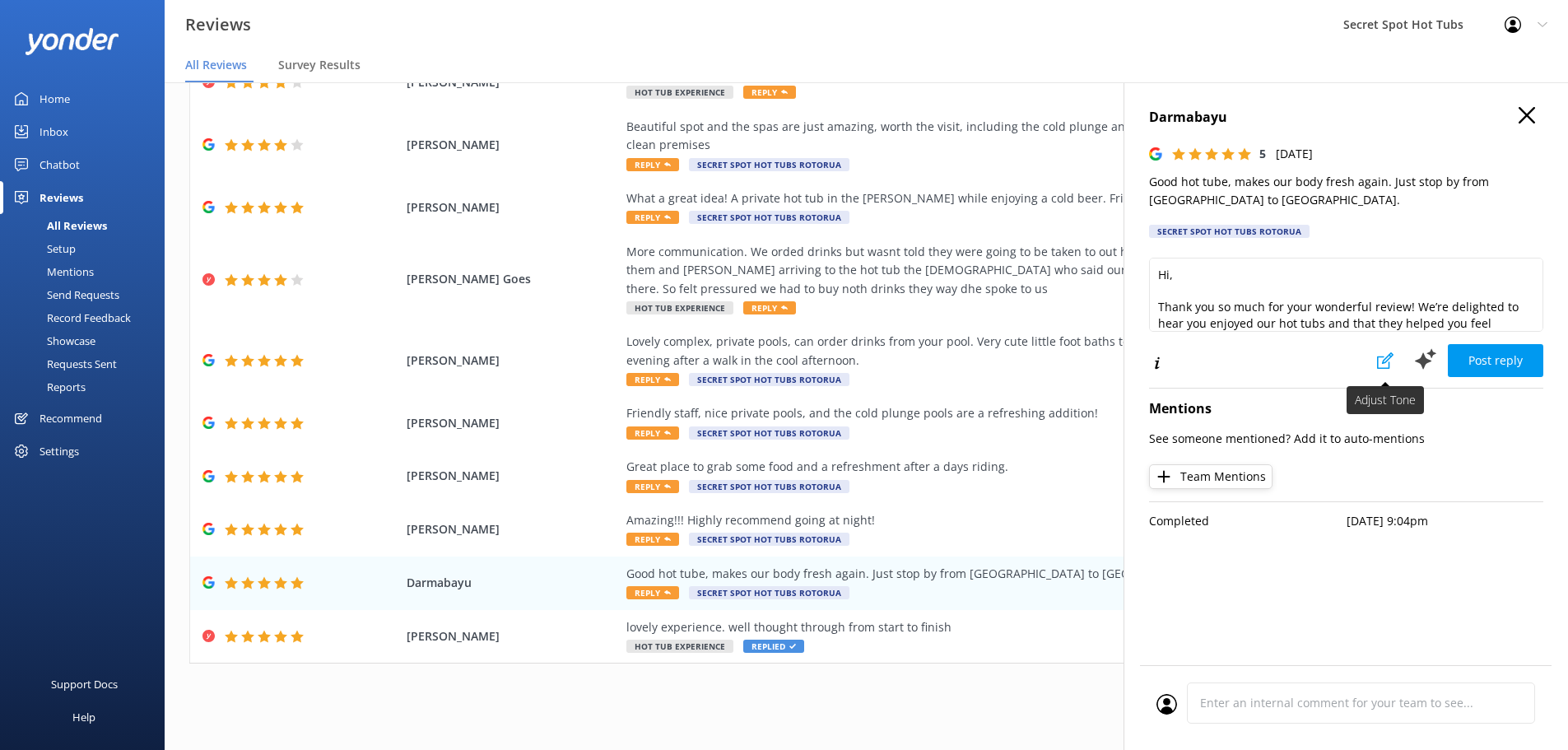
click at [1384, 362] on use at bounding box center [1385, 361] width 16 height 16
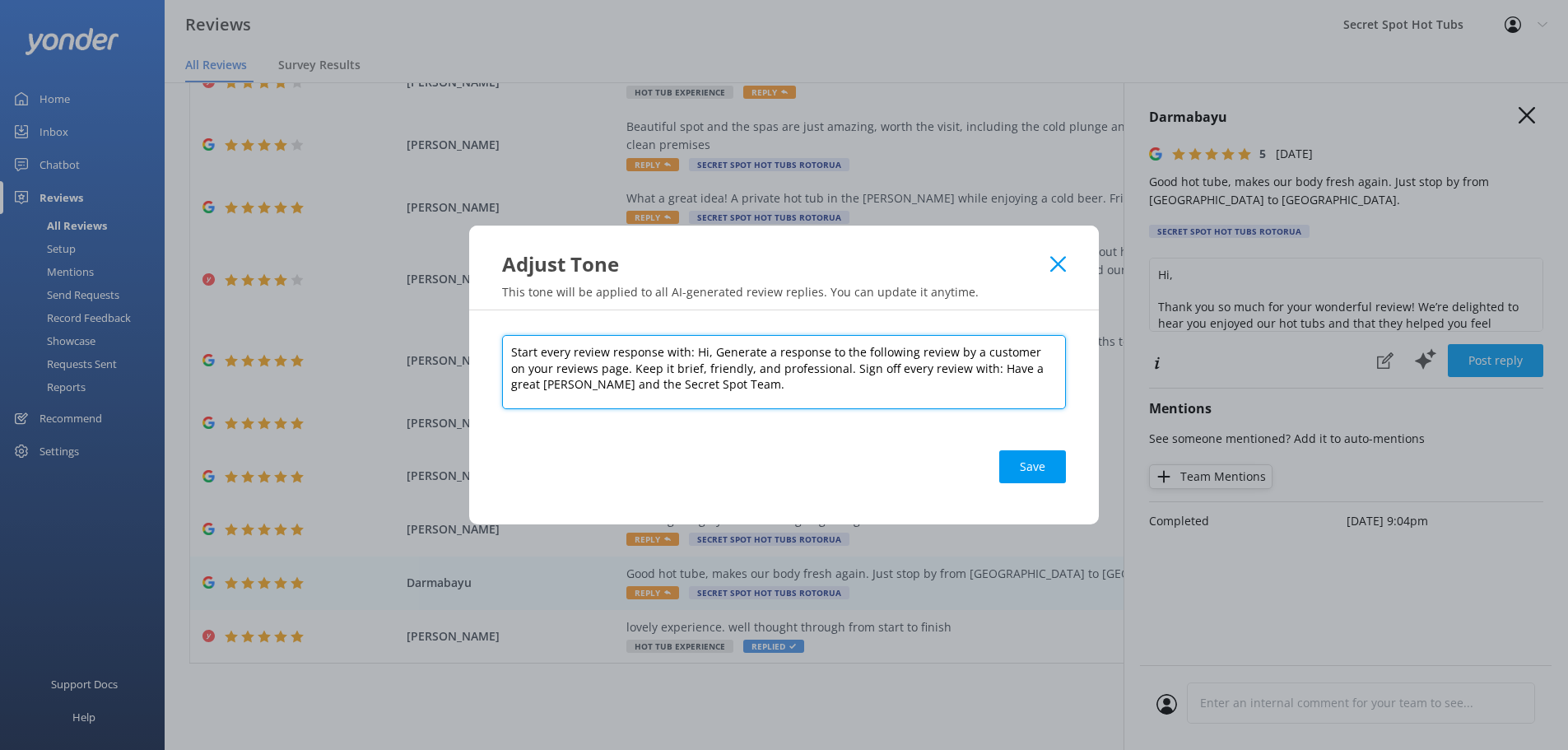
drag, startPoint x: 703, startPoint y: 351, endPoint x: 724, endPoint y: 333, distance: 27.7
click at [705, 347] on textarea "Start every review response with: Hi, Generate a response to the following revi…" at bounding box center [784, 371] width 564 height 74
type textarea "Start every review response with: Hi , Generate a response to the following rev…"
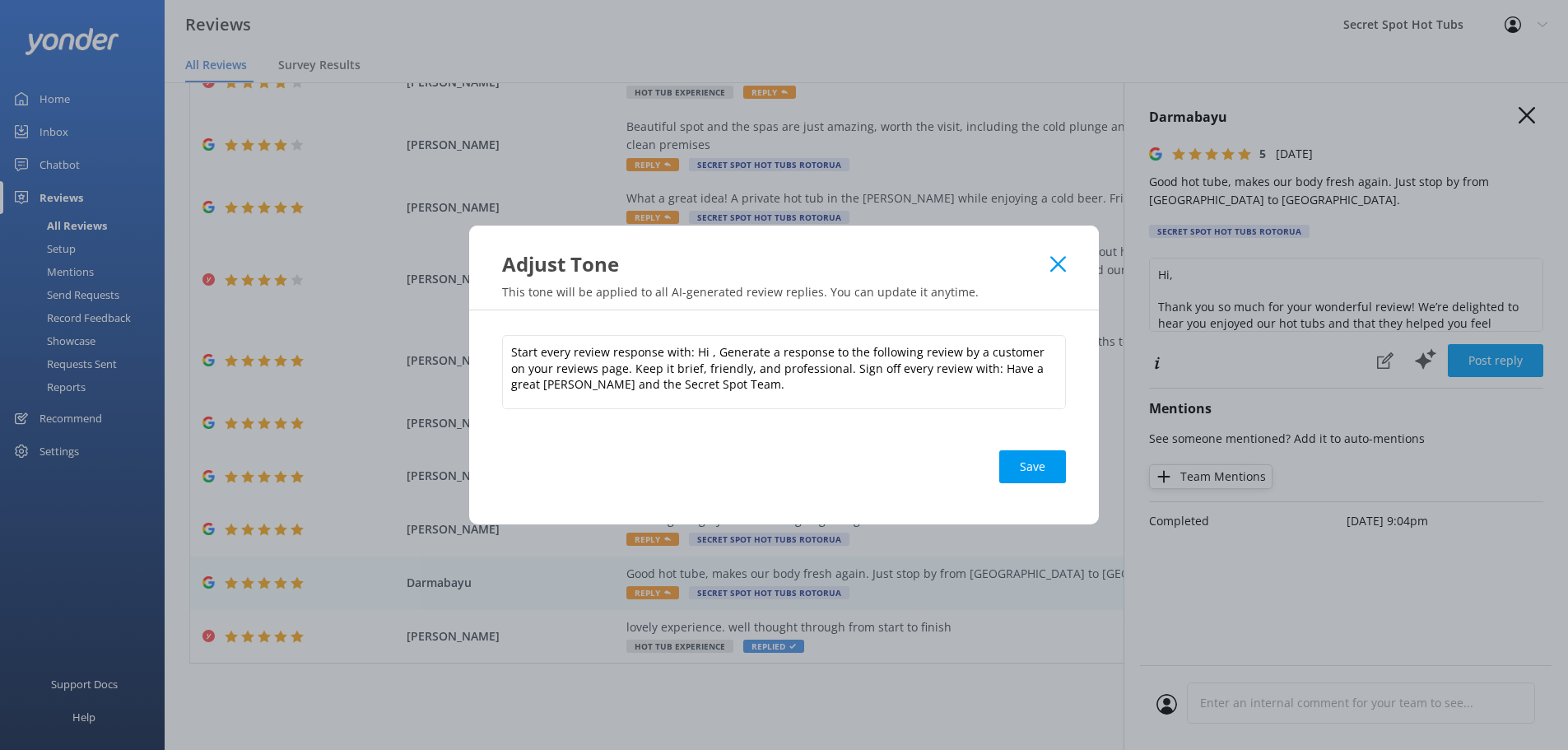
click at [1021, 467] on button "Save" at bounding box center [1032, 467] width 66 height 33
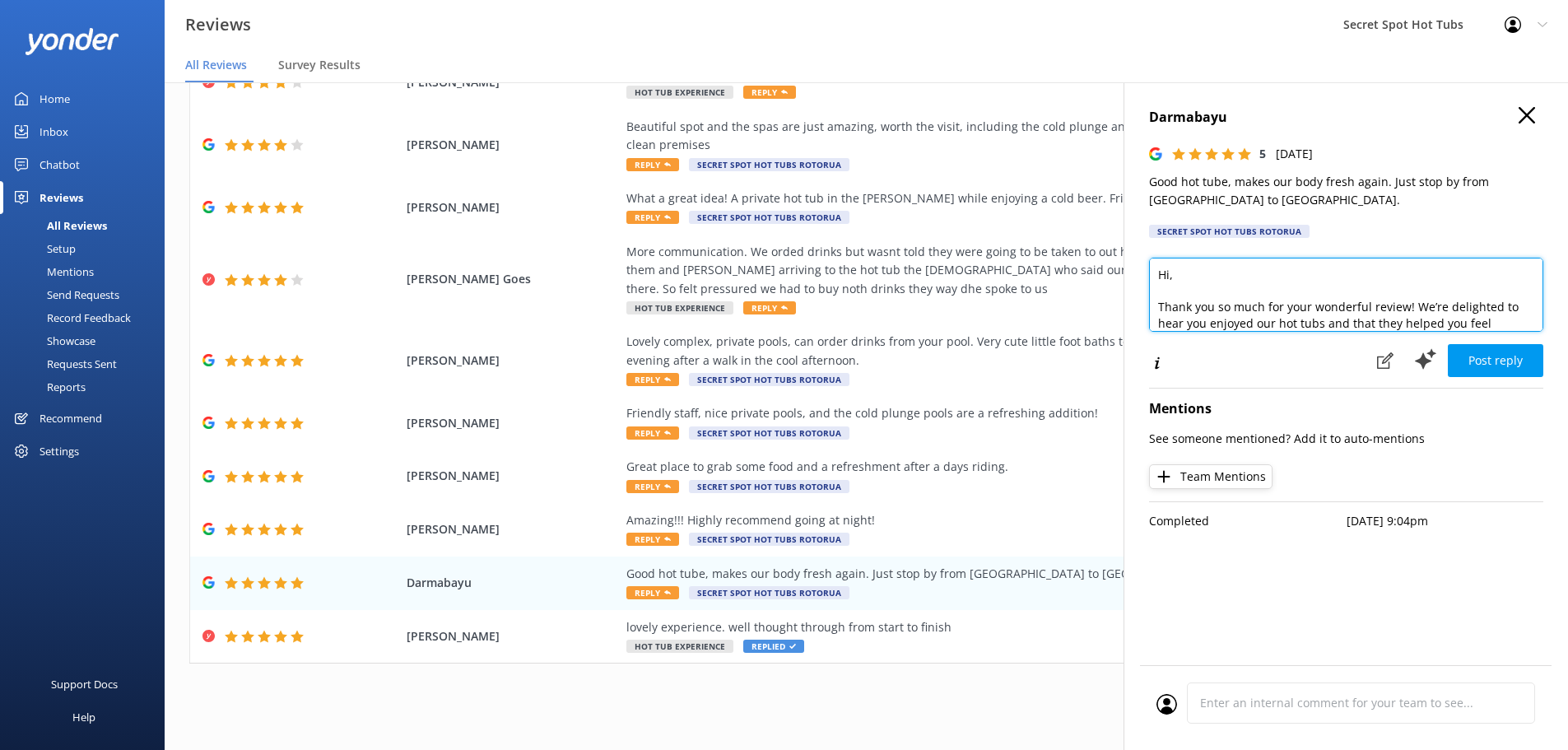
click at [1169, 277] on textarea "Hi, Thank you so much for your wonderful review! We’re delighted to hear you en…" at bounding box center [1345, 294] width 394 height 74
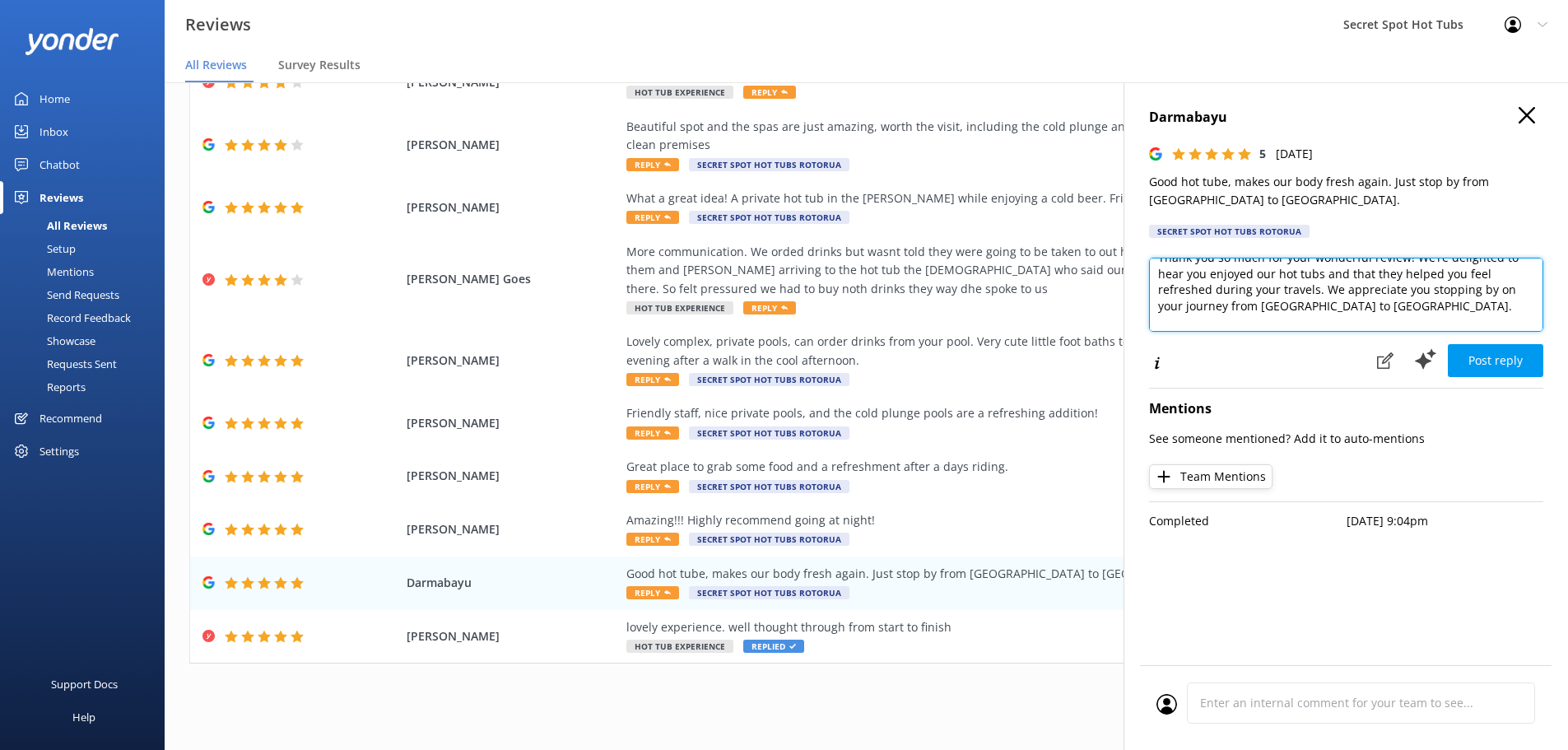
scroll to position [59, 0]
drag, startPoint x: 1229, startPoint y: 320, endPoint x: 1380, endPoint y: 291, distance: 153.8
click at [1380, 291] on textarea "Hi [PERSON_NAME], Thank you so much for your wonderful review! We’re delighted …" at bounding box center [1345, 294] width 394 height 74
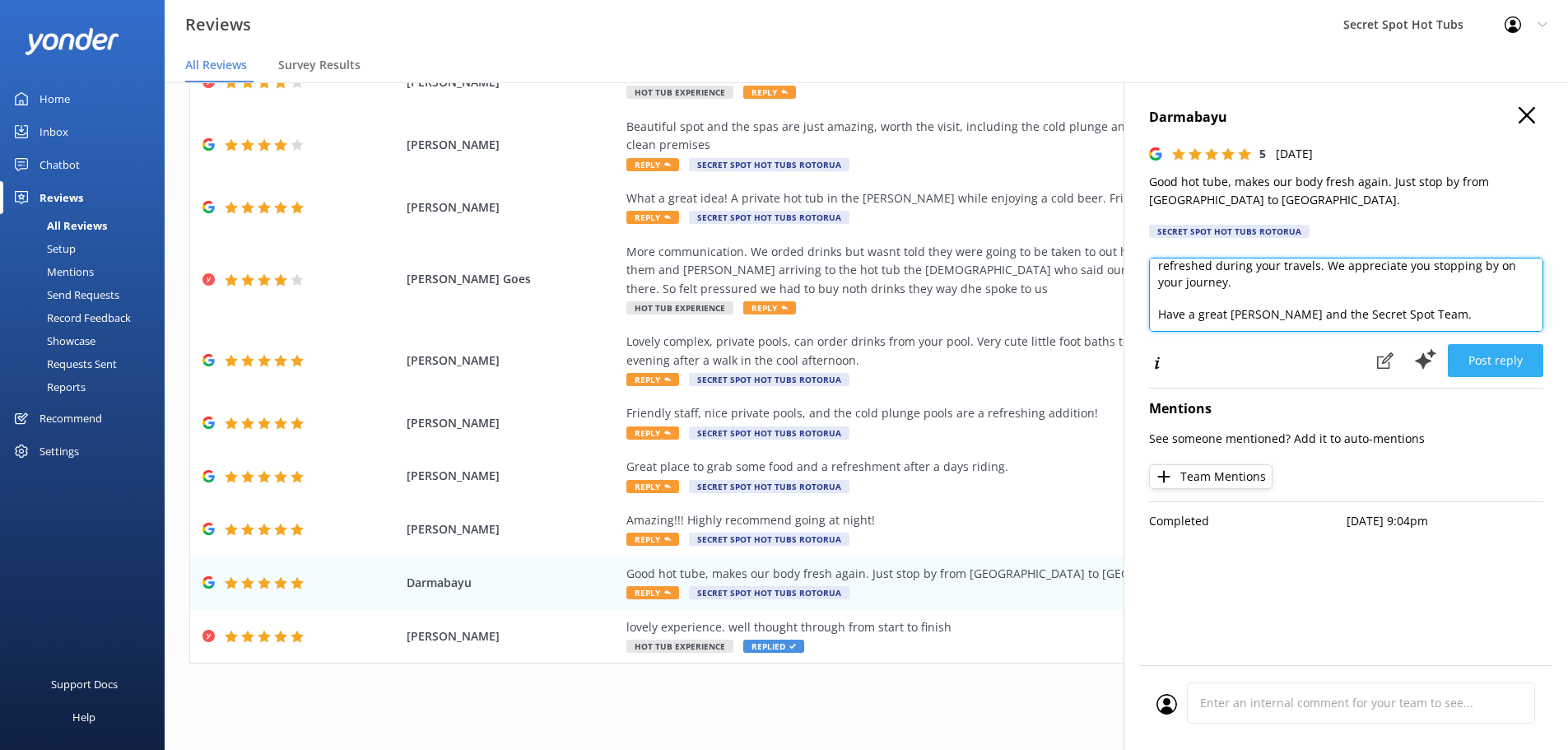
type textarea "Hi [PERSON_NAME], Thank you so much for your wonderful review! We’re delighted …"
click at [1512, 366] on button "Post reply" at bounding box center [1495, 360] width 95 height 33
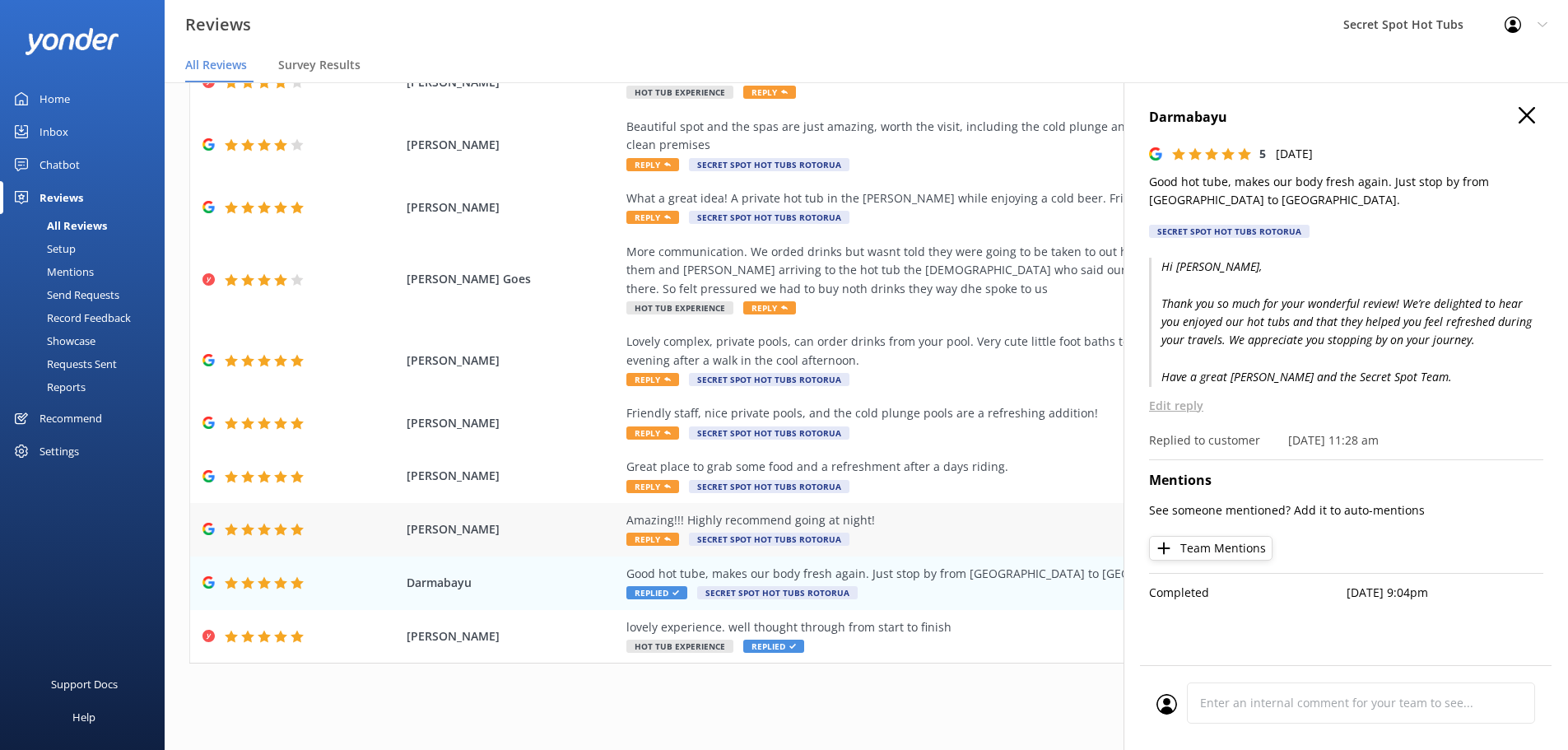
click at [640, 538] on span "Reply" at bounding box center [653, 538] width 53 height 13
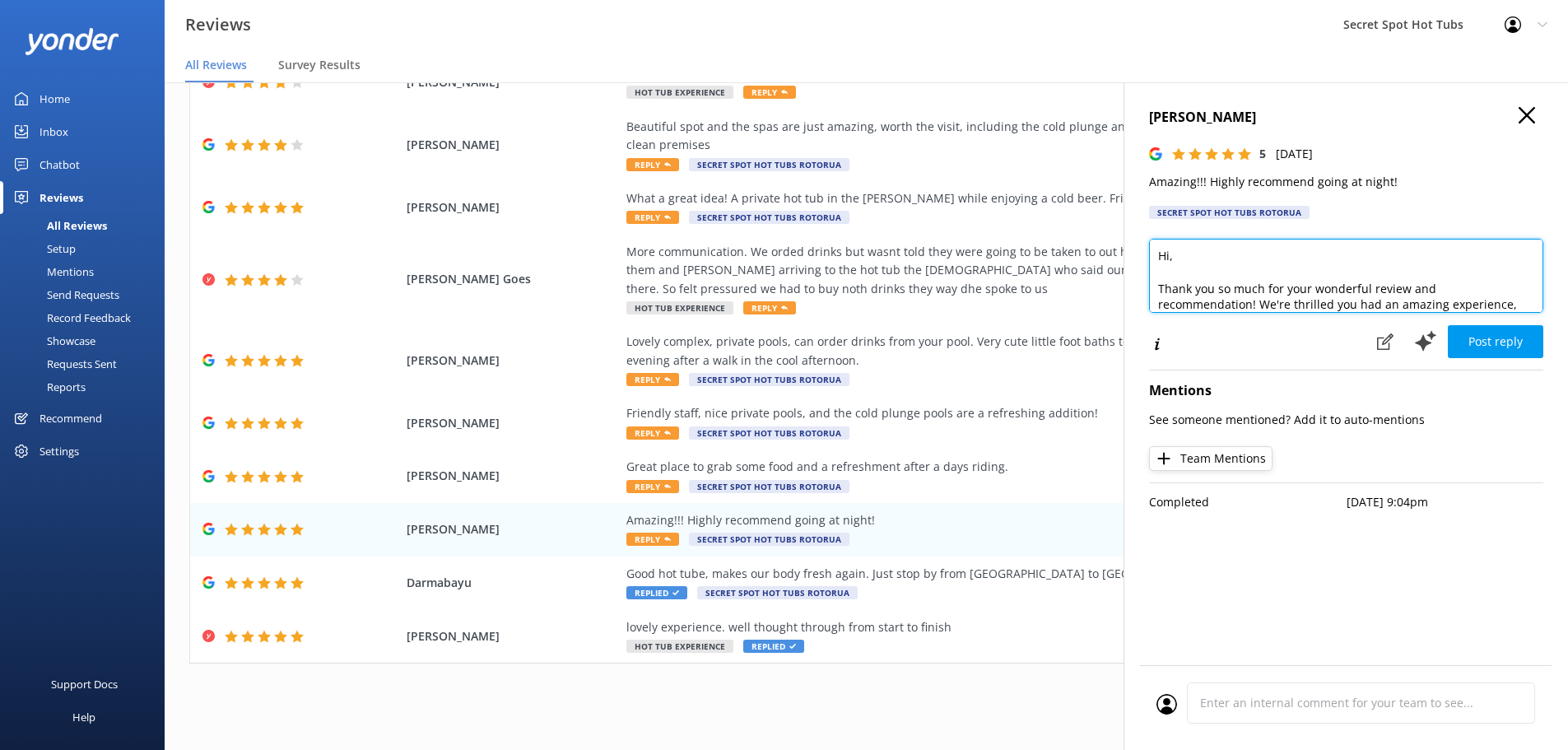
click at [1173, 254] on textarea "Hi, Thank you so much for your wonderful review and recommendation! We're thril…" at bounding box center [1345, 275] width 394 height 74
type textarea "Hi [PERSON_NAME], Thank you so much for your wonderful review and recommendatio…"
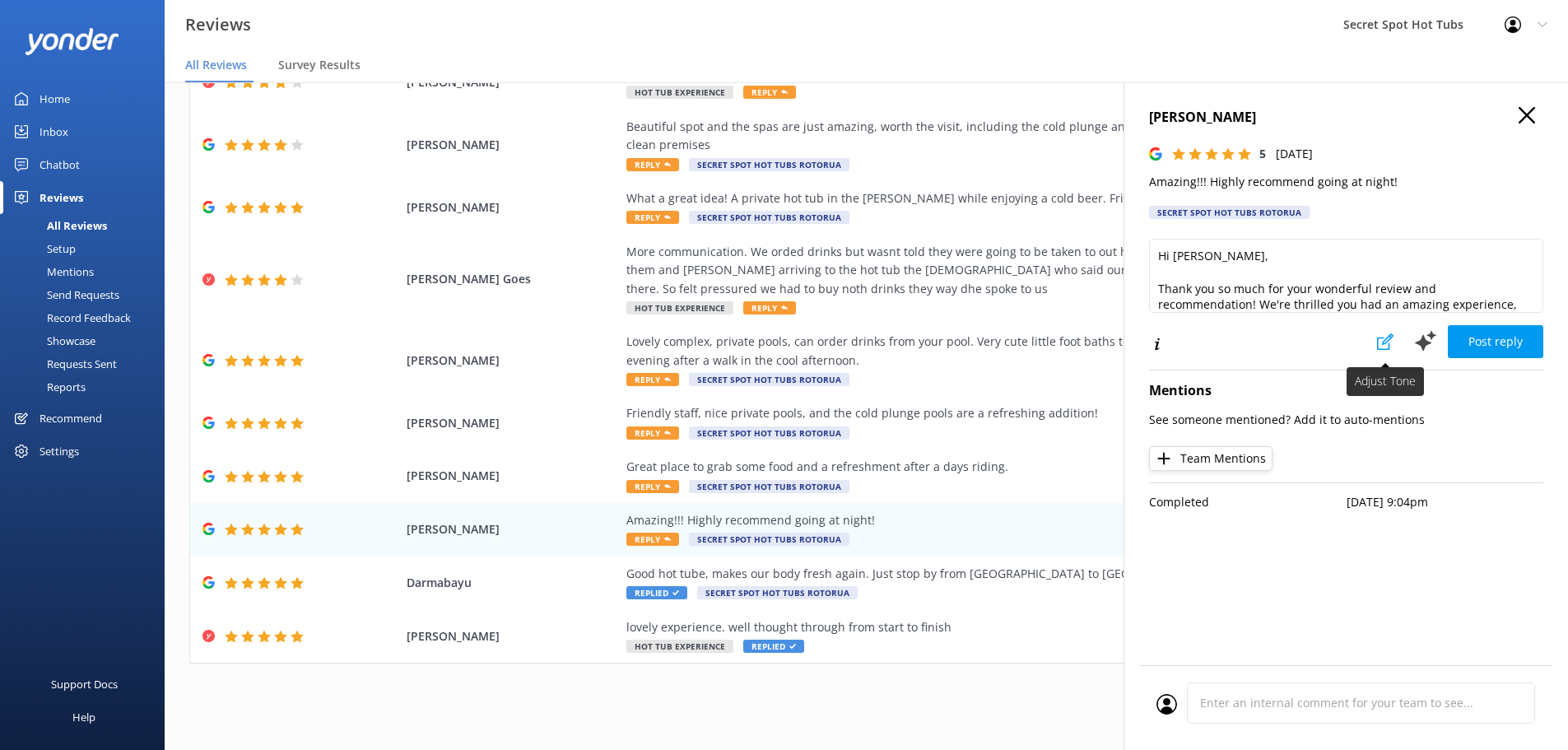
click at [1387, 342] on icon at bounding box center [1385, 341] width 16 height 16
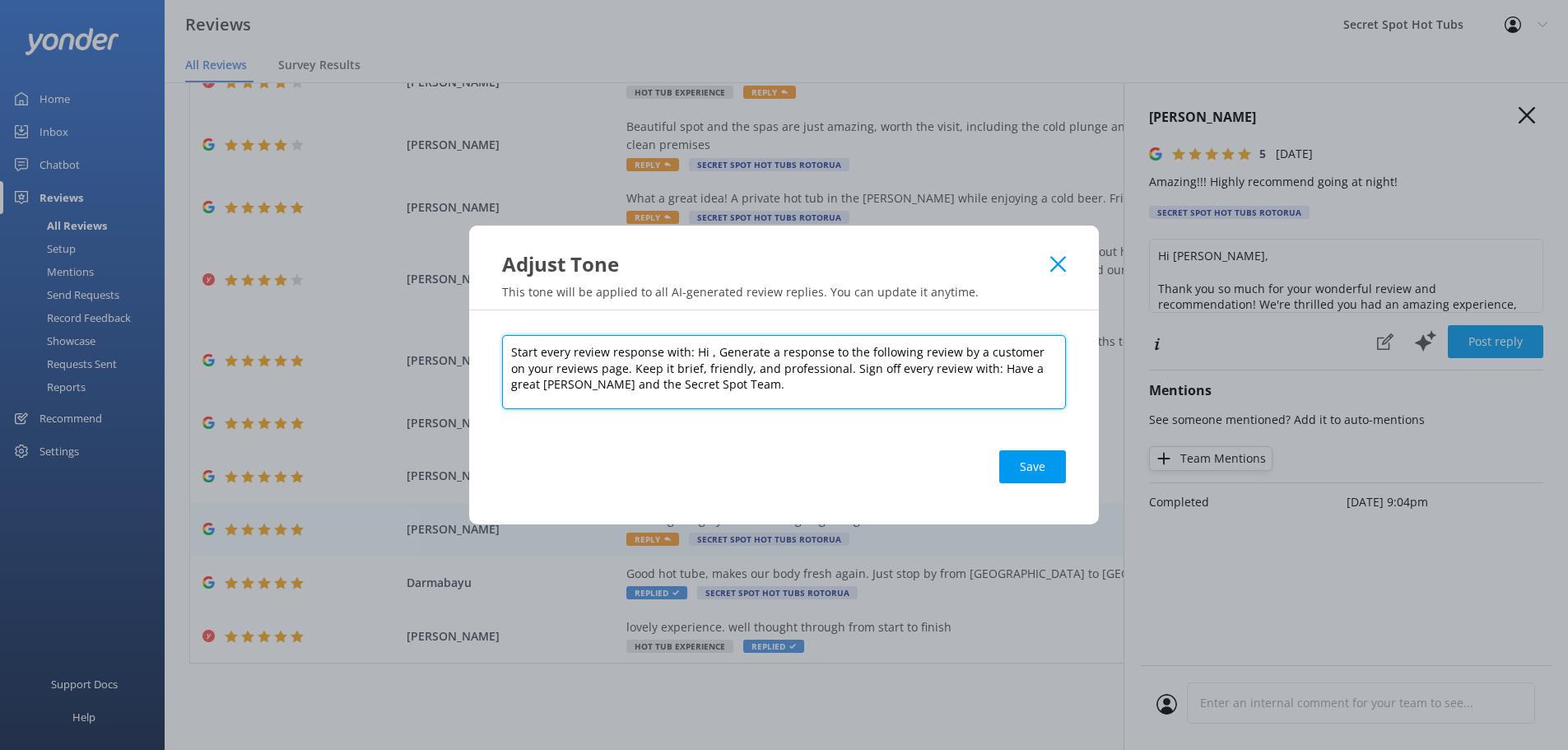
drag, startPoint x: 705, startPoint y: 353, endPoint x: 716, endPoint y: 335, distance: 21.1
click at [705, 352] on textarea "Start every review response with: Hi , Generate a response to the following rev…" at bounding box center [784, 371] width 564 height 74
type textarea "Start every review response with: Hi and the customer's first name, Generate a …"
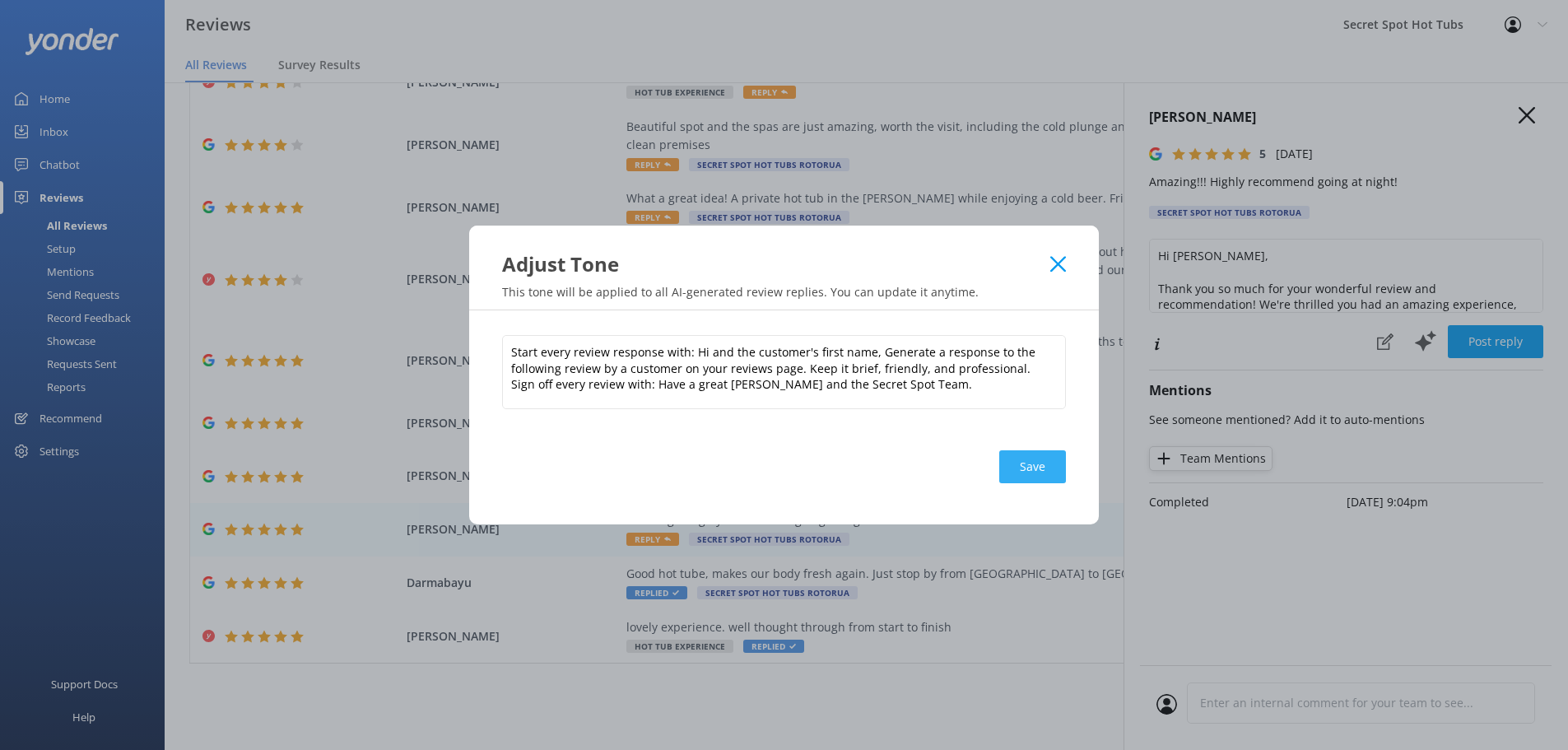
click at [1038, 470] on button "Save" at bounding box center [1032, 467] width 66 height 33
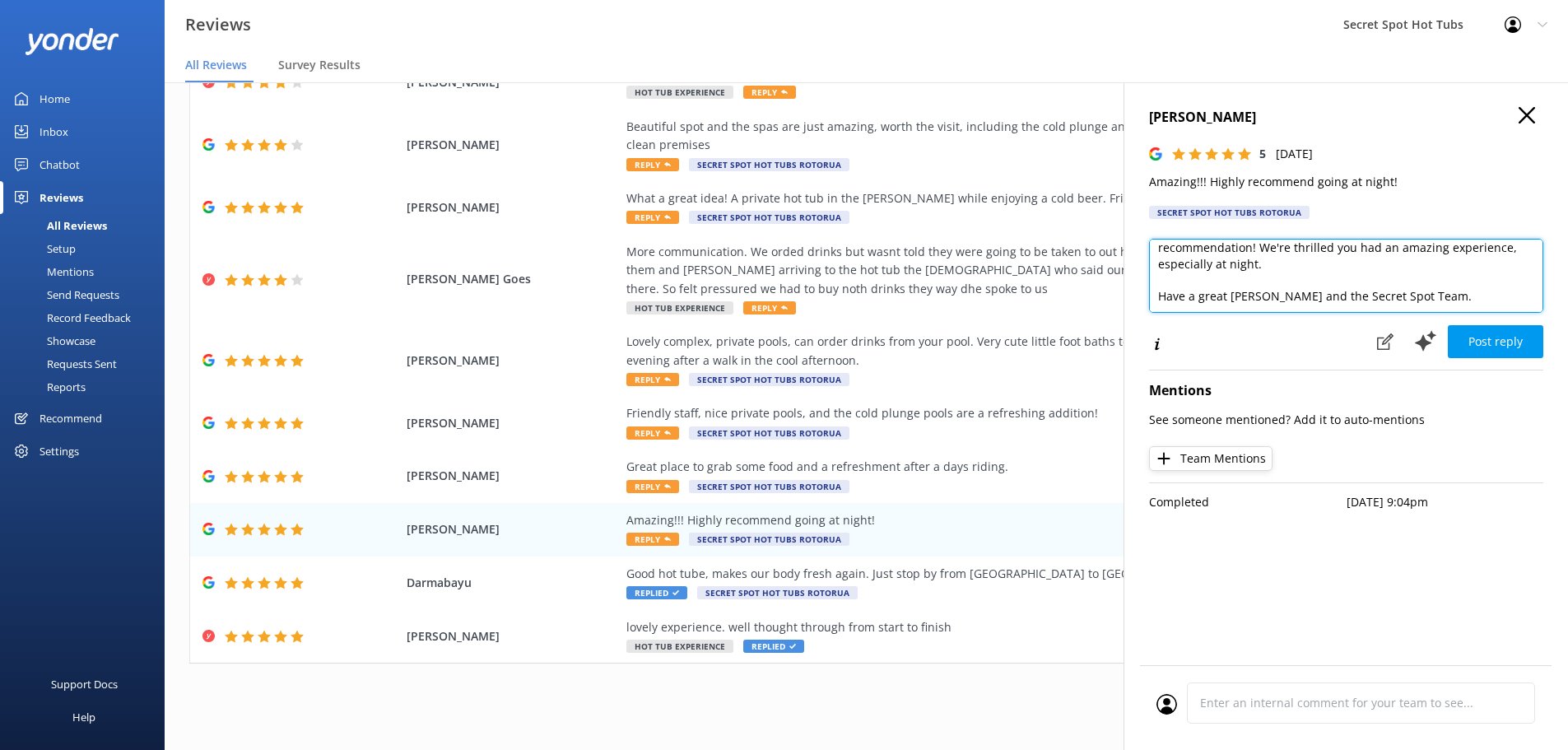
scroll to position [74, 0]
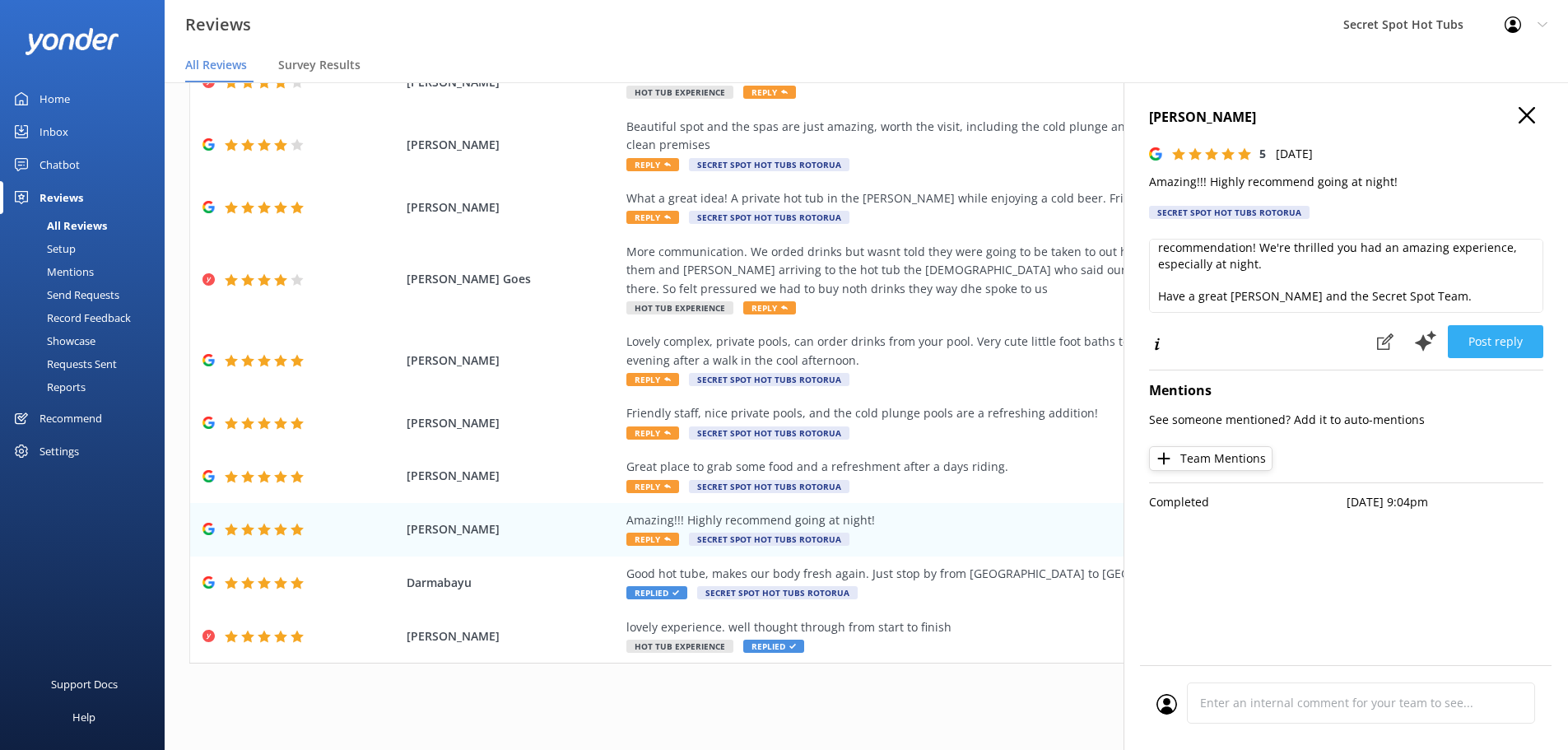
click at [1502, 343] on button "Post reply" at bounding box center [1495, 341] width 95 height 33
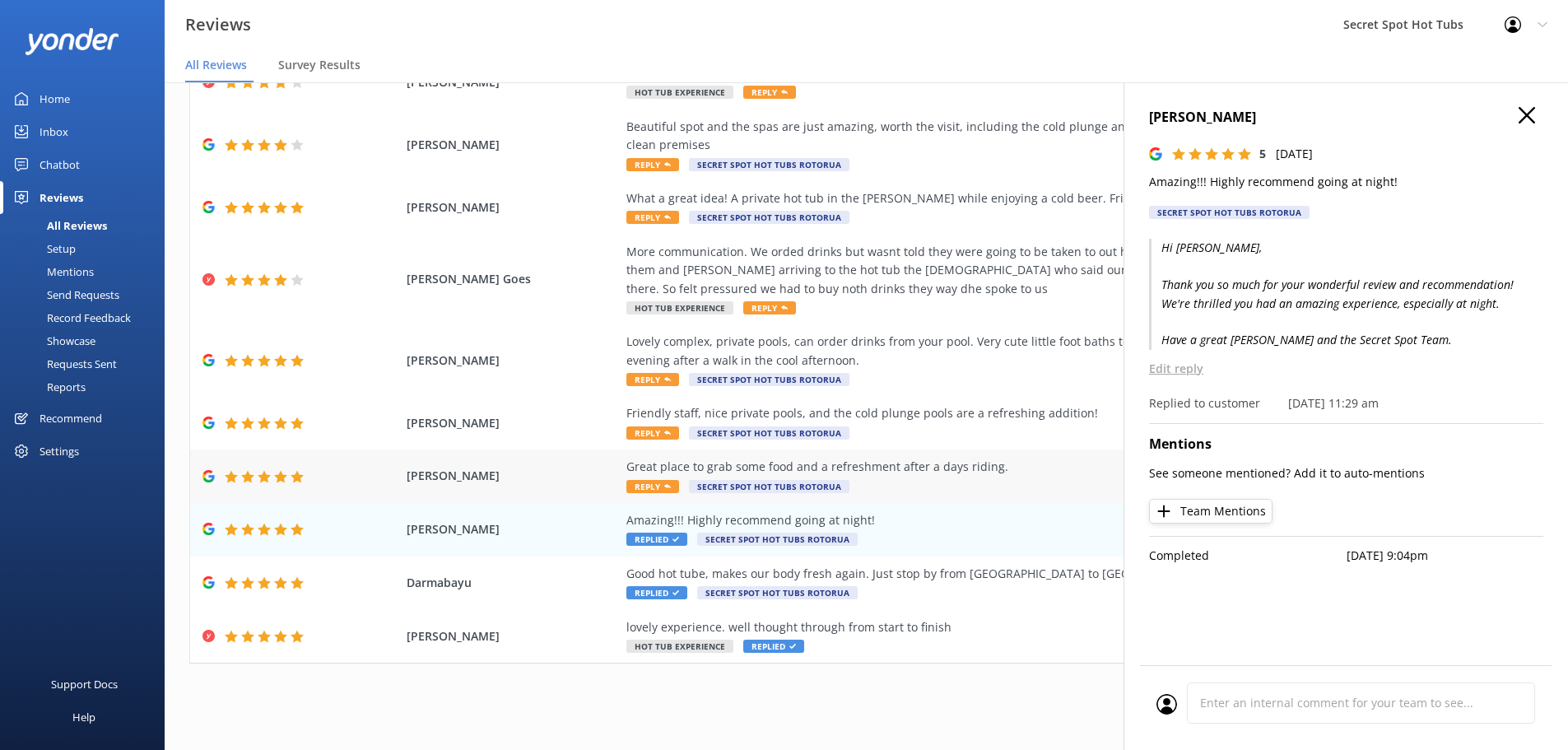
click at [636, 486] on span "Reply" at bounding box center [653, 486] width 53 height 13
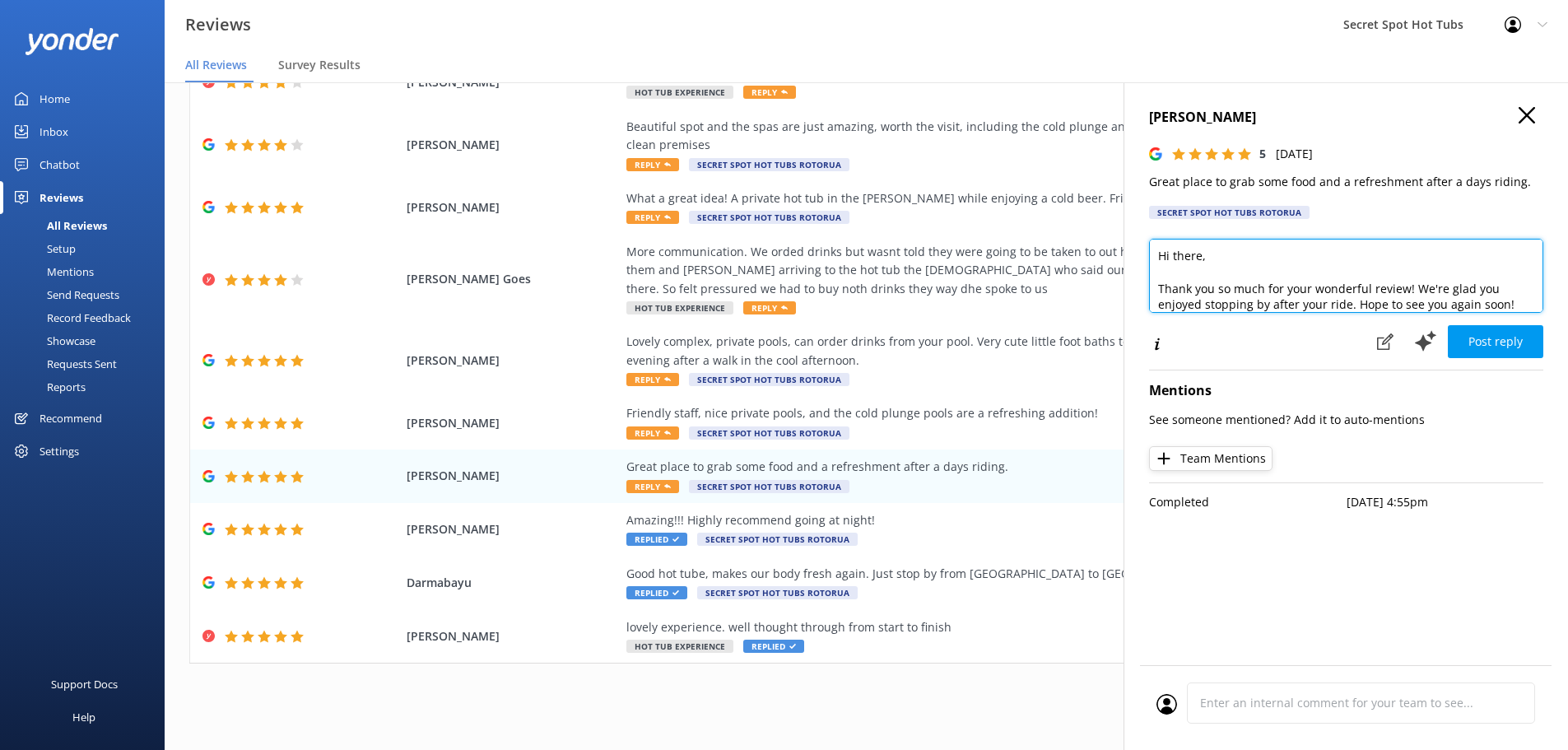
drag, startPoint x: 1200, startPoint y: 258, endPoint x: 1173, endPoint y: 255, distance: 27.2
click at [1173, 255] on textarea "Hi there, Thank you so much for your wonderful review! We're glad you enjoyed s…" at bounding box center [1345, 275] width 394 height 74
type textarea "Hi [PERSON_NAME], Thank you so much for your wonderful review! We're glad you e…"
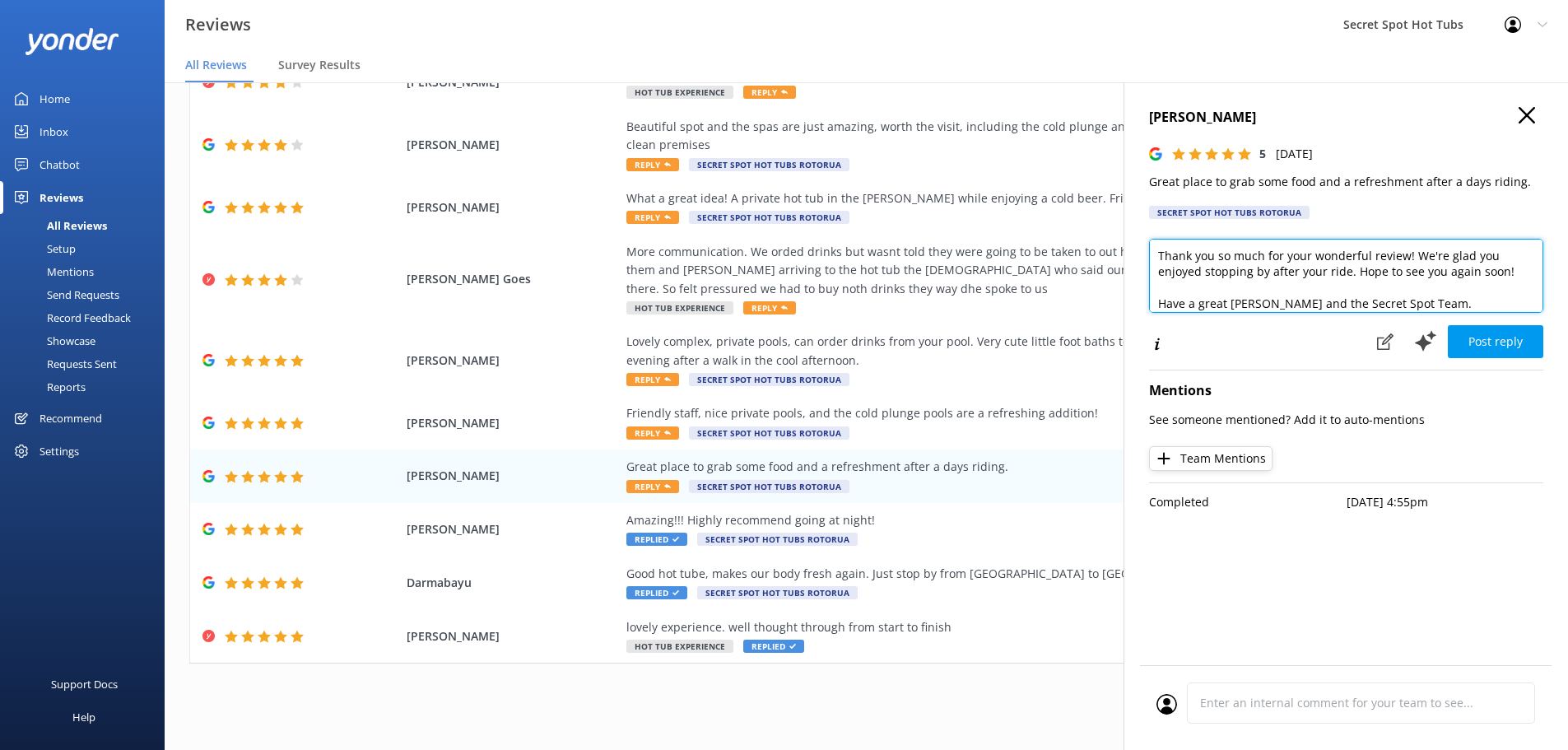
scroll to position [57, 0]
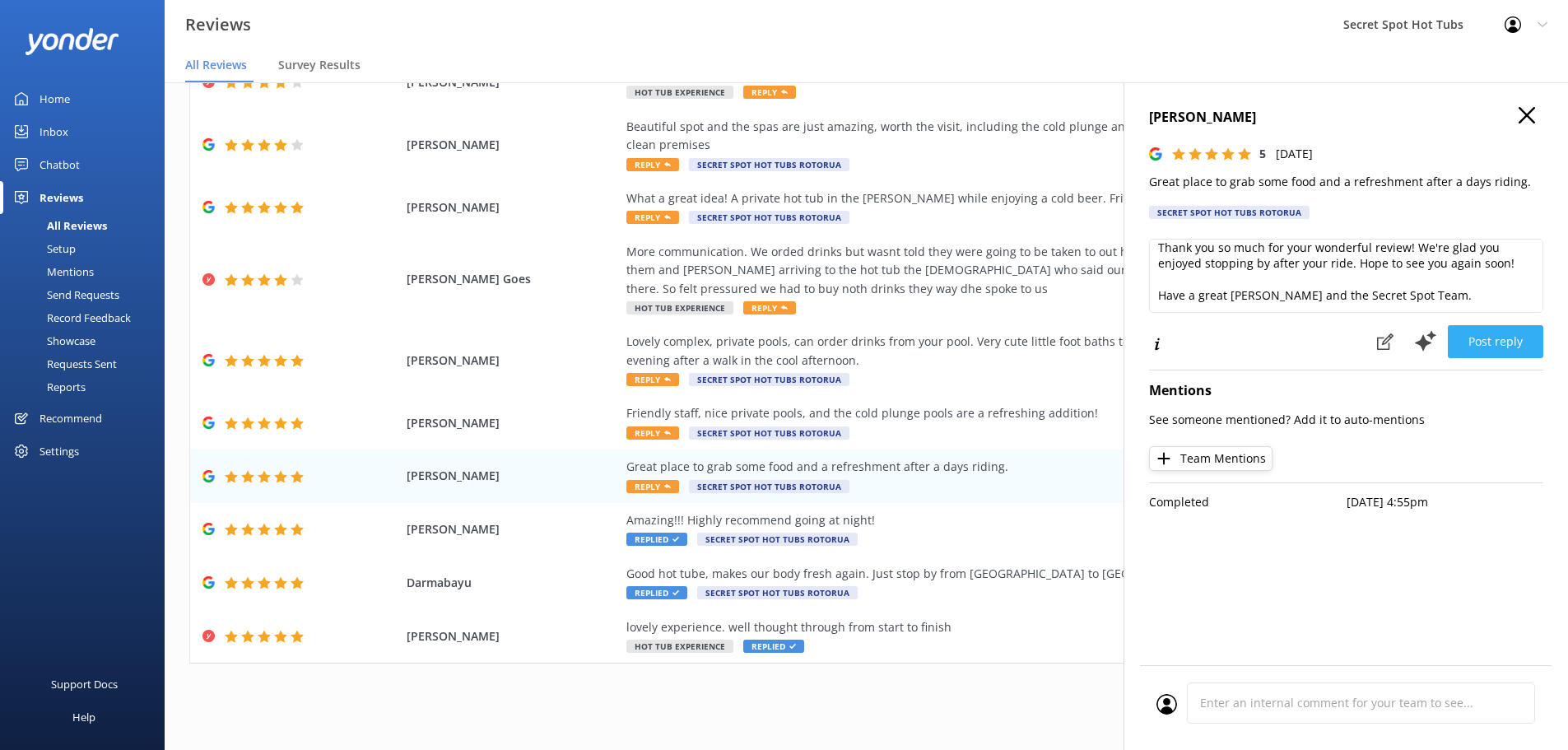
click at [1516, 341] on button "Post reply" at bounding box center [1495, 341] width 95 height 33
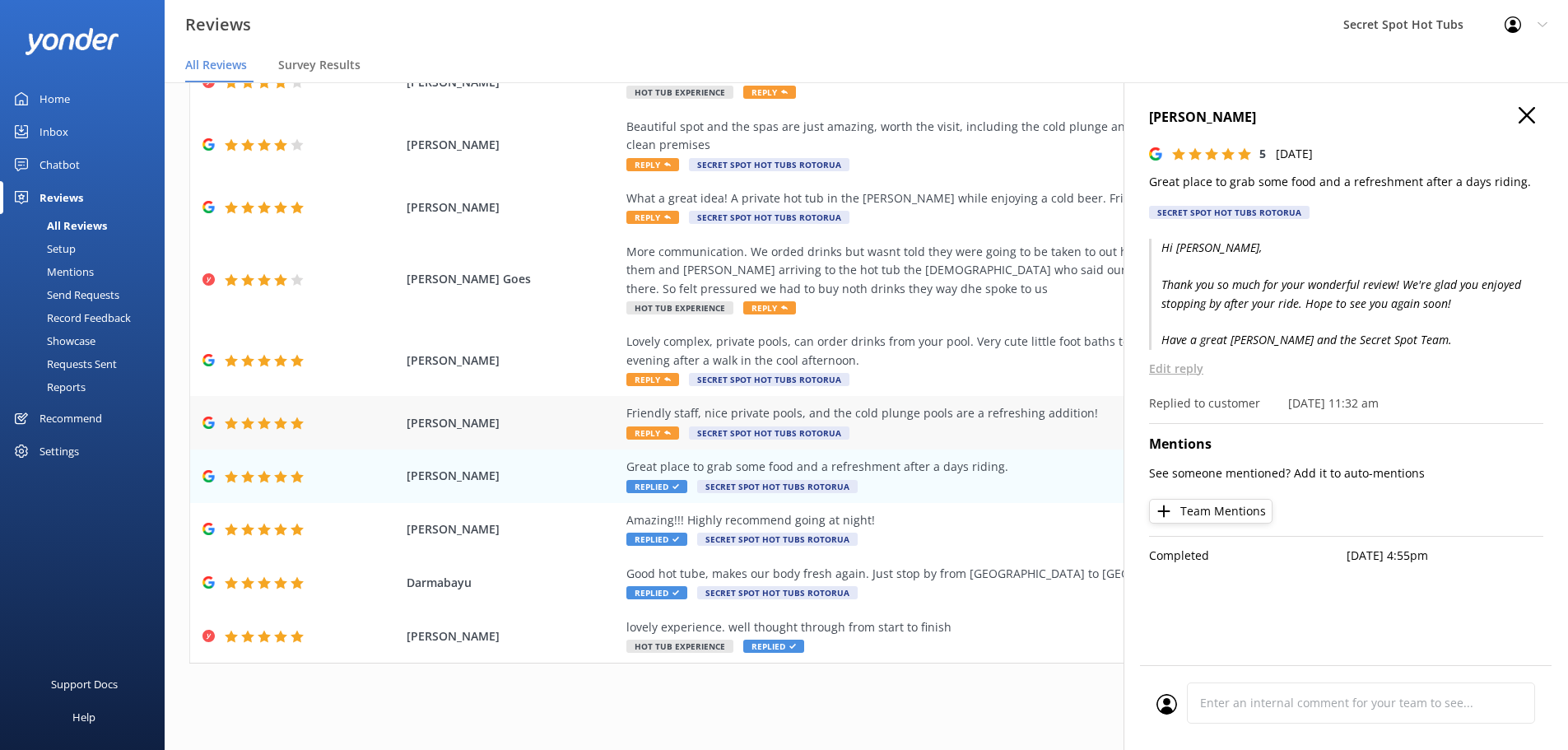
click at [653, 431] on span "Reply" at bounding box center [653, 432] width 53 height 13
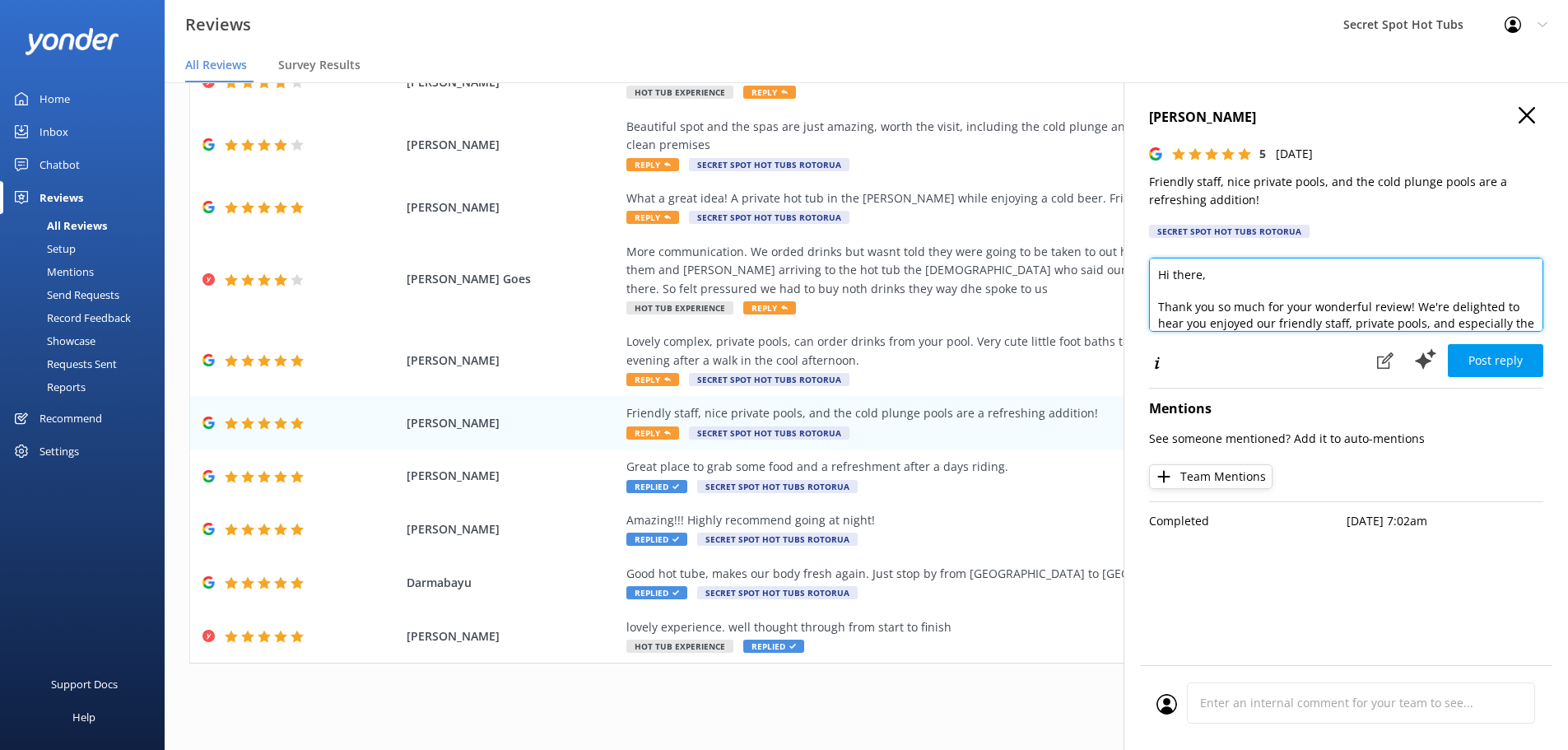
drag, startPoint x: 1201, startPoint y: 279, endPoint x: 1172, endPoint y: 274, distance: 29.4
click at [1172, 274] on textarea "Hi there, Thank you so much for your wonderful review! We're delighted to hear …" at bounding box center [1345, 294] width 394 height 74
type textarea "Hi [PERSON_NAME], Thank you so much for your wonderful review! We're delighted …"
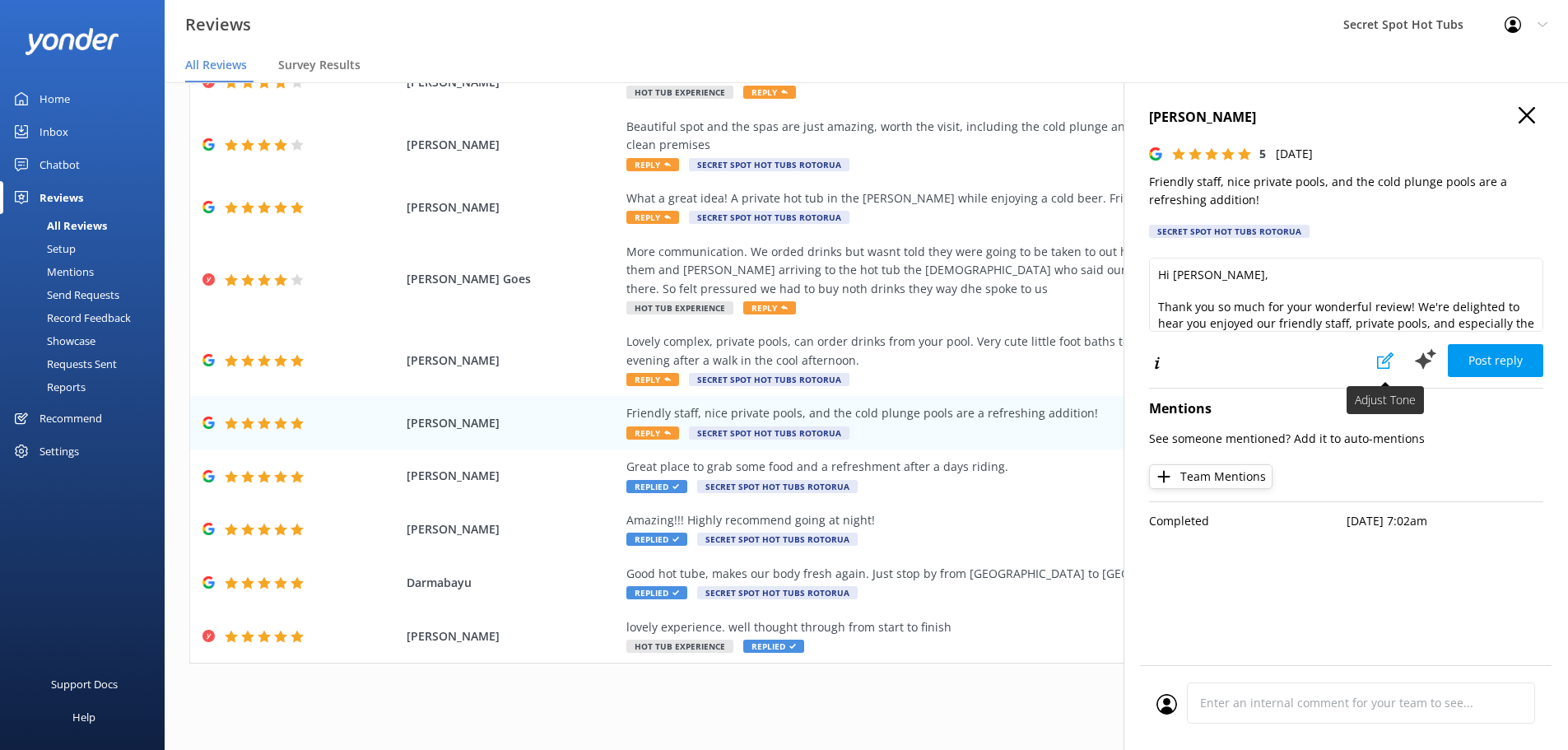
click at [1389, 354] on use at bounding box center [1385, 361] width 16 height 16
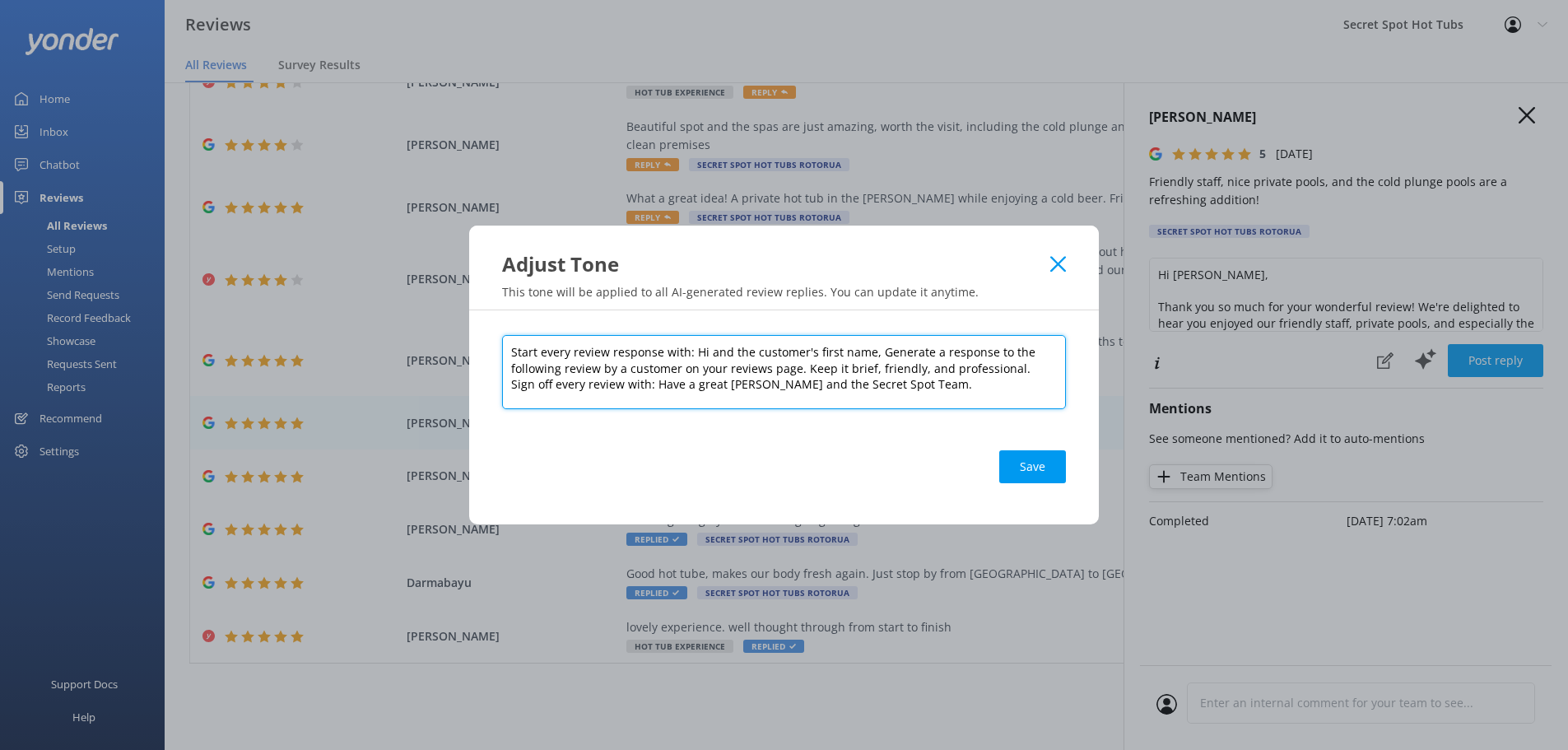
drag, startPoint x: 706, startPoint y: 353, endPoint x: 863, endPoint y: 357, distance: 157.1
click at [863, 357] on textarea "Start every review response with: Hi and the customer's first name, Generate a …" at bounding box center [784, 371] width 564 height 74
type textarea "Start every review response with: Hi , Generate a response to the following rev…"
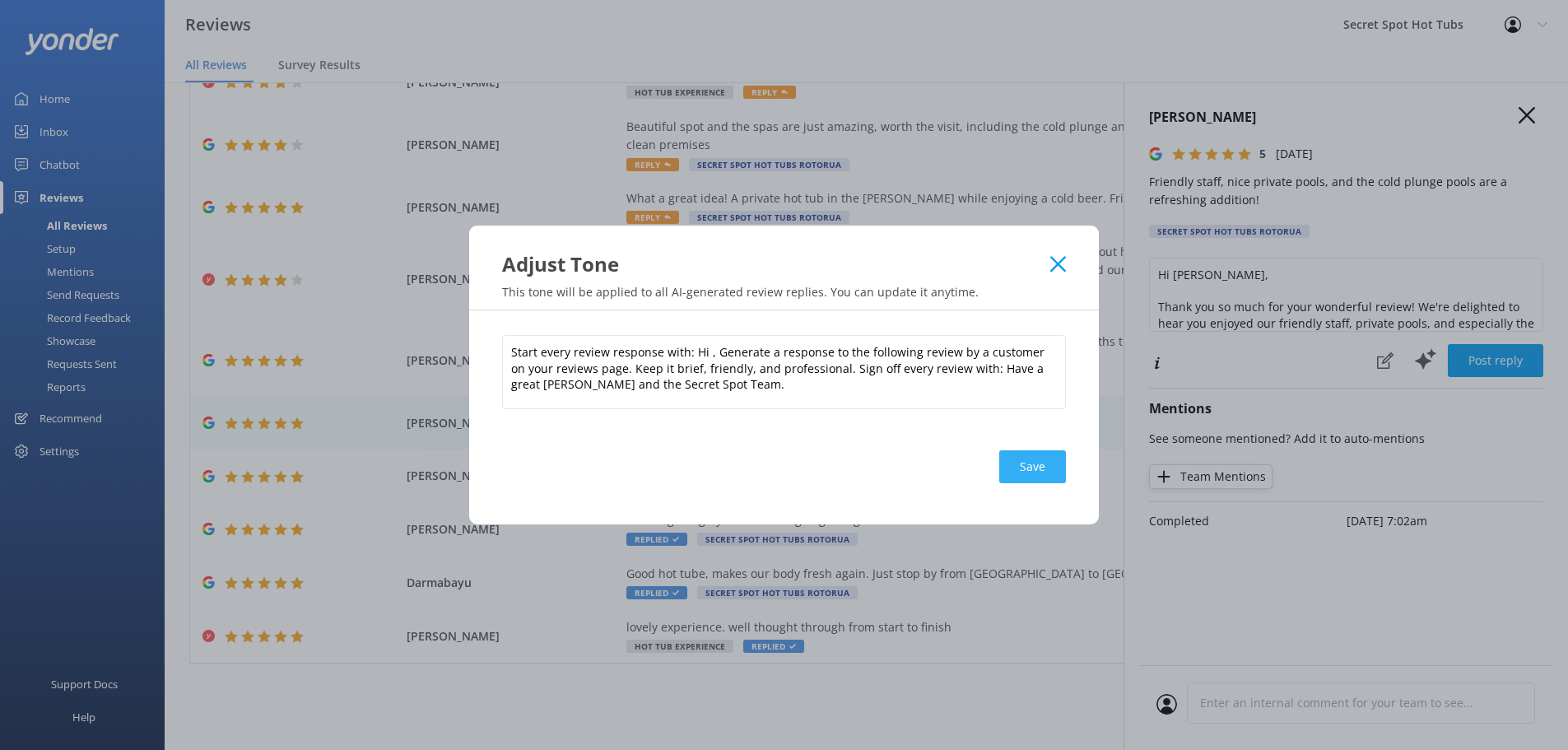
click at [1027, 460] on button "Save" at bounding box center [1032, 467] width 66 height 33
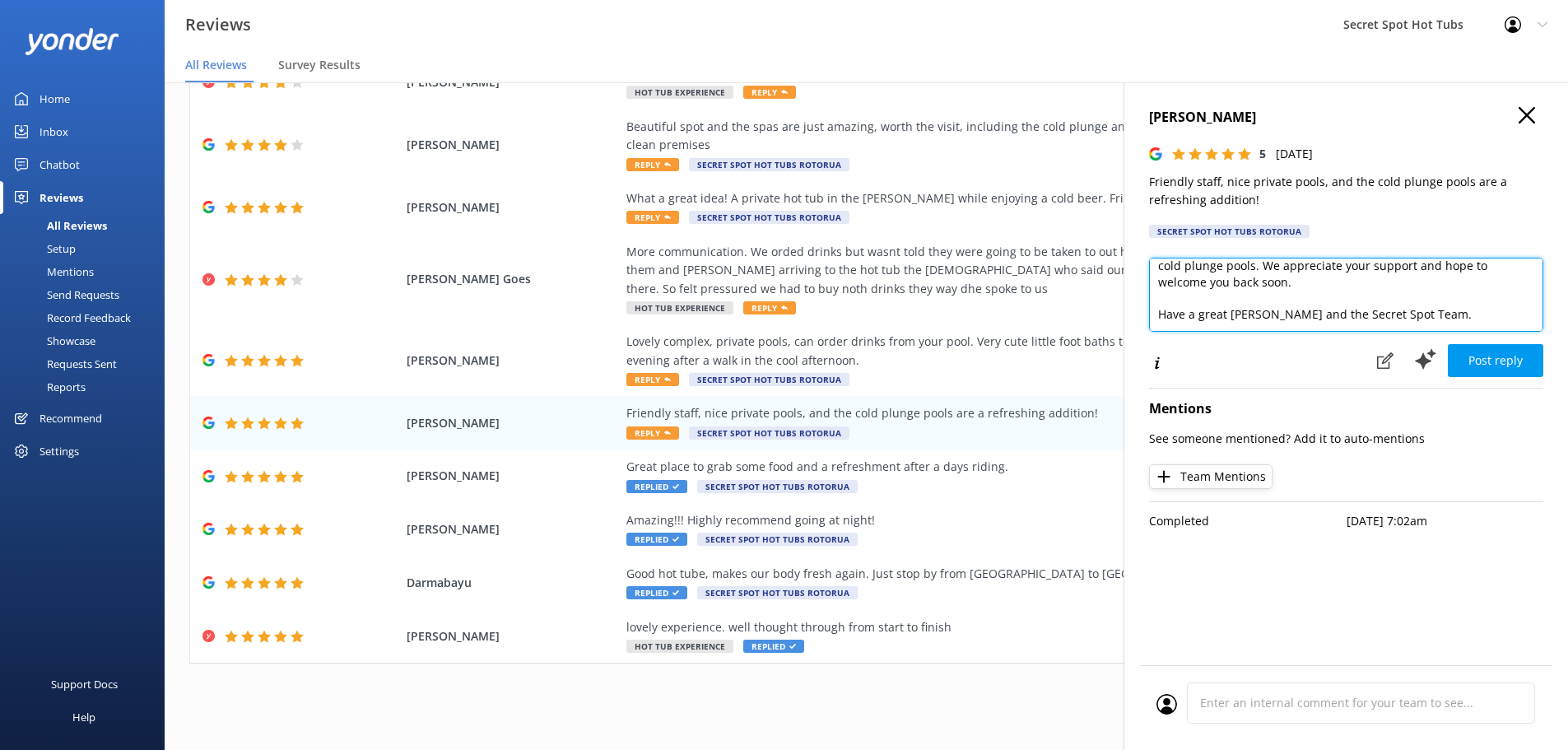
scroll to position [89, 0]
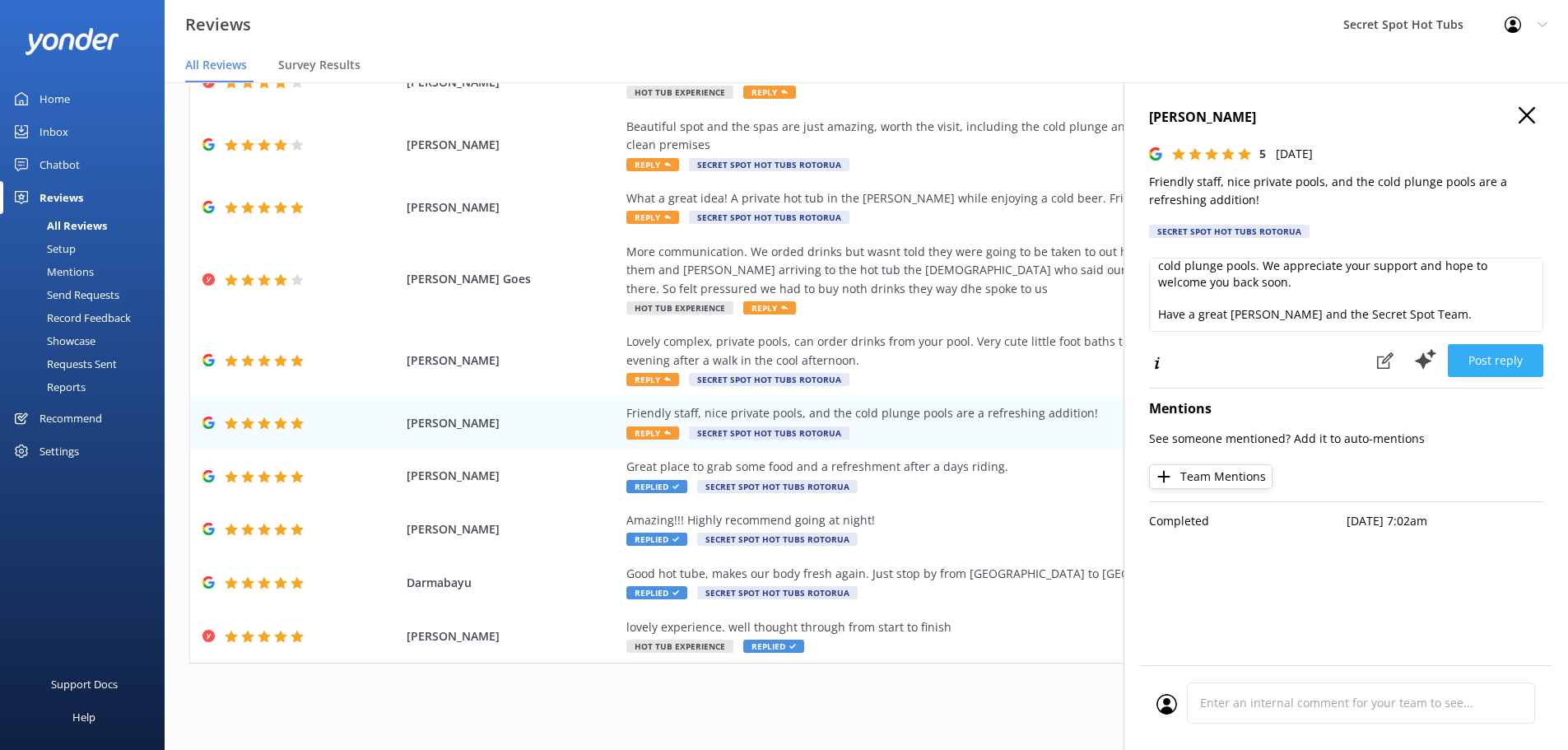
click at [1511, 361] on button "Post reply" at bounding box center [1495, 360] width 95 height 33
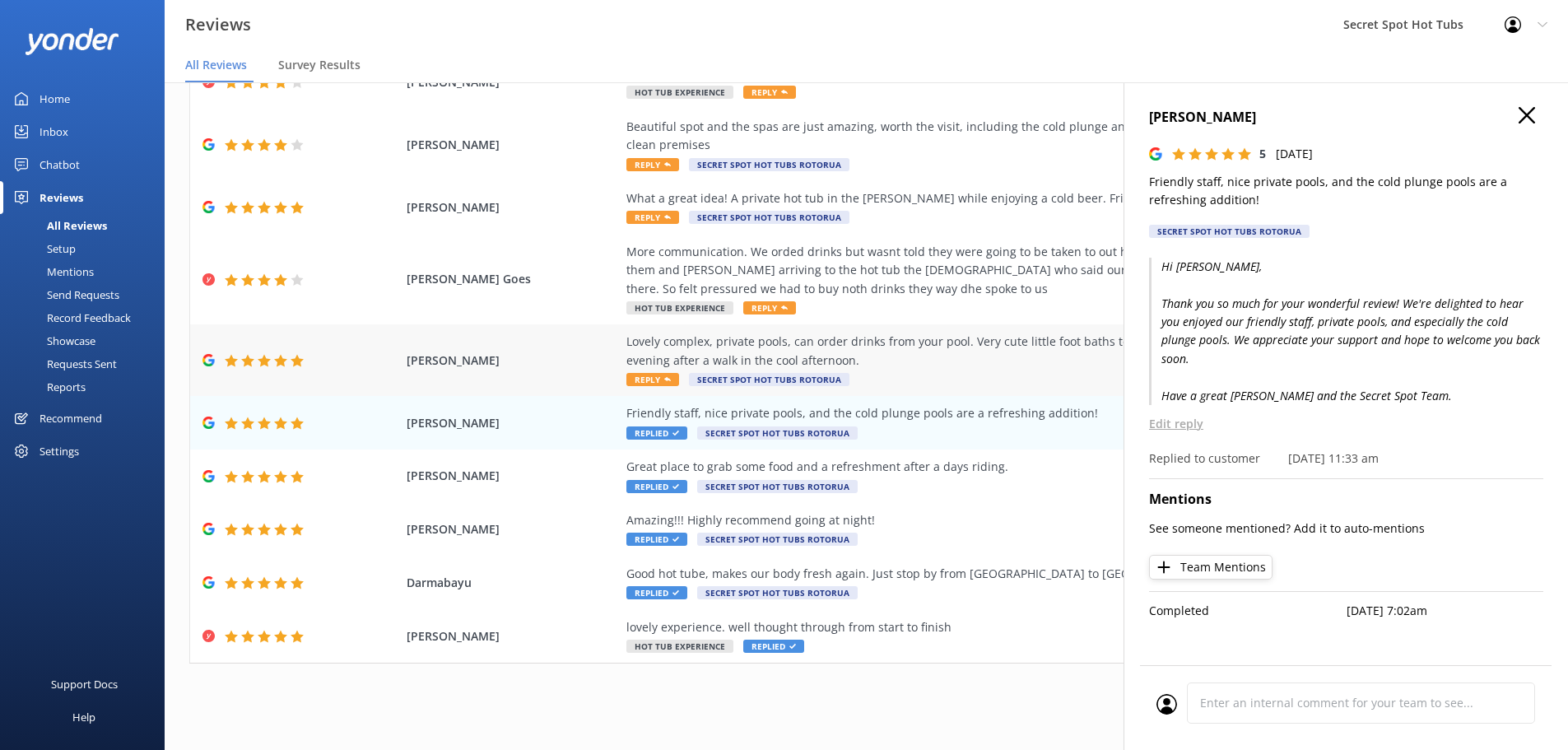
click at [648, 372] on span "Reply" at bounding box center [653, 379] width 53 height 13
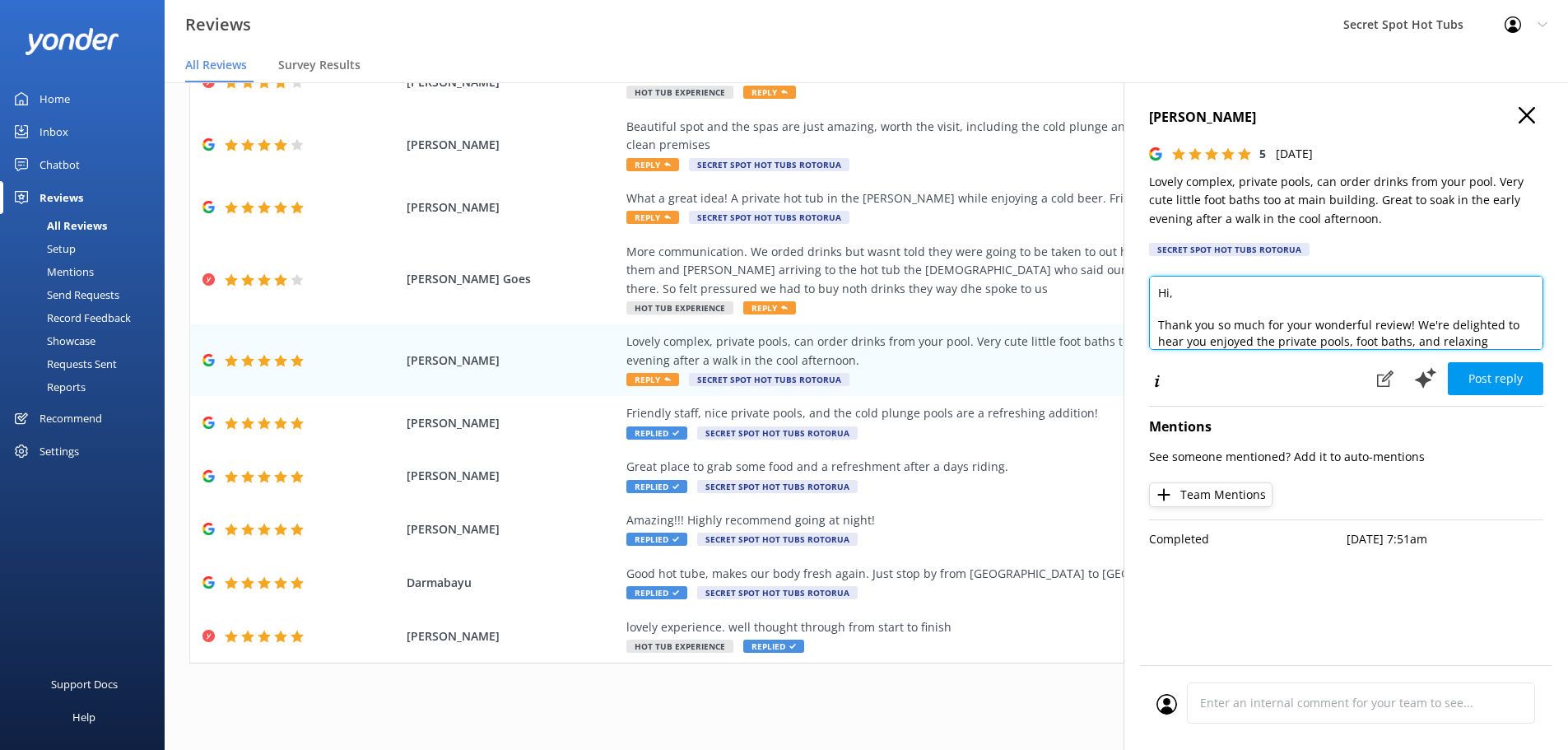
click at [1170, 295] on textarea "Hi, Thank you so much for your wonderful review! We're delighted to hear you en…" at bounding box center [1345, 312] width 394 height 74
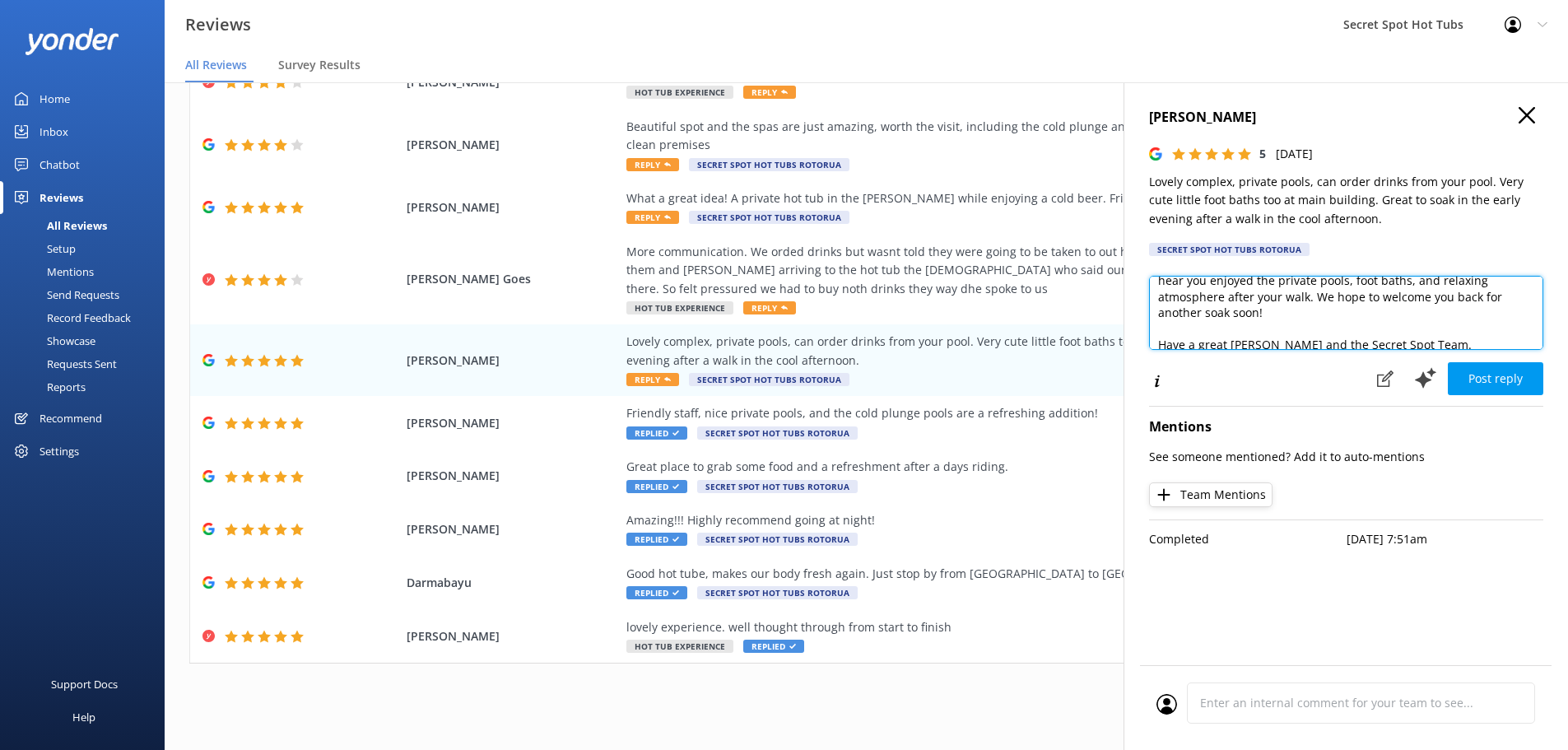
scroll to position [49, 0]
drag, startPoint x: 1405, startPoint y: 293, endPoint x: 1350, endPoint y: 293, distance: 55.0
click at [1350, 293] on textarea "Hi [PERSON_NAME], Thank you so much for your wonderful review! We're delighted …" at bounding box center [1345, 312] width 394 height 74
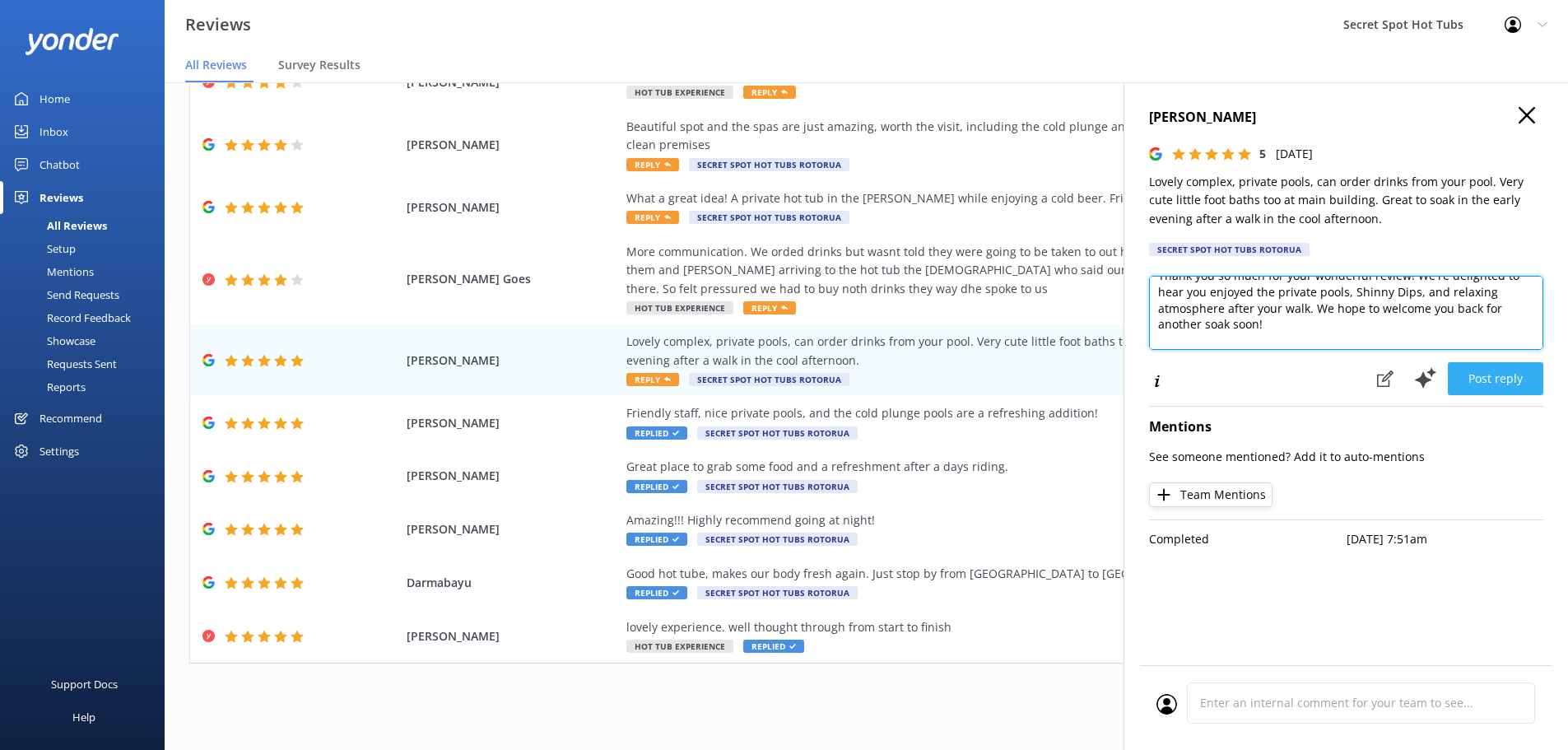
type textarea "Hi [PERSON_NAME], Thank you so much for your wonderful review! We're delighted …"
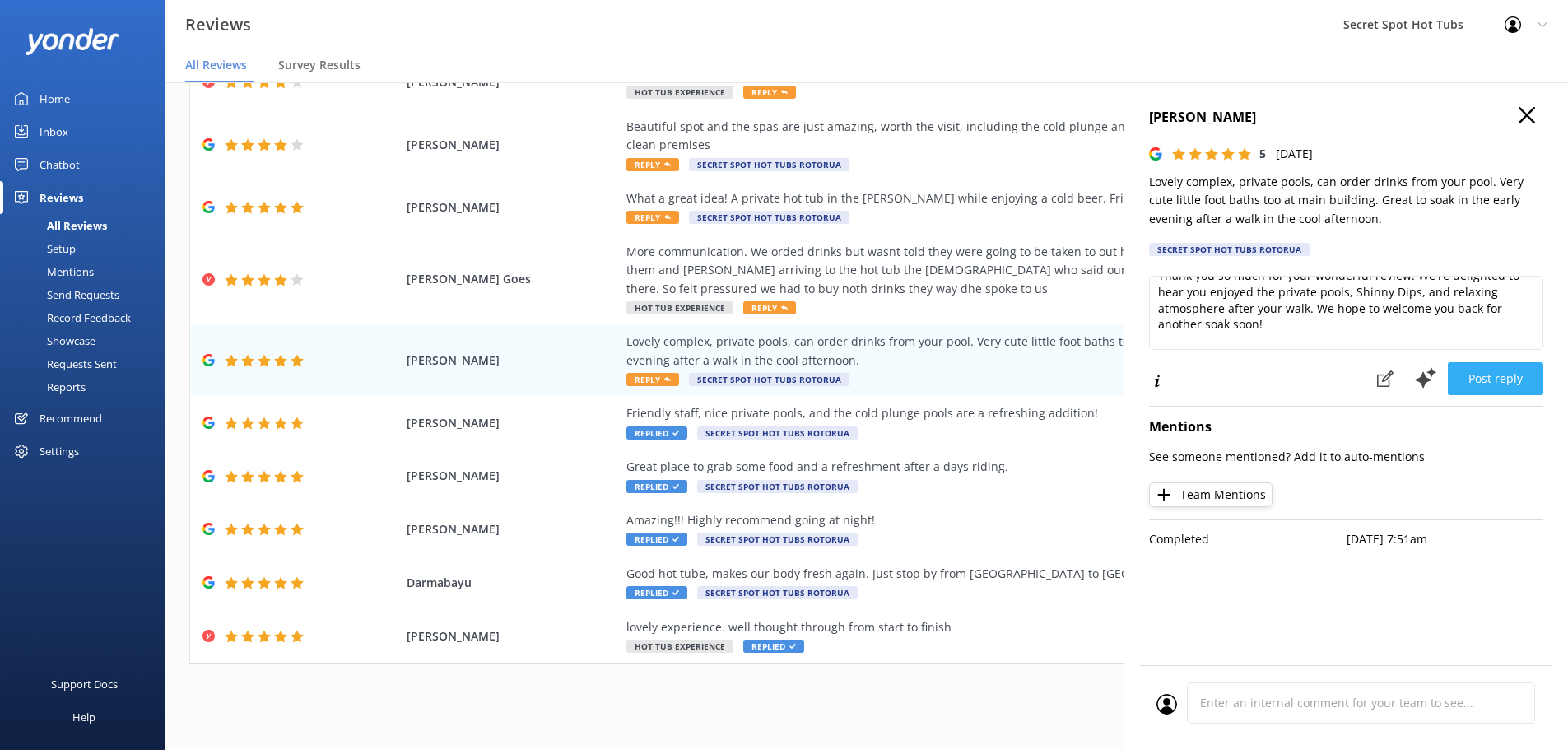
click at [1508, 376] on button "Post reply" at bounding box center [1495, 379] width 95 height 33
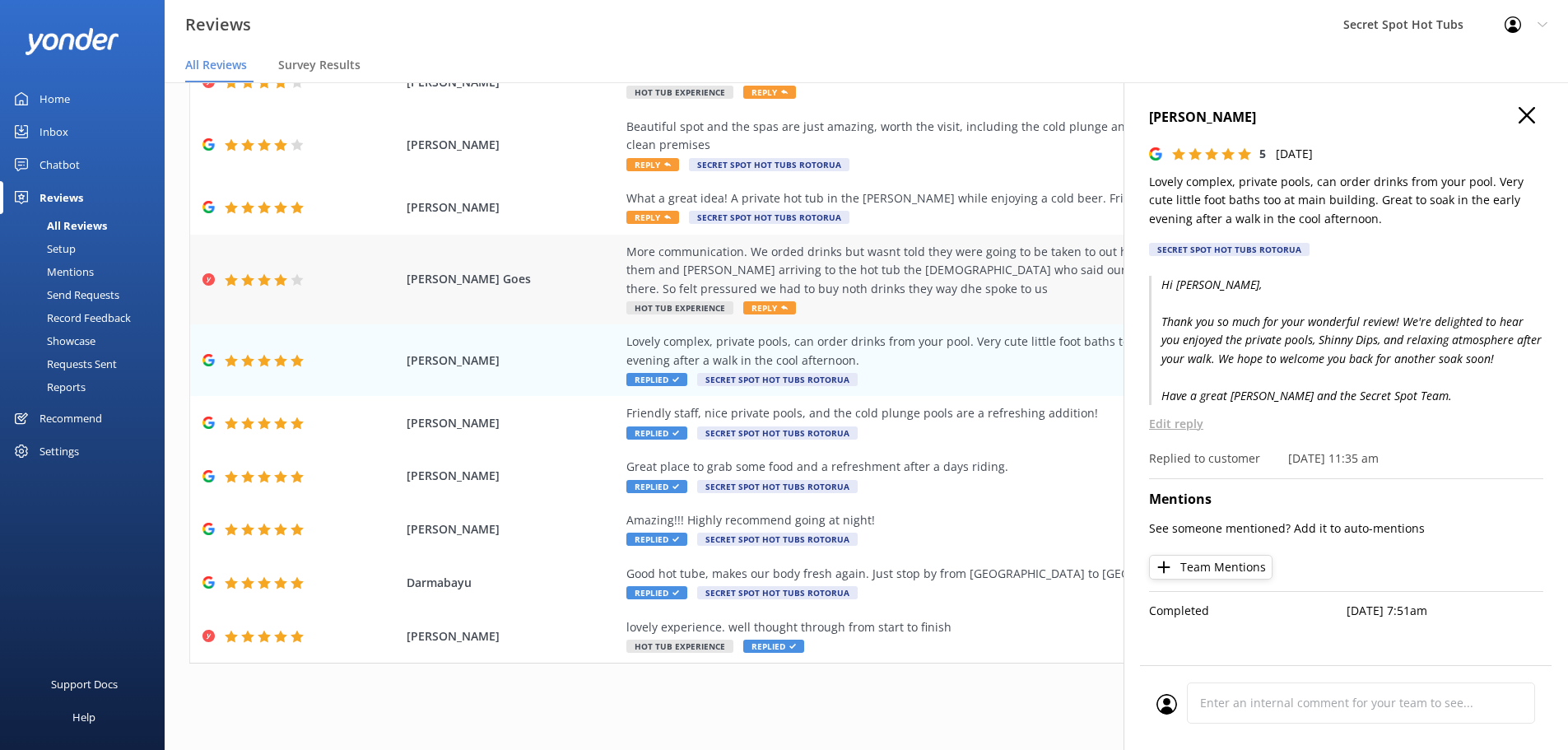
click at [701, 275] on div "More communication. We orded drinks but wasnt told they were going to be taken …" at bounding box center [1001, 270] width 749 height 55
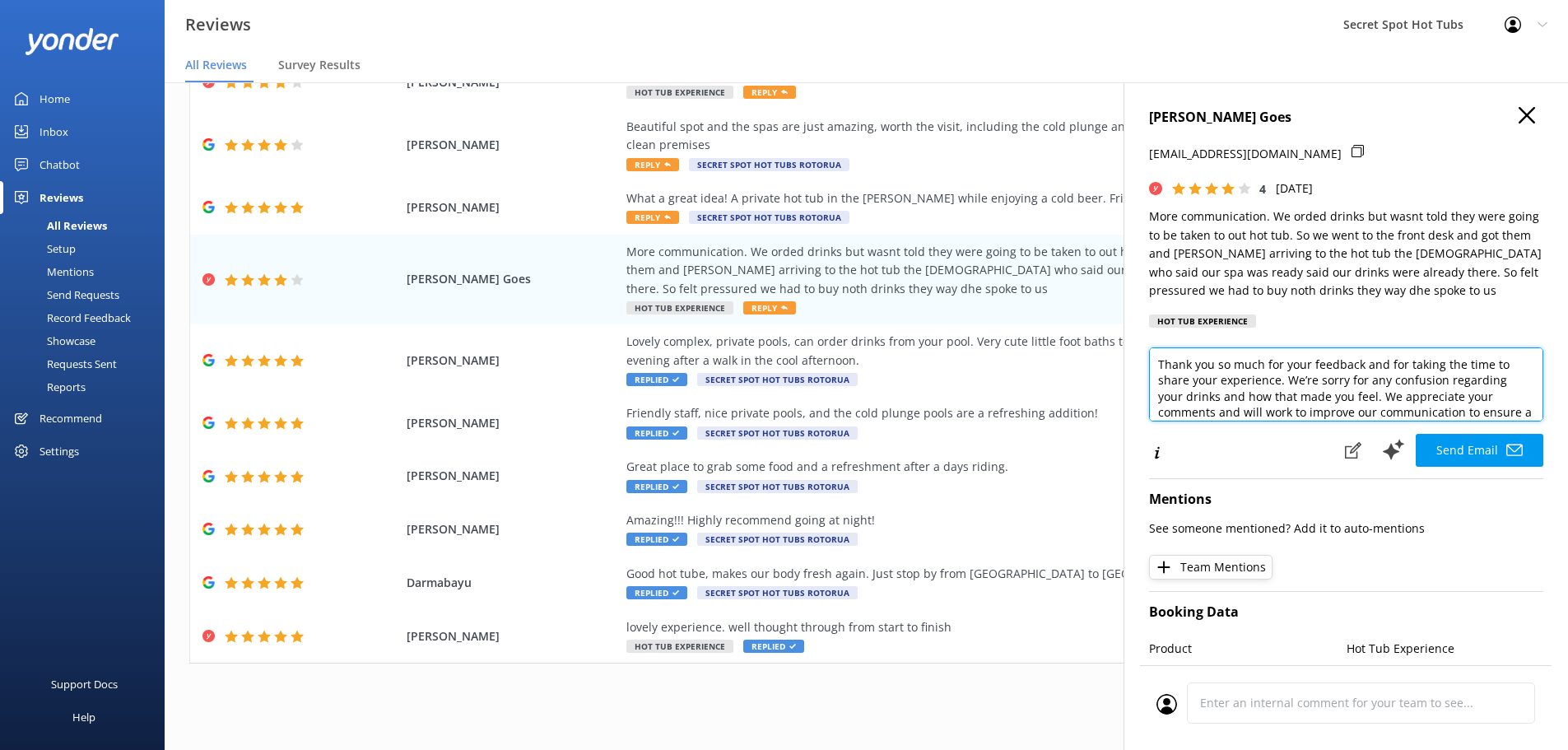
scroll to position [65, 0]
click at [1241, 379] on textarea "Hi [PERSON_NAME], Thank you so much for your feedback and for taking the time t…" at bounding box center [1345, 384] width 394 height 74
drag, startPoint x: 1457, startPoint y: 380, endPoint x: 1397, endPoint y: 376, distance: 60.1
click at [1397, 376] on textarea "Hi [PERSON_NAME], Thank you so much for your feedback and for taking the time t…" at bounding box center [1345, 384] width 394 height 74
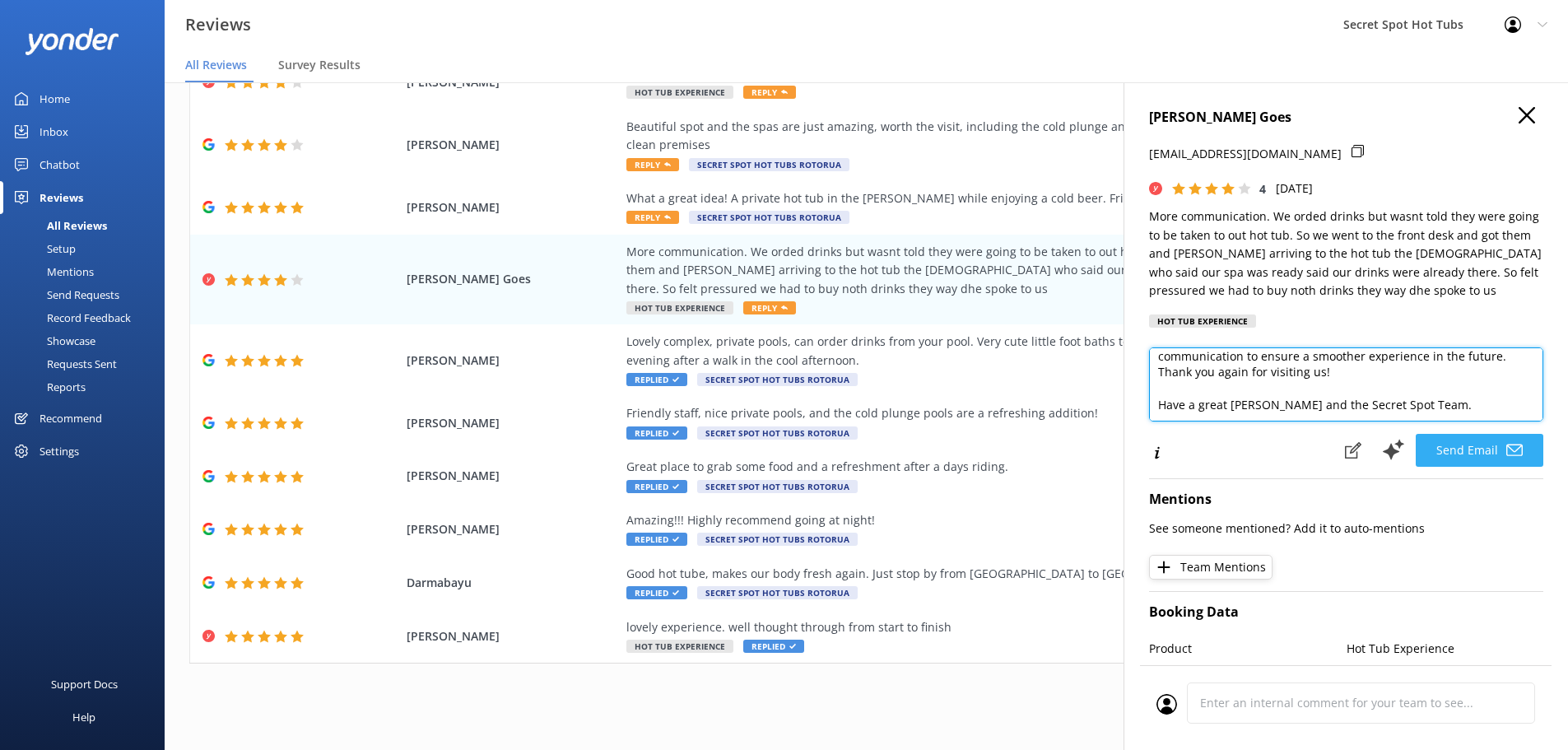
scroll to position [122, 0]
type textarea "Hi [PERSON_NAME], Thank you so much for your feedback and for taking the time t…"
click at [1472, 442] on button "Send Email" at bounding box center [1480, 449] width 127 height 33
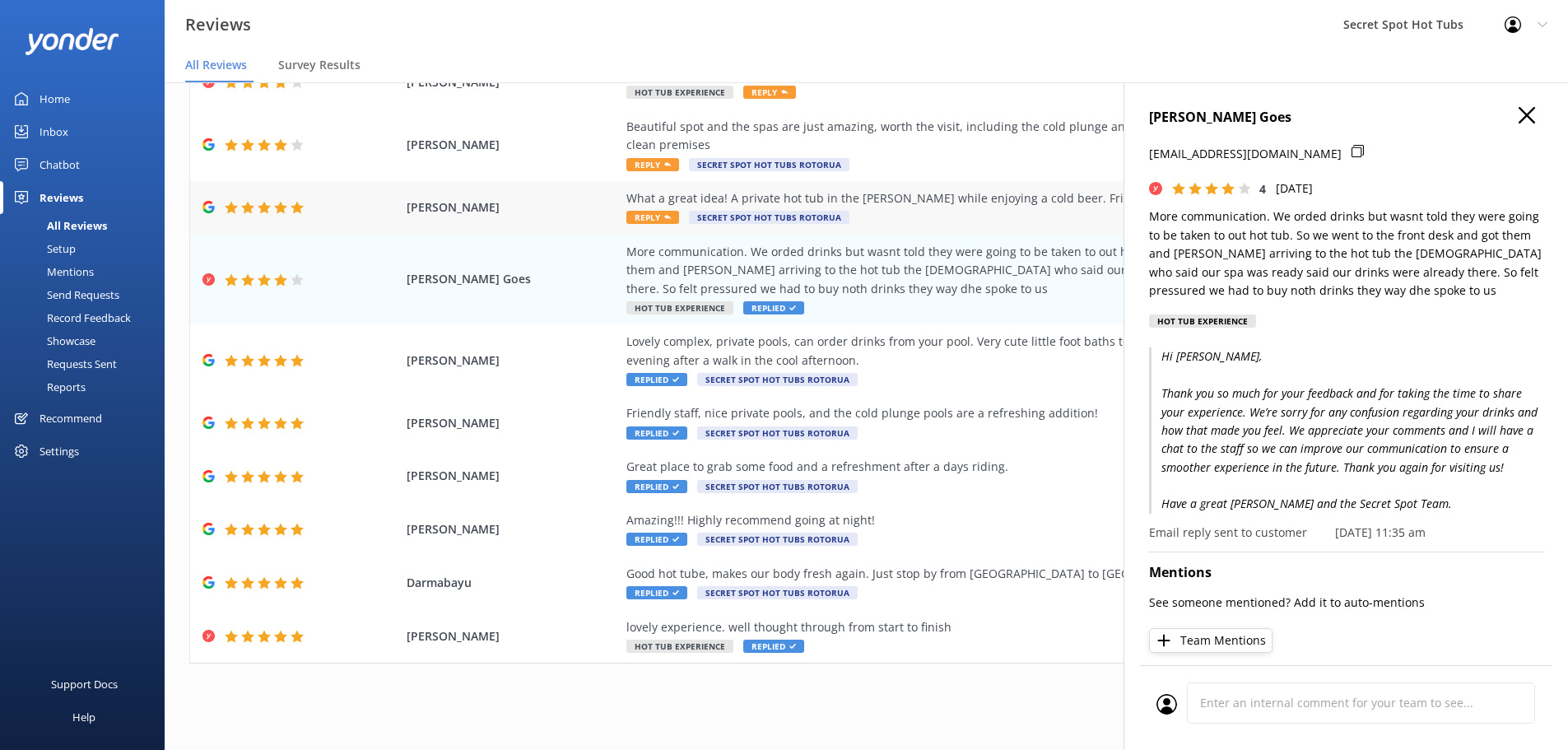
click at [664, 220] on icon at bounding box center [667, 216] width 6 height 6
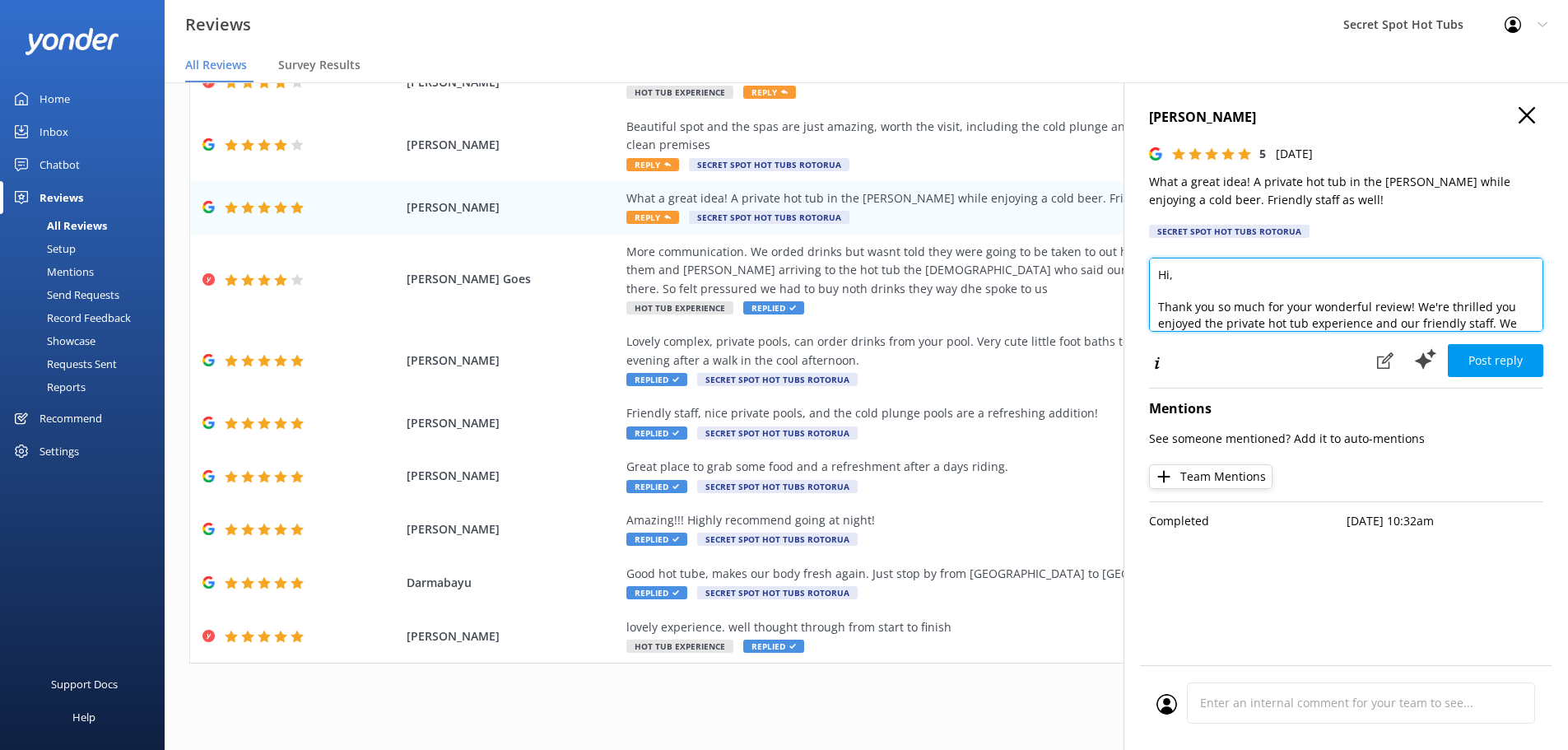
click at [1170, 275] on textarea "Hi, Thank you so much for your wonderful review! We're thrilled you enjoyed the…" at bounding box center [1345, 294] width 394 height 74
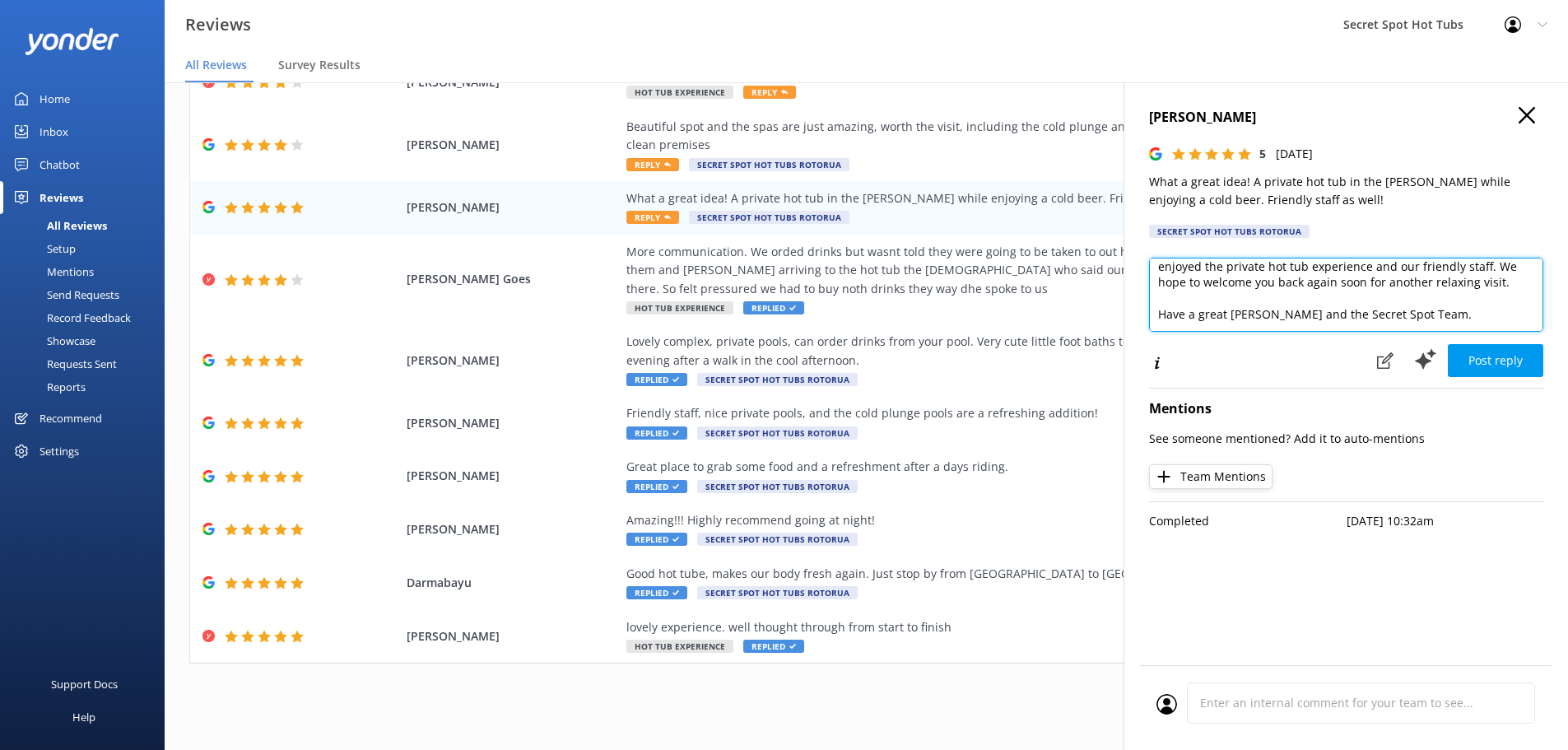
scroll to position [74, 0]
type textarea "Hi [PERSON_NAME], Thank you so much for your wonderful review! We're thrilled y…"
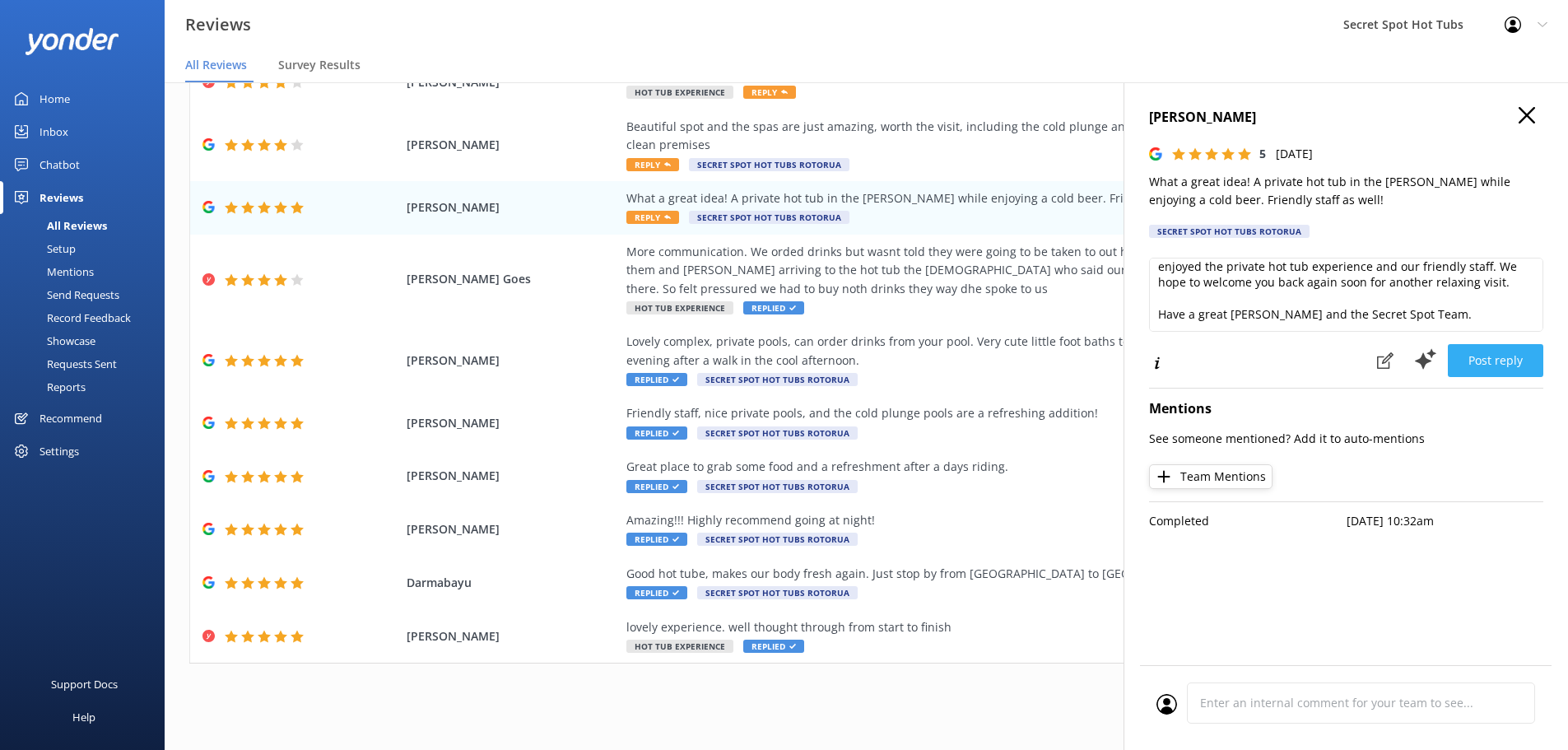
click at [1521, 359] on button "Post reply" at bounding box center [1495, 360] width 95 height 33
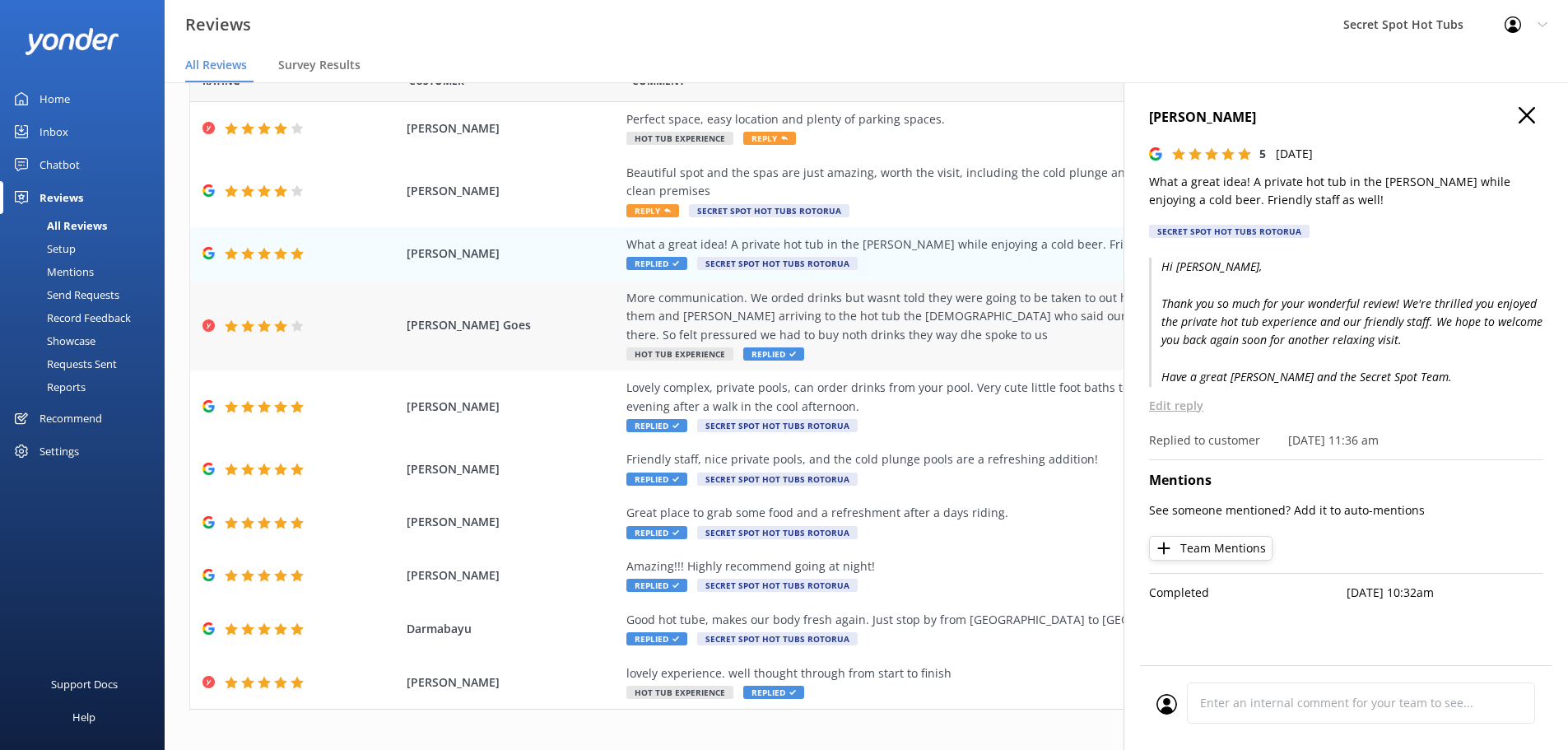
scroll to position [0, 0]
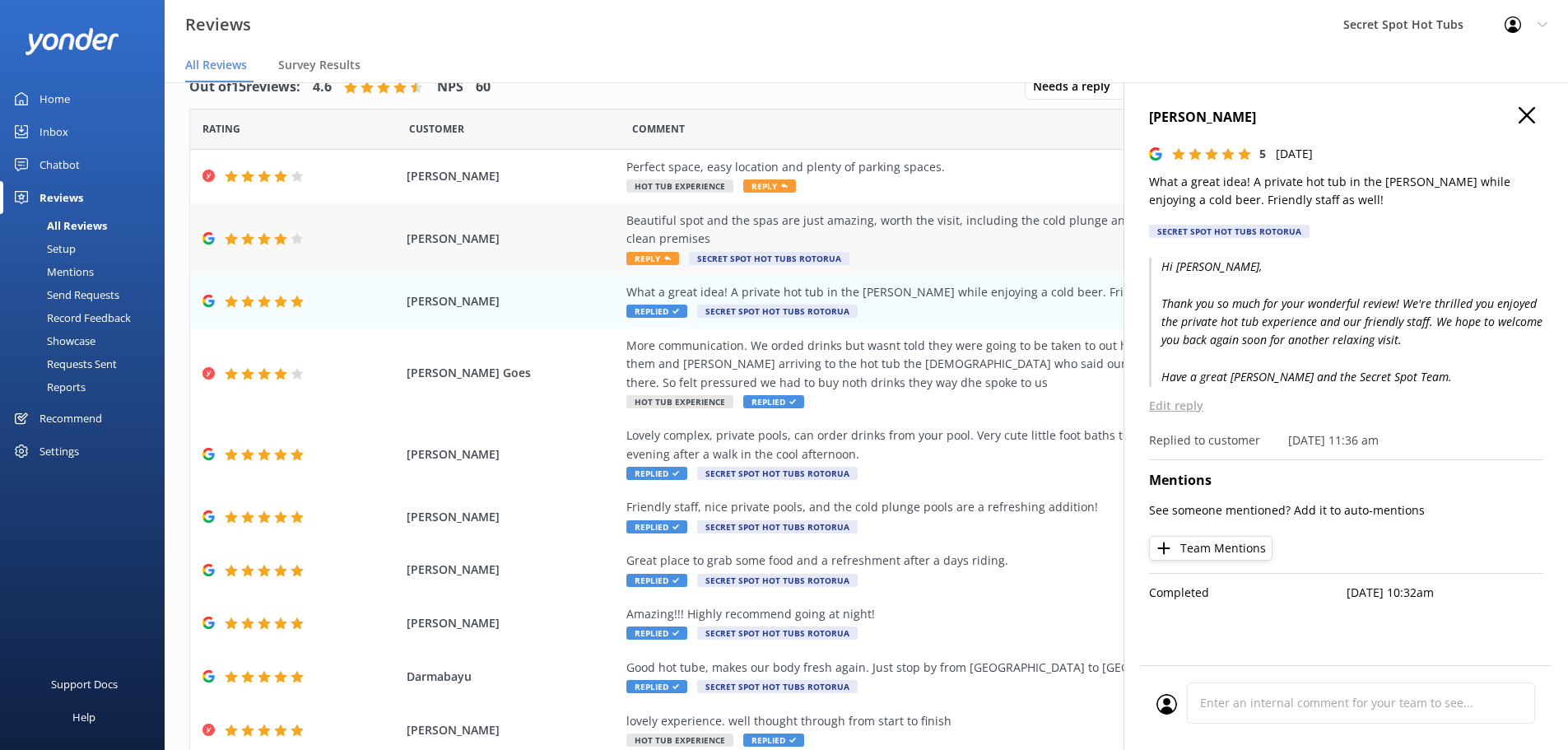
click at [647, 256] on span "Reply" at bounding box center [653, 258] width 53 height 13
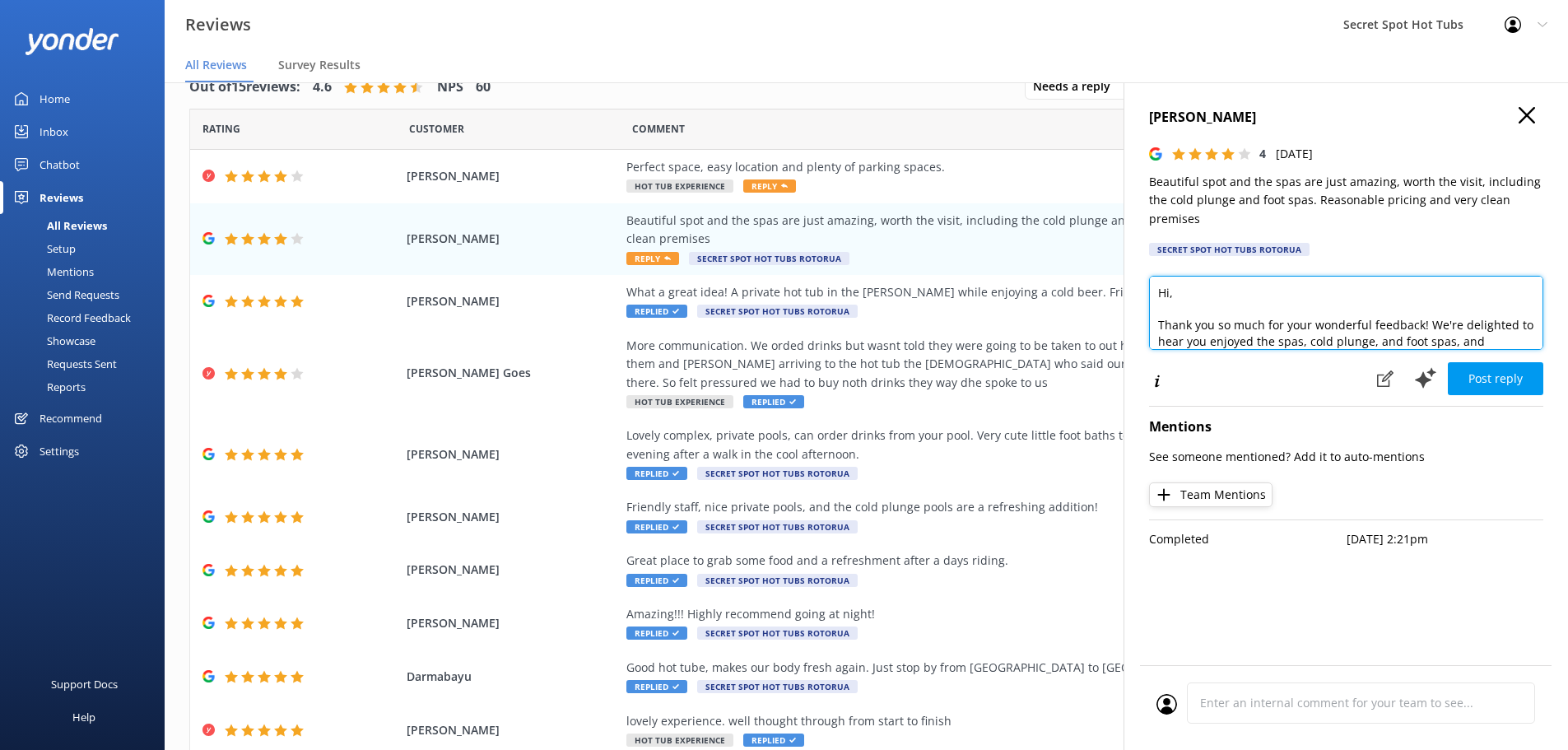
click at [1171, 294] on textarea "Hi, Thank you so much for your wonderful feedback! We're delighted to hear you …" at bounding box center [1345, 312] width 394 height 74
drag, startPoint x: 1199, startPoint y: 118, endPoint x: 1140, endPoint y: 114, distance: 59.1
click at [1141, 114] on div "[PERSON_NAME] 4 [DATE] Beautiful spot and the spas are just amazing, worth the …" at bounding box center [1345, 458] width 444 height 750
copy h4 "[PERSON_NAME]"
click at [1170, 294] on textarea "Hi, Thank you so much for your wonderful feedback! We're delighted to hear you …" at bounding box center [1345, 312] width 394 height 74
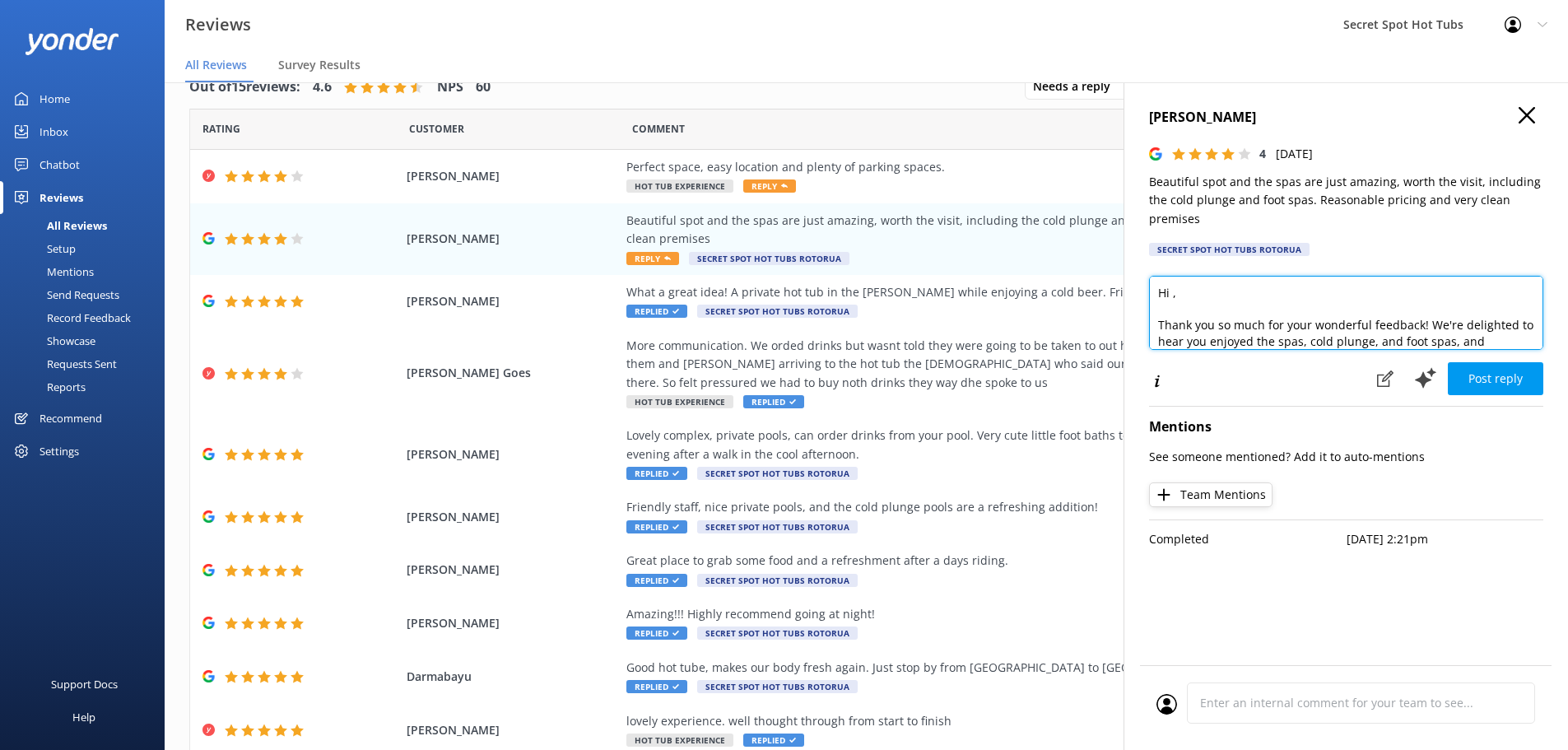
paste textarea "[PERSON_NAME]"
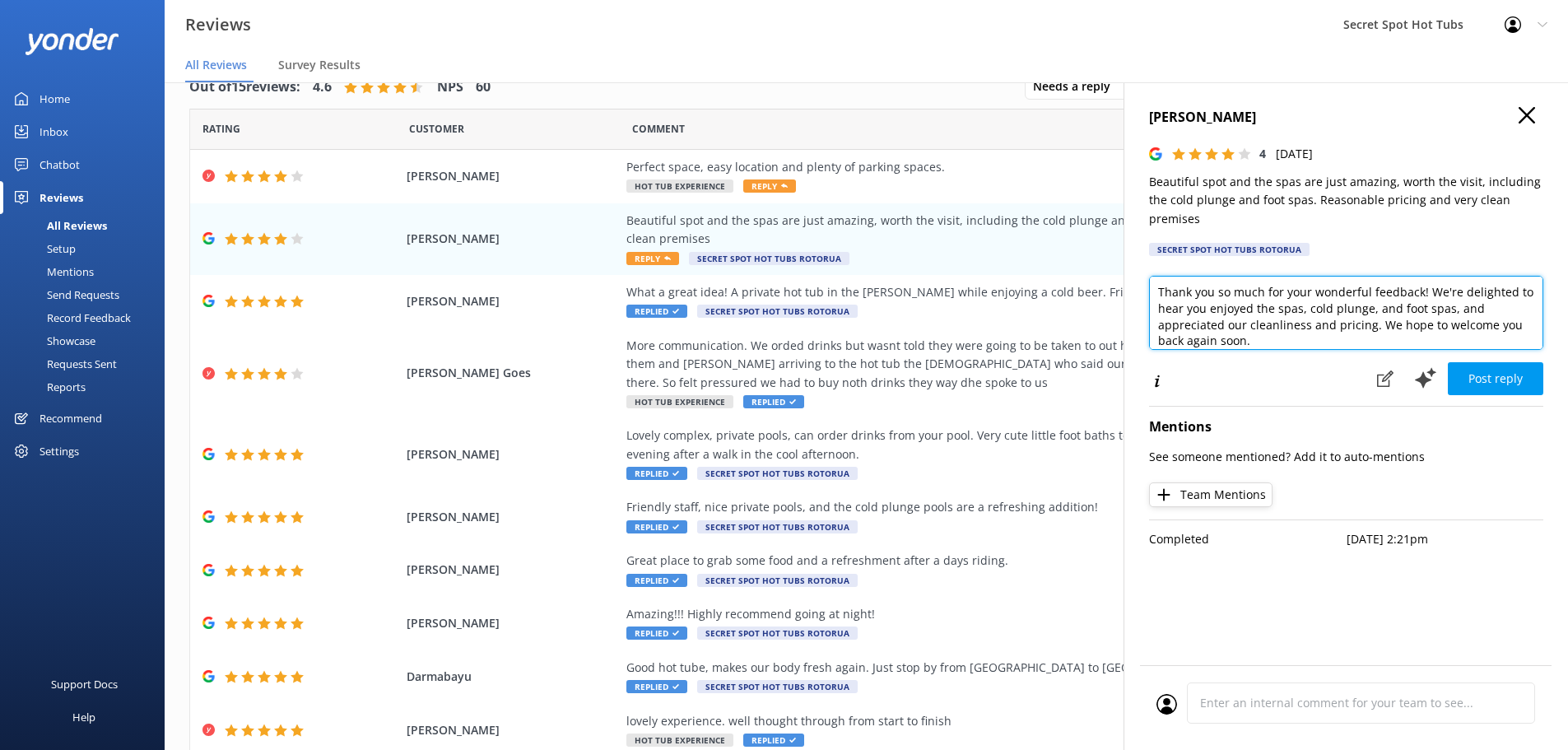
drag, startPoint x: 1459, startPoint y: 305, endPoint x: 1412, endPoint y: 306, distance: 47.0
click at [1412, 306] on textarea "Hi [PERSON_NAME], Thank you so much for your wonderful feedback! We're delighte…" at bounding box center [1345, 312] width 394 height 74
drag, startPoint x: 1311, startPoint y: 312, endPoint x: 1288, endPoint y: 308, distance: 23.3
click at [1288, 308] on textarea "Hi [PERSON_NAME], Thank you so much for your wonderful feedback! We're delighte…" at bounding box center [1345, 312] width 394 height 74
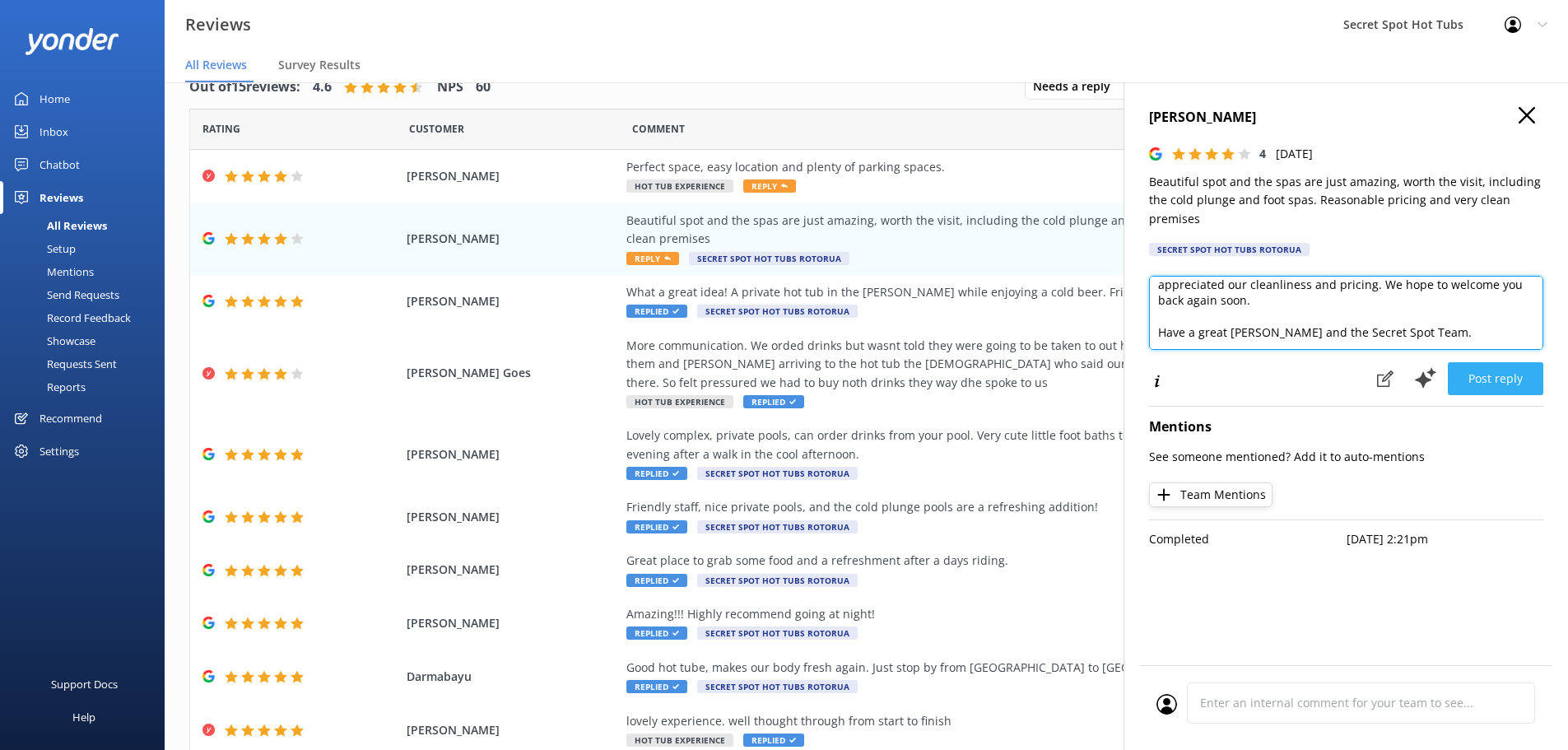
type textarea "Hi [PERSON_NAME], Thank you so much for your wonderful feedback! We're delighte…"
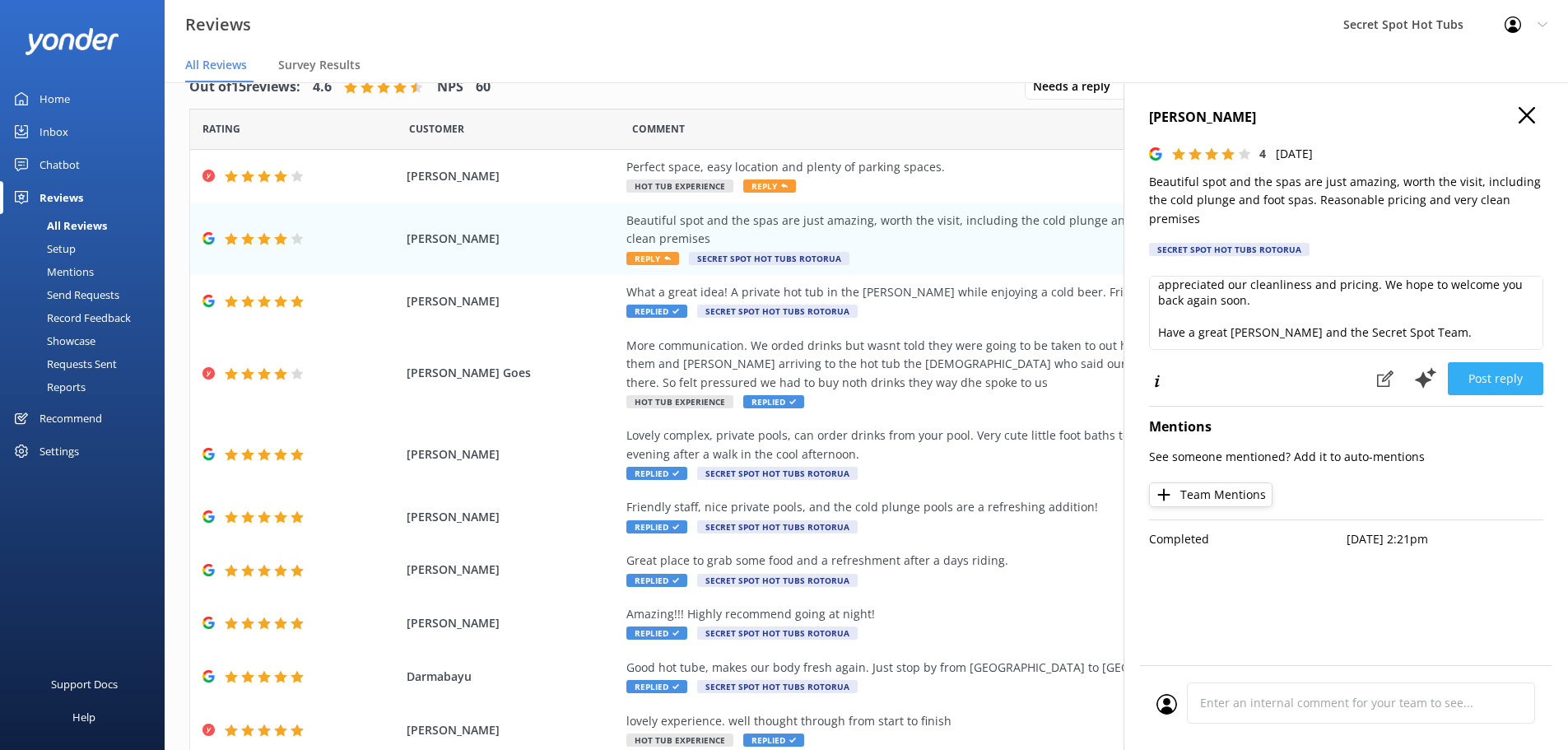
click at [1505, 380] on button "Post reply" at bounding box center [1495, 379] width 95 height 33
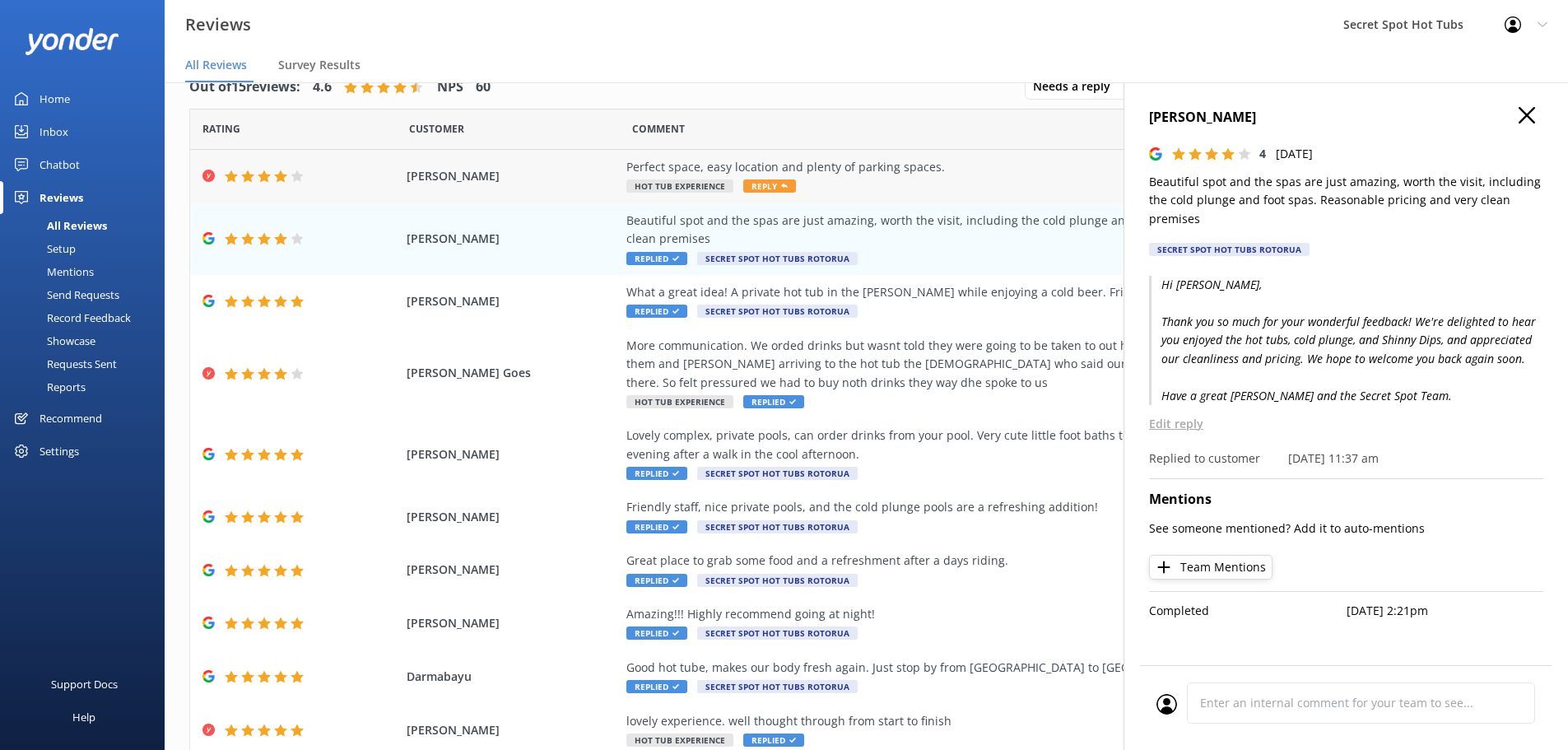
click at [765, 184] on span "Reply" at bounding box center [769, 186] width 53 height 13
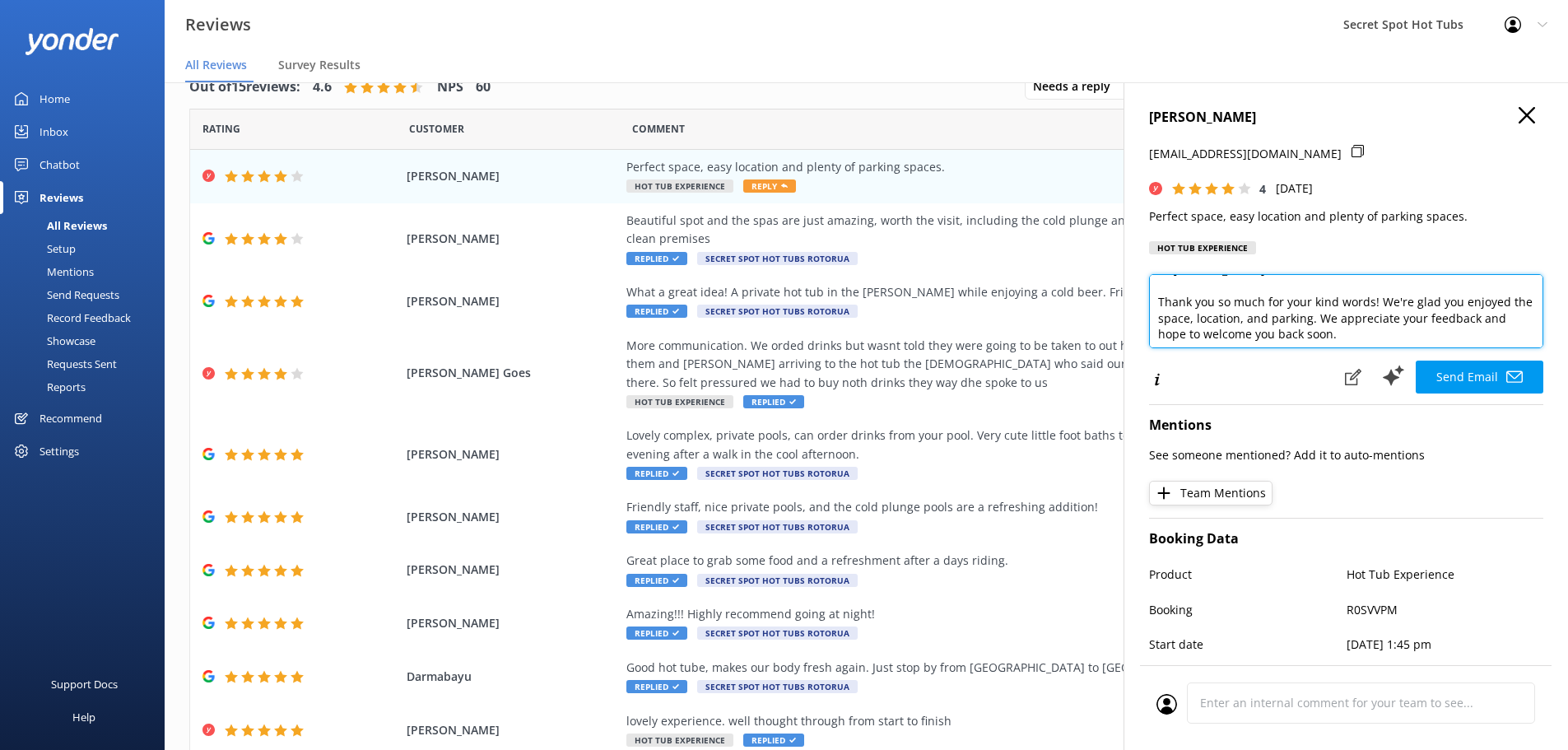
scroll to position [33, 0]
click at [1228, 310] on textarea "Hi [PERSON_NAME], Thank you so much for your kind words! We're glad you enjoyed…" at bounding box center [1345, 310] width 394 height 74
click at [1216, 306] on textarea "Hi [PERSON_NAME], Thank you so much for your kind words! We're glad you enjoyed…" at bounding box center [1345, 310] width 394 height 74
drag, startPoint x: 1287, startPoint y: 306, endPoint x: 1348, endPoint y: 307, distance: 61.0
click at [1348, 307] on textarea "Hi [PERSON_NAME], Thank you so much for your kind words! We're glad you enjoyed…" at bounding box center [1345, 310] width 394 height 74
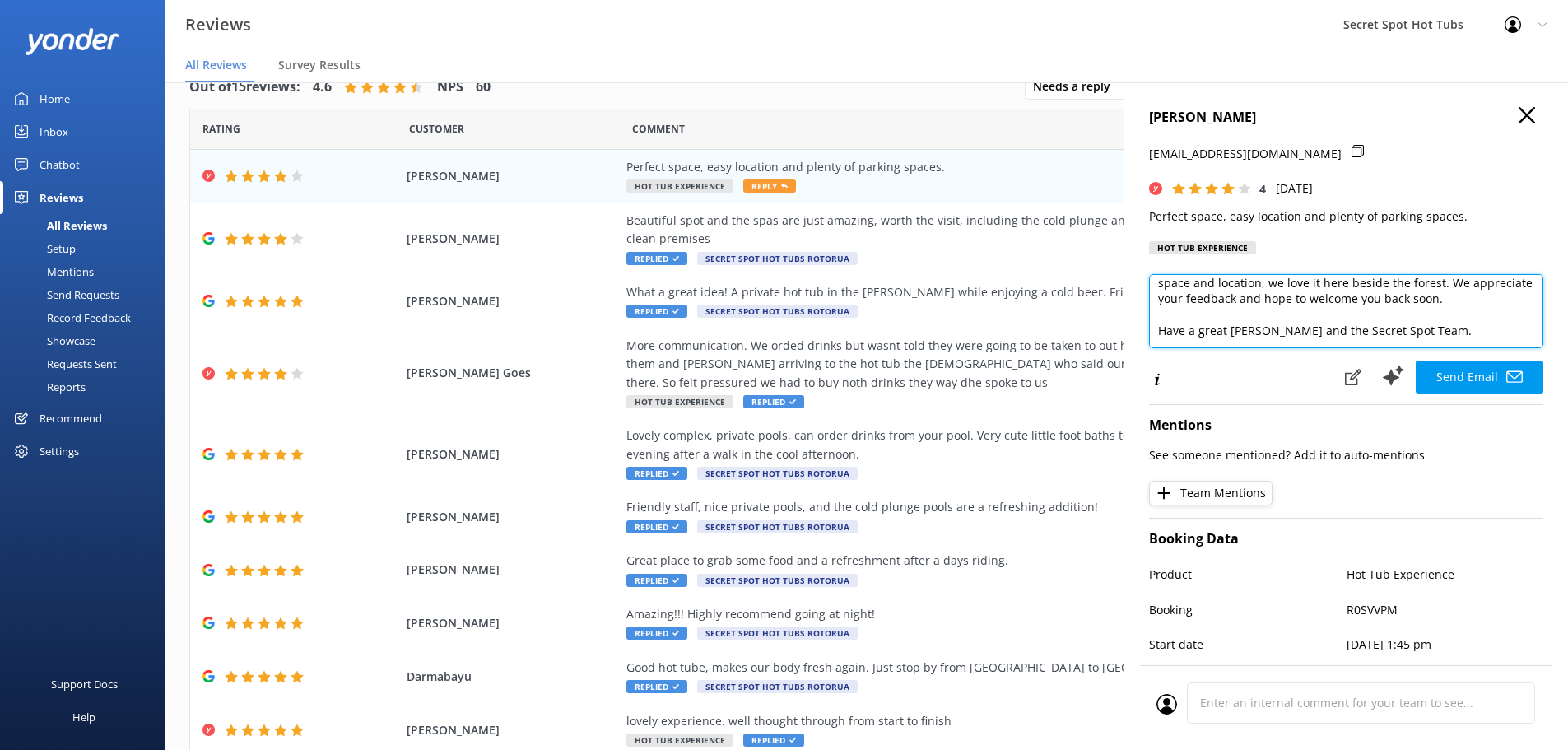
scroll to position [74, 0]
type textarea "Hi [PERSON_NAME], Thank you so much for your kind words! We're glad you enjoyed…"
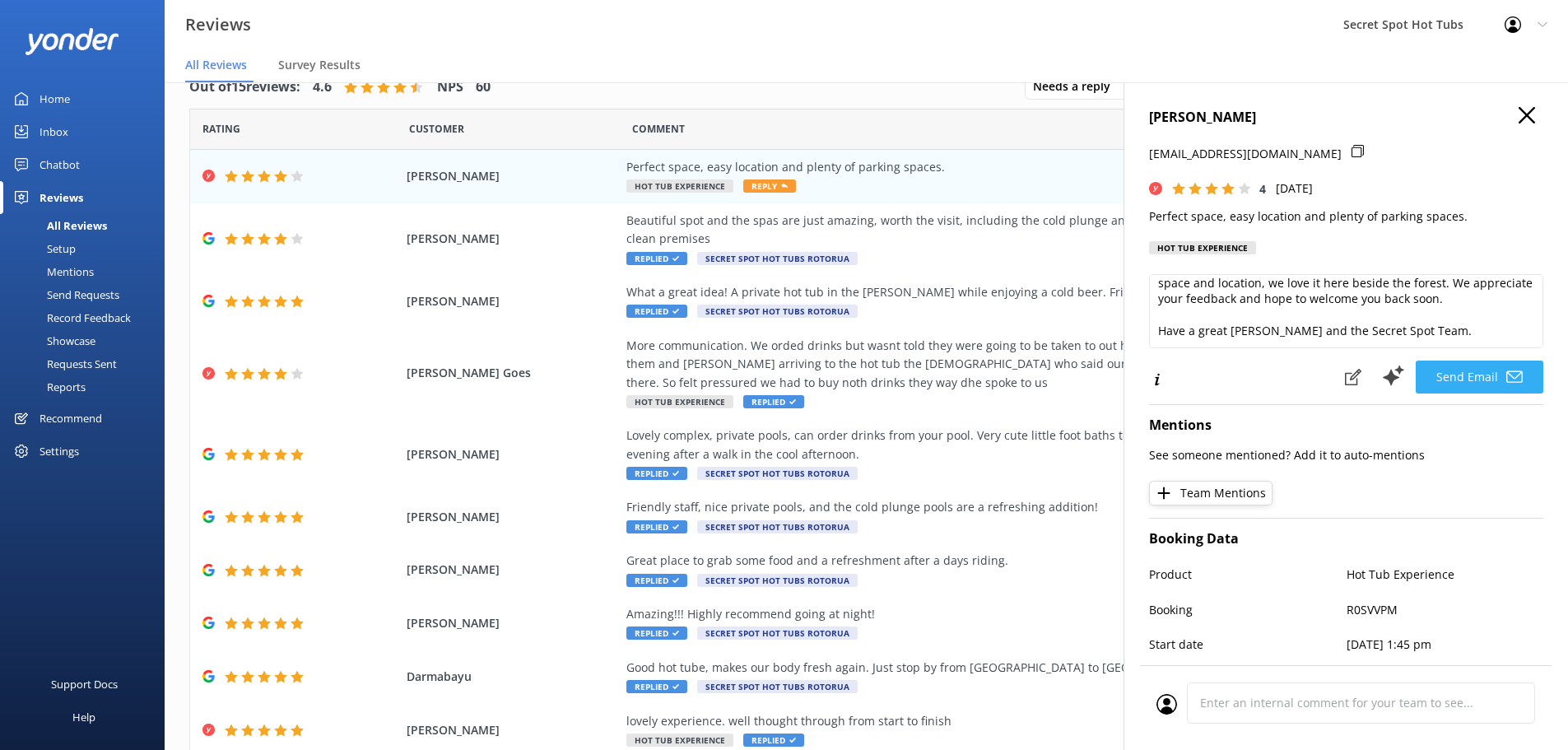
click at [1475, 375] on button "Send Email" at bounding box center [1480, 377] width 127 height 33
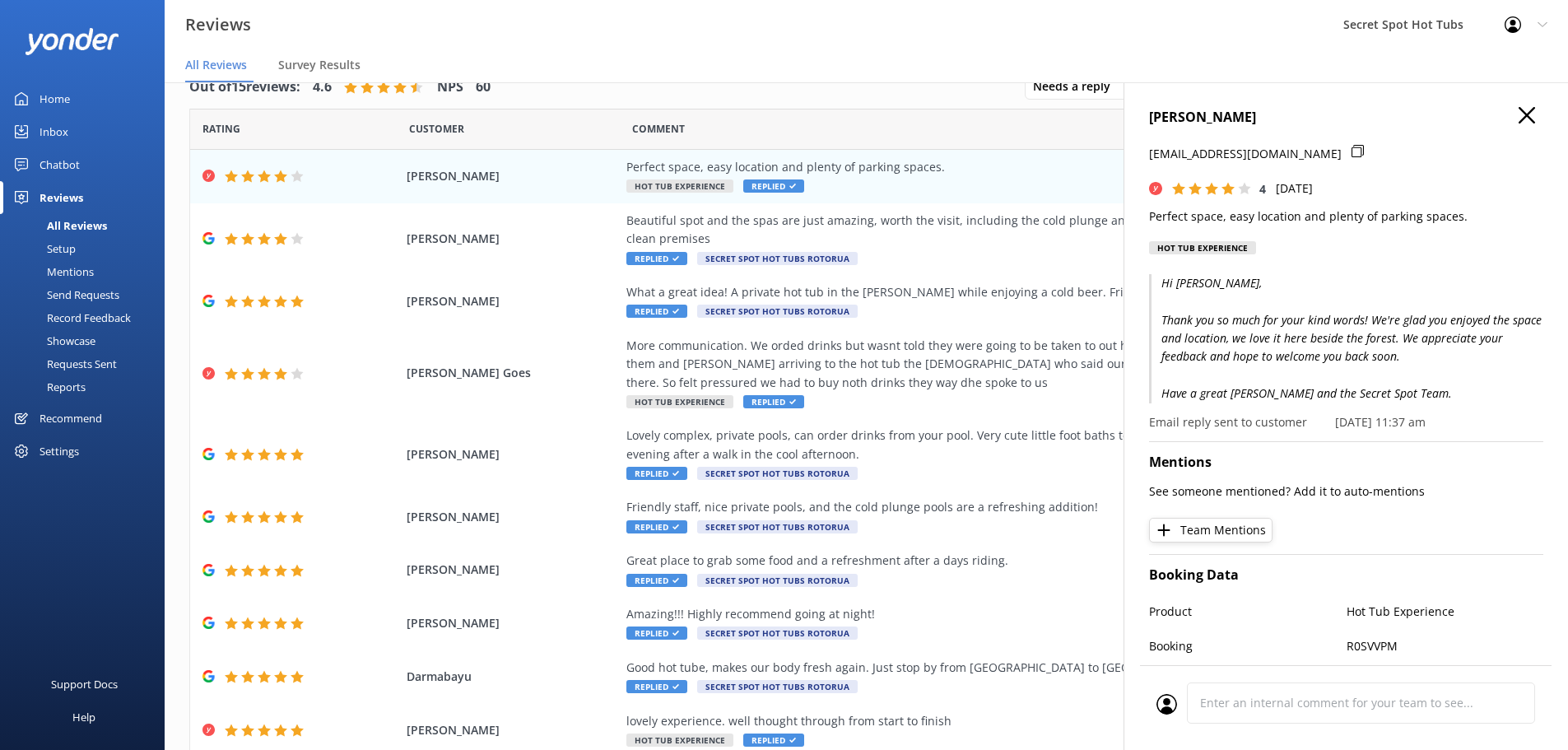
click at [1519, 112] on icon "button" at bounding box center [1527, 115] width 16 height 16
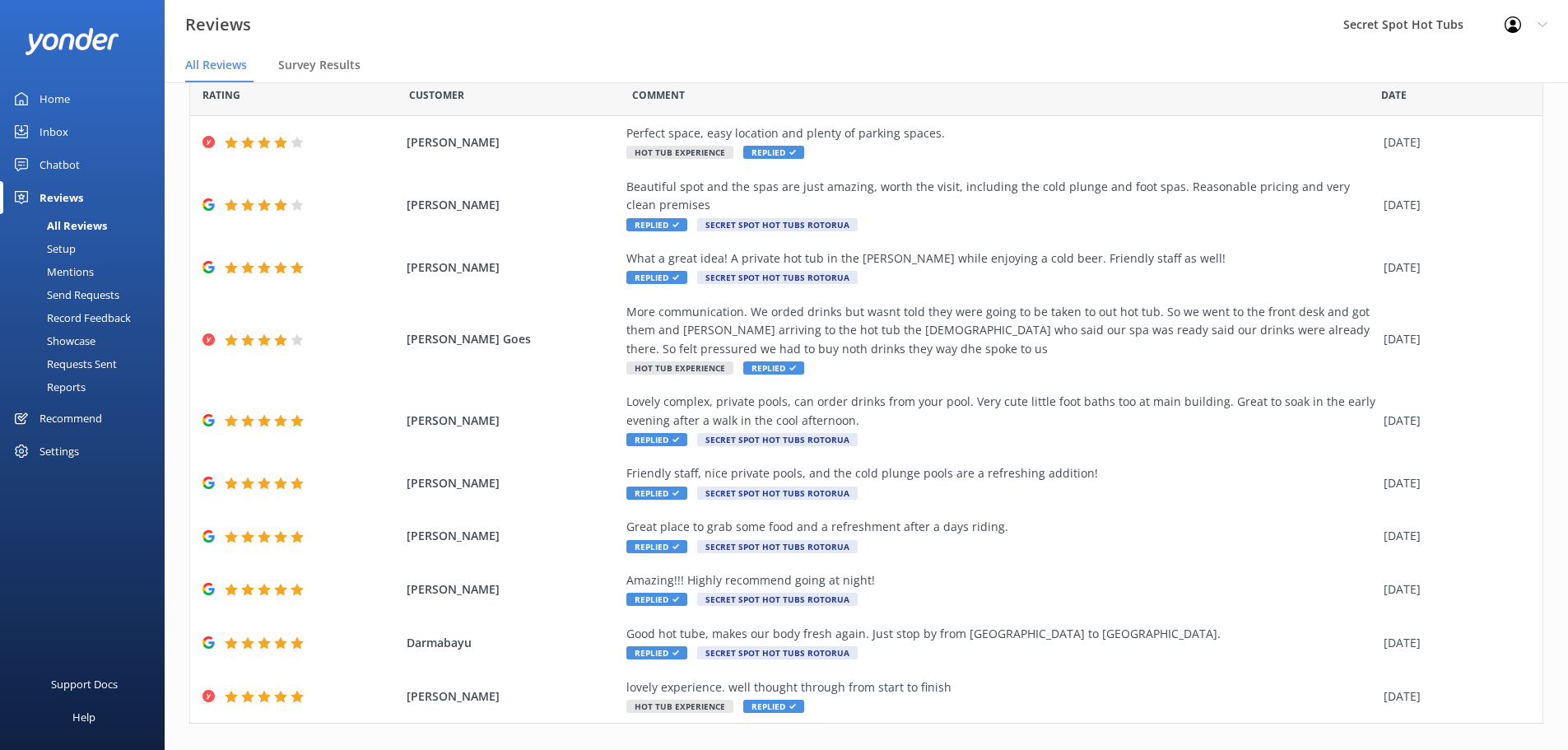
scroll to position [94, 0]
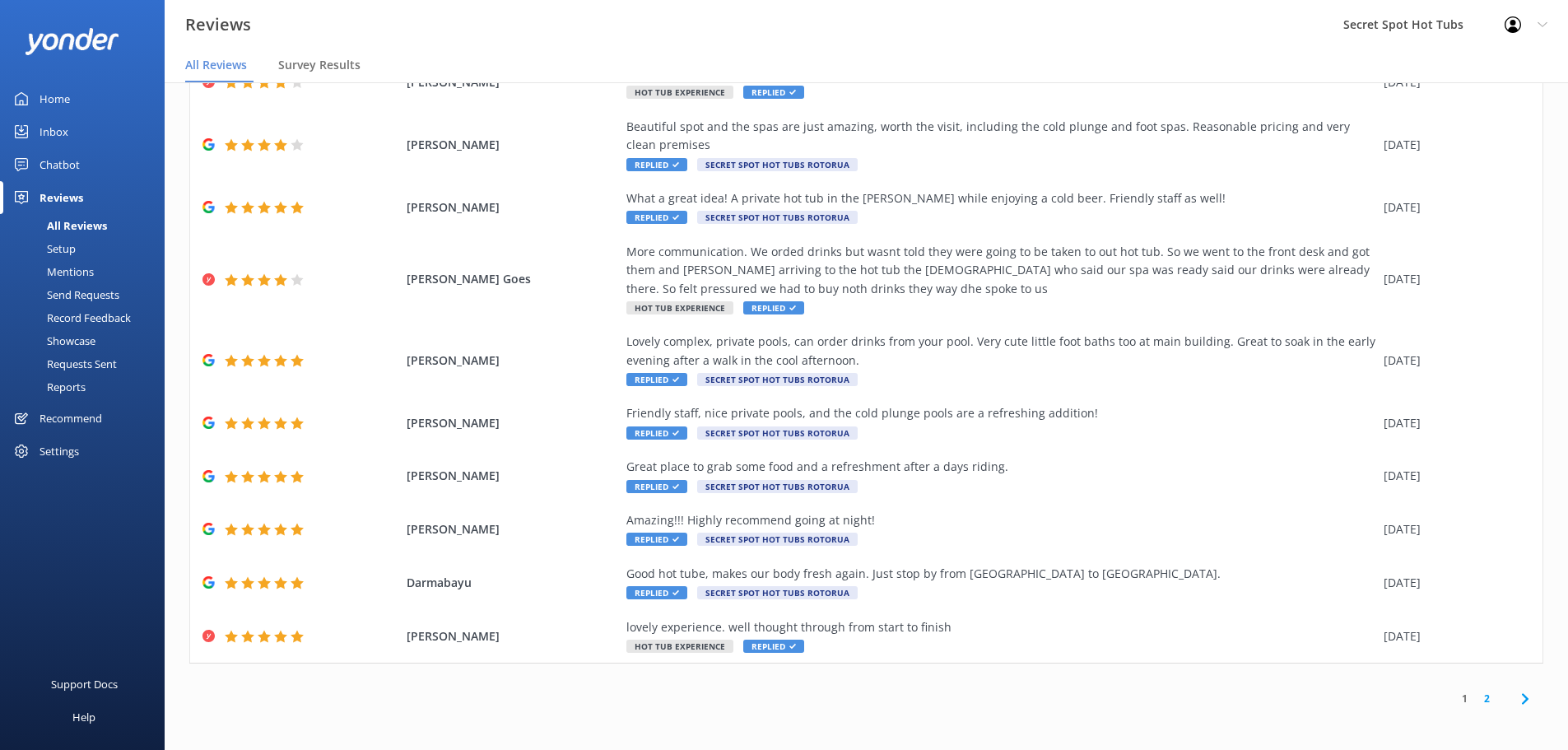
click at [1476, 696] on link "2" at bounding box center [1487, 698] width 22 height 15
